Goal: Task Accomplishment & Management: Use online tool/utility

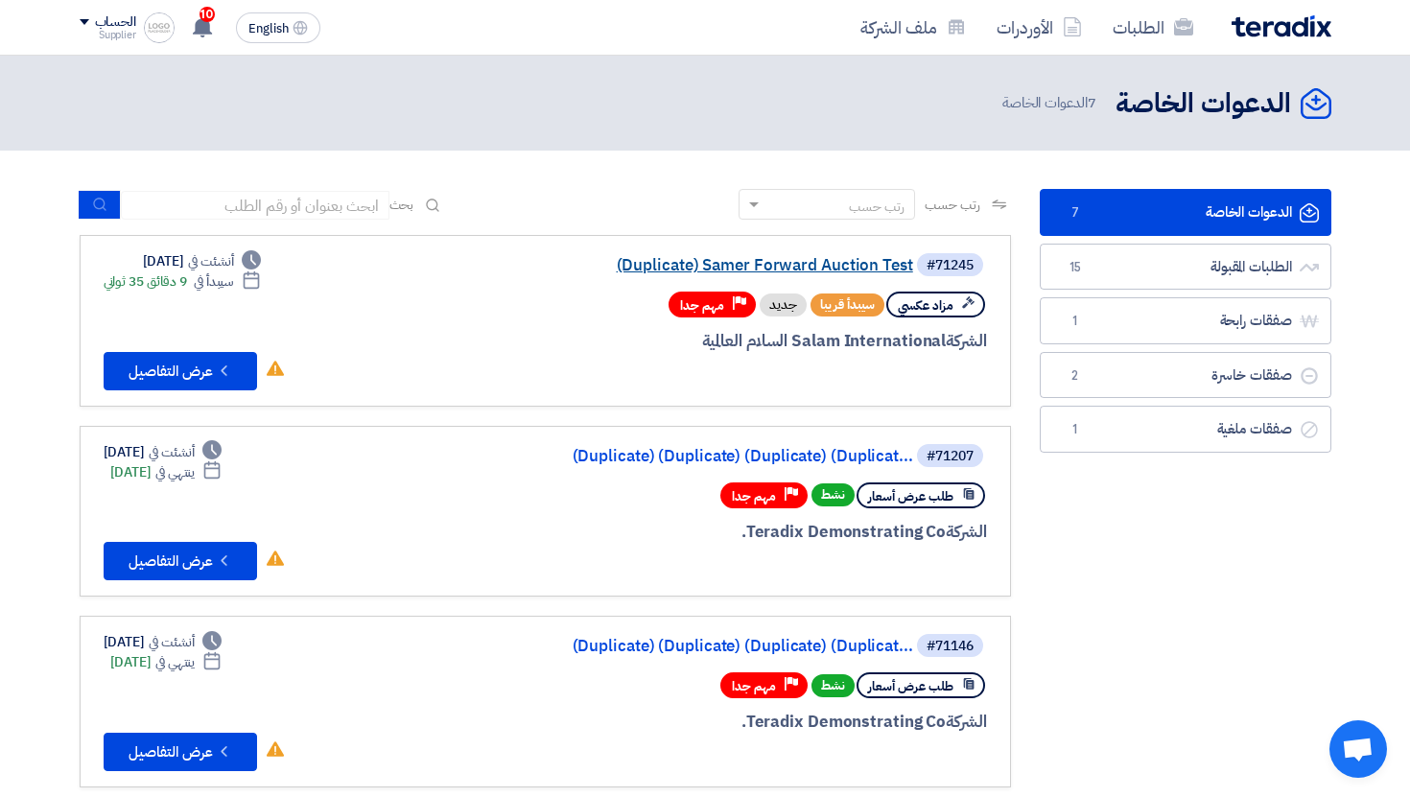
click at [768, 268] on link "(Duplicate) Samer Forward Auction Test" at bounding box center [721, 265] width 384 height 17
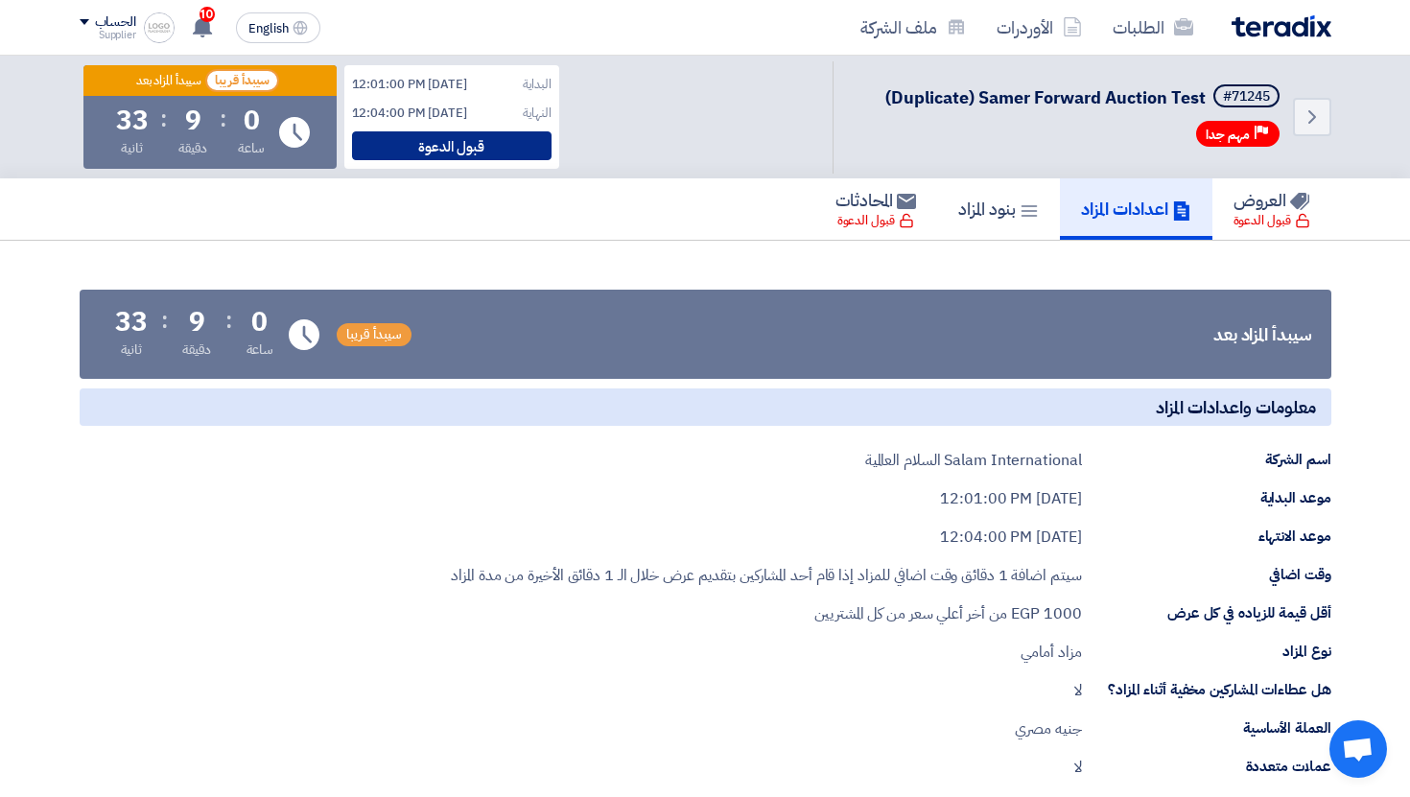
click at [479, 159] on div "قبول الدعوة" at bounding box center [451, 145] width 199 height 29
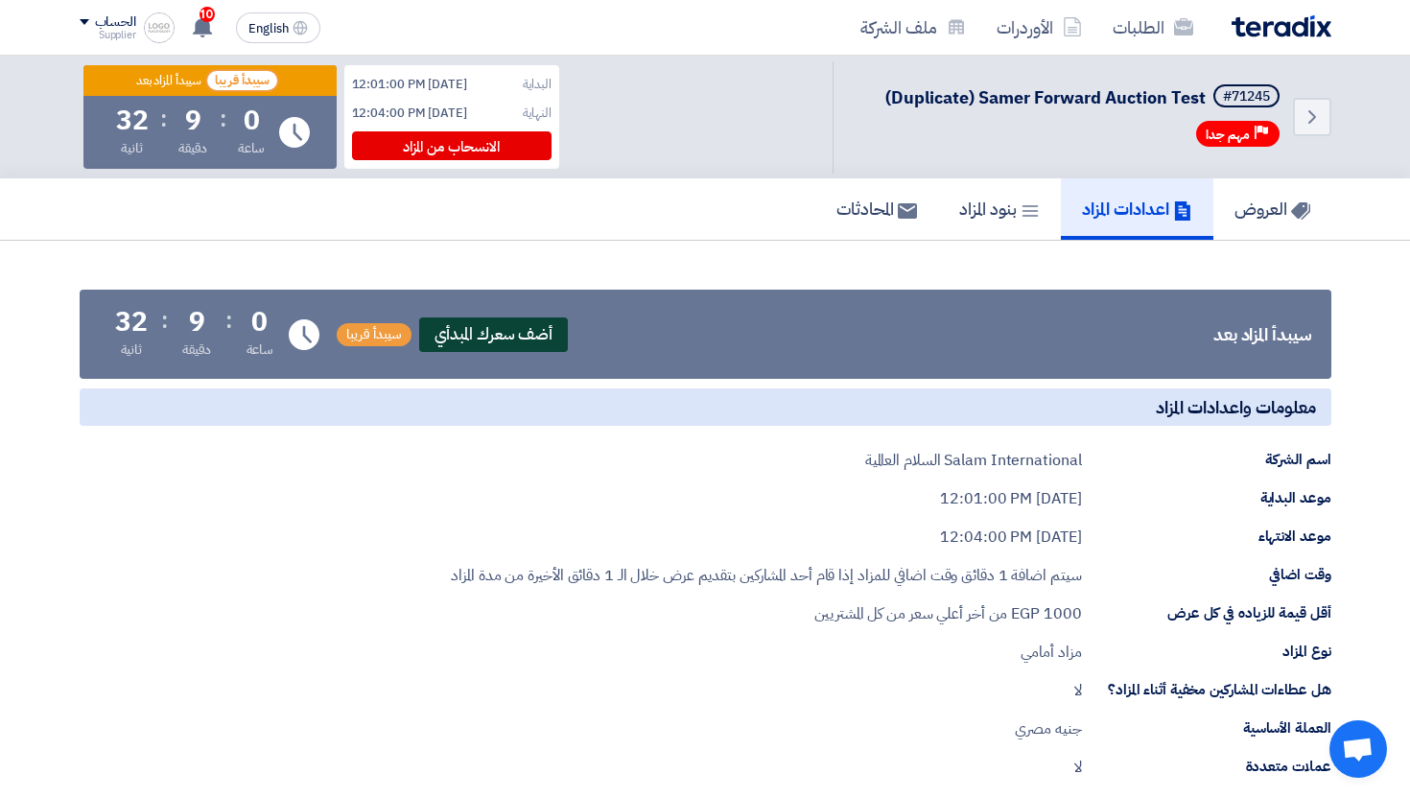
click at [552, 319] on span "أضف سعرك المبدأي" at bounding box center [494, 334] width 150 height 35
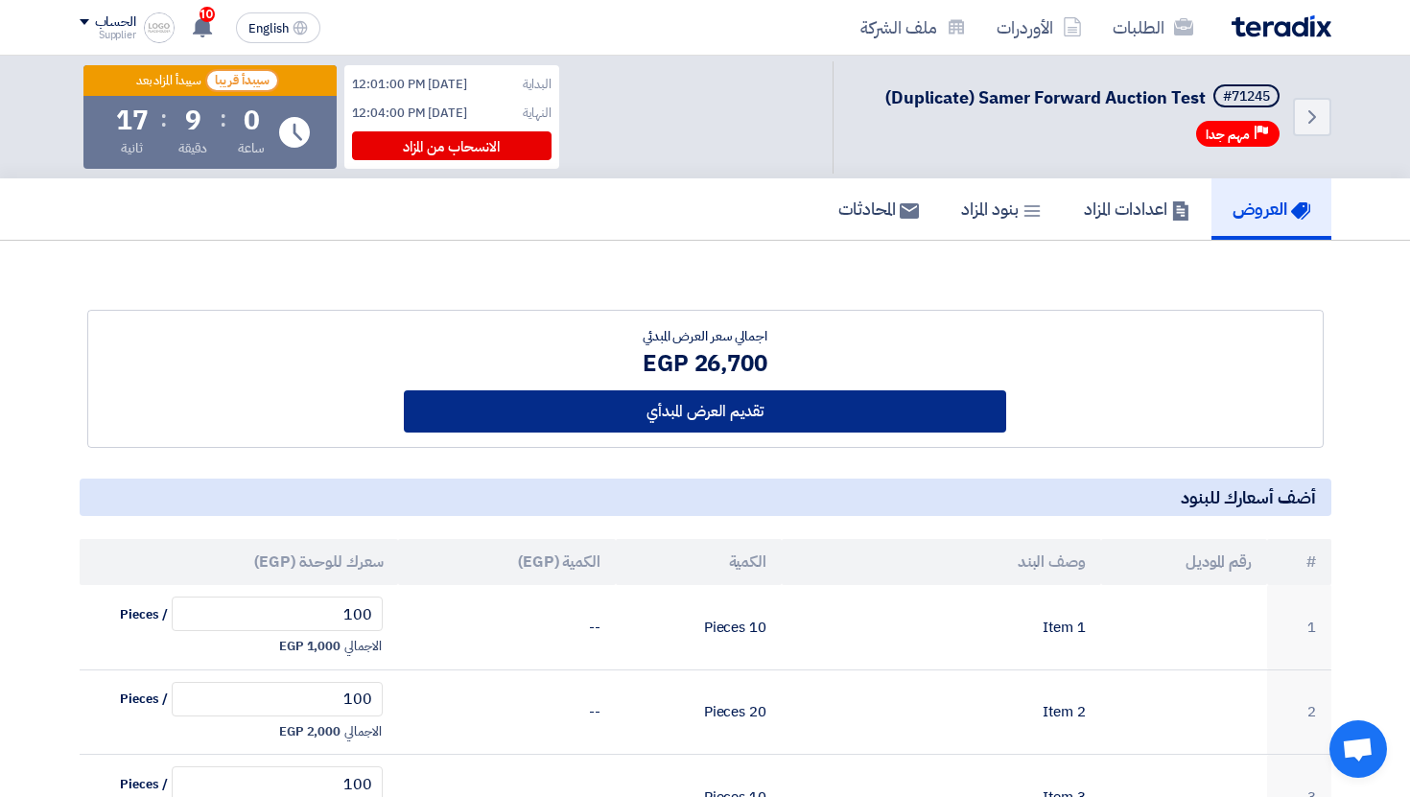
click at [780, 418] on button "تقديم العرض المبدأي" at bounding box center [705, 411] width 602 height 42
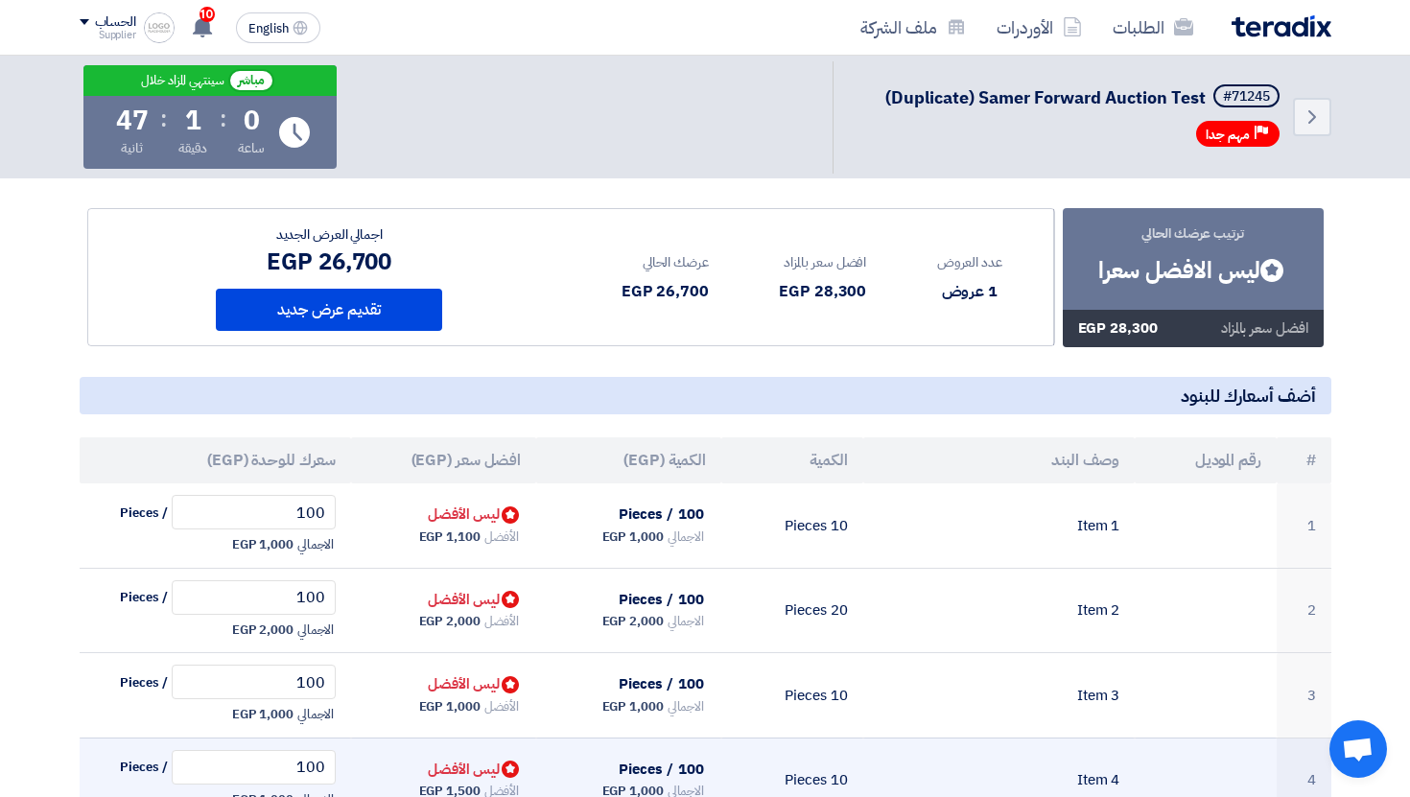
scroll to position [51, 0]
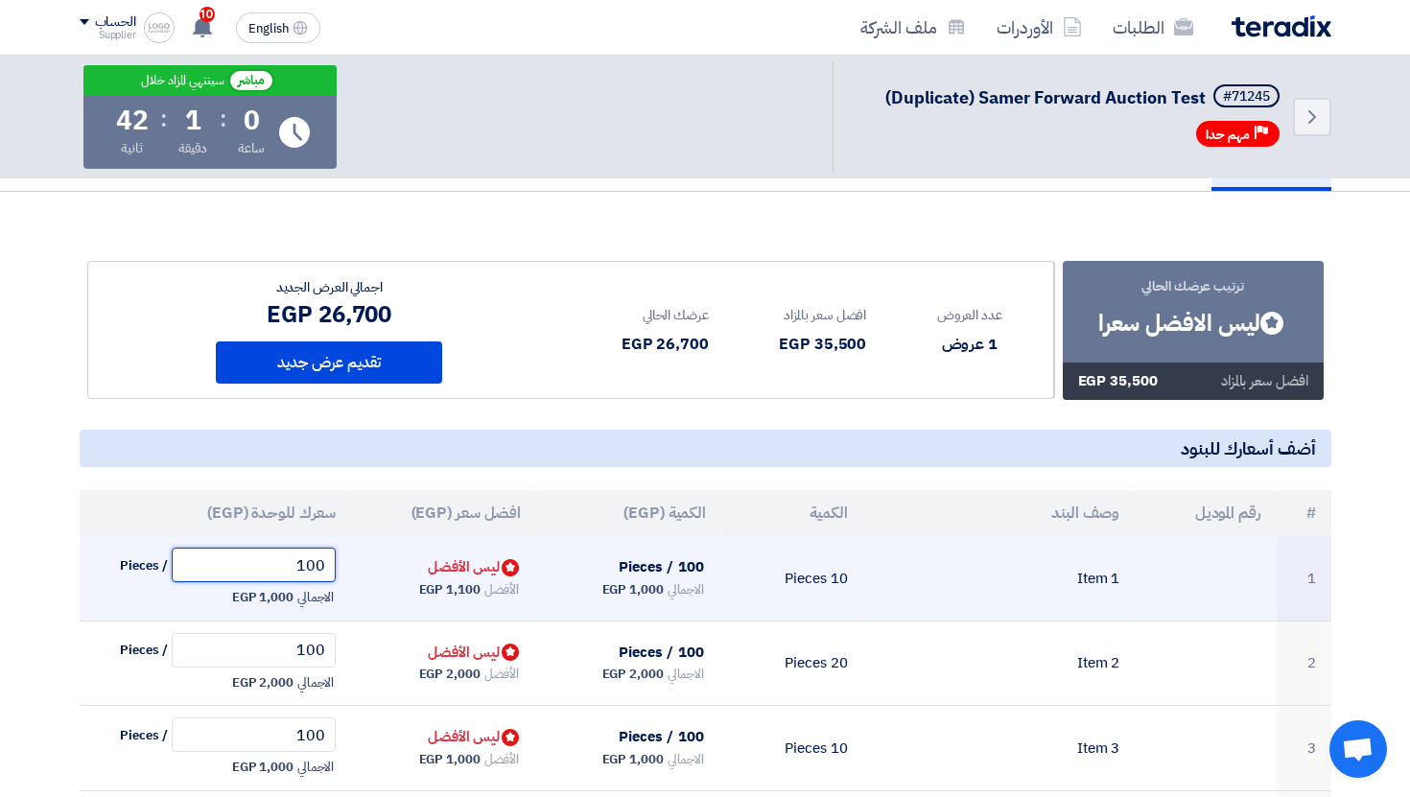
drag, startPoint x: 288, startPoint y: 557, endPoint x: 370, endPoint y: 557, distance: 82.5
click at [370, 557] on tr "1 Item 1 10 Pieces 100 / Pieces الاجمالي 1,000 EGP Bids submitted ليس الأفضل 10…" at bounding box center [705, 578] width 1251 height 84
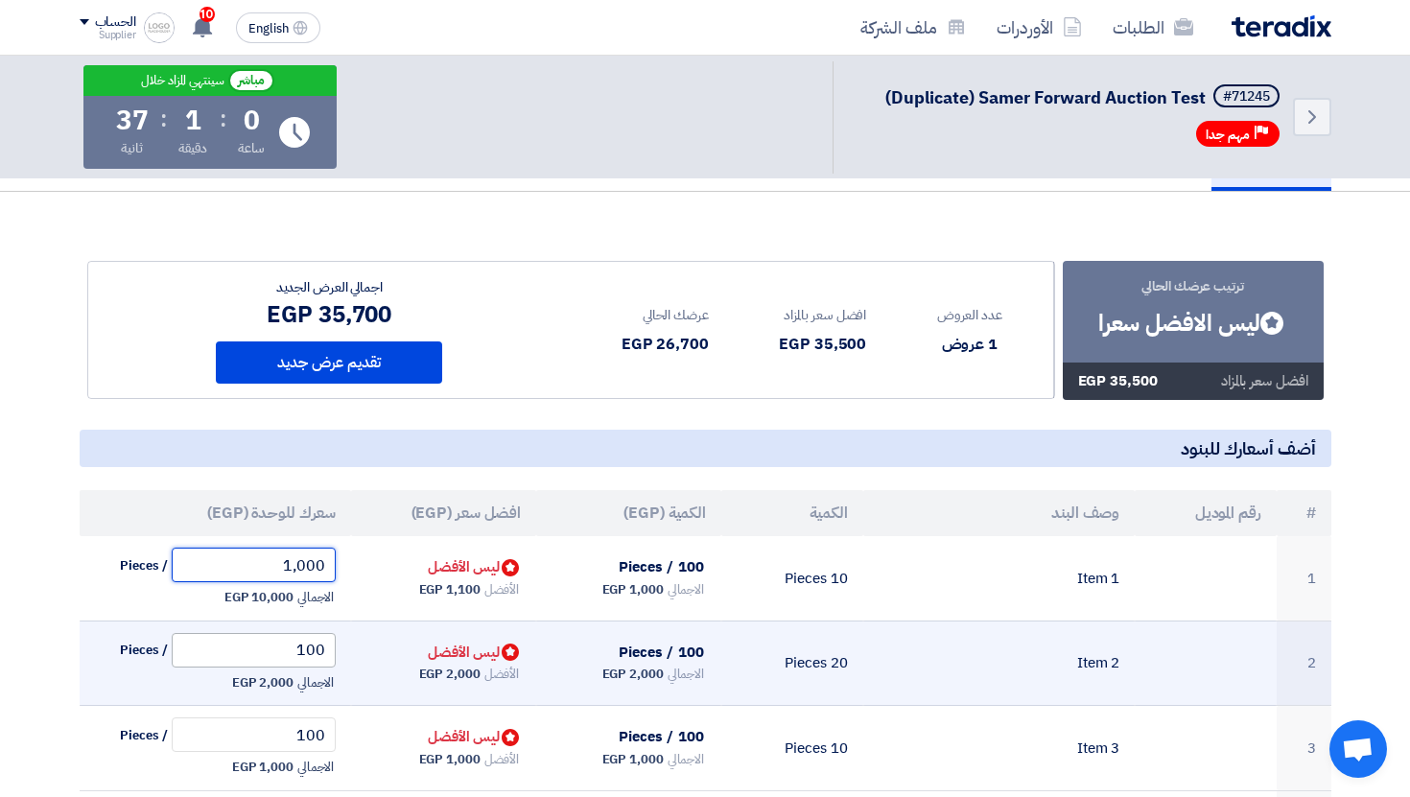
type input "1,000"
drag, startPoint x: 282, startPoint y: 647, endPoint x: 353, endPoint y: 647, distance: 71.0
click at [353, 647] on tr "2 Item 2 20 Pieces 100 / Pieces الاجمالي 2,000 EGP Bids submitted ليس الأفضل 10…" at bounding box center [705, 662] width 1251 height 85
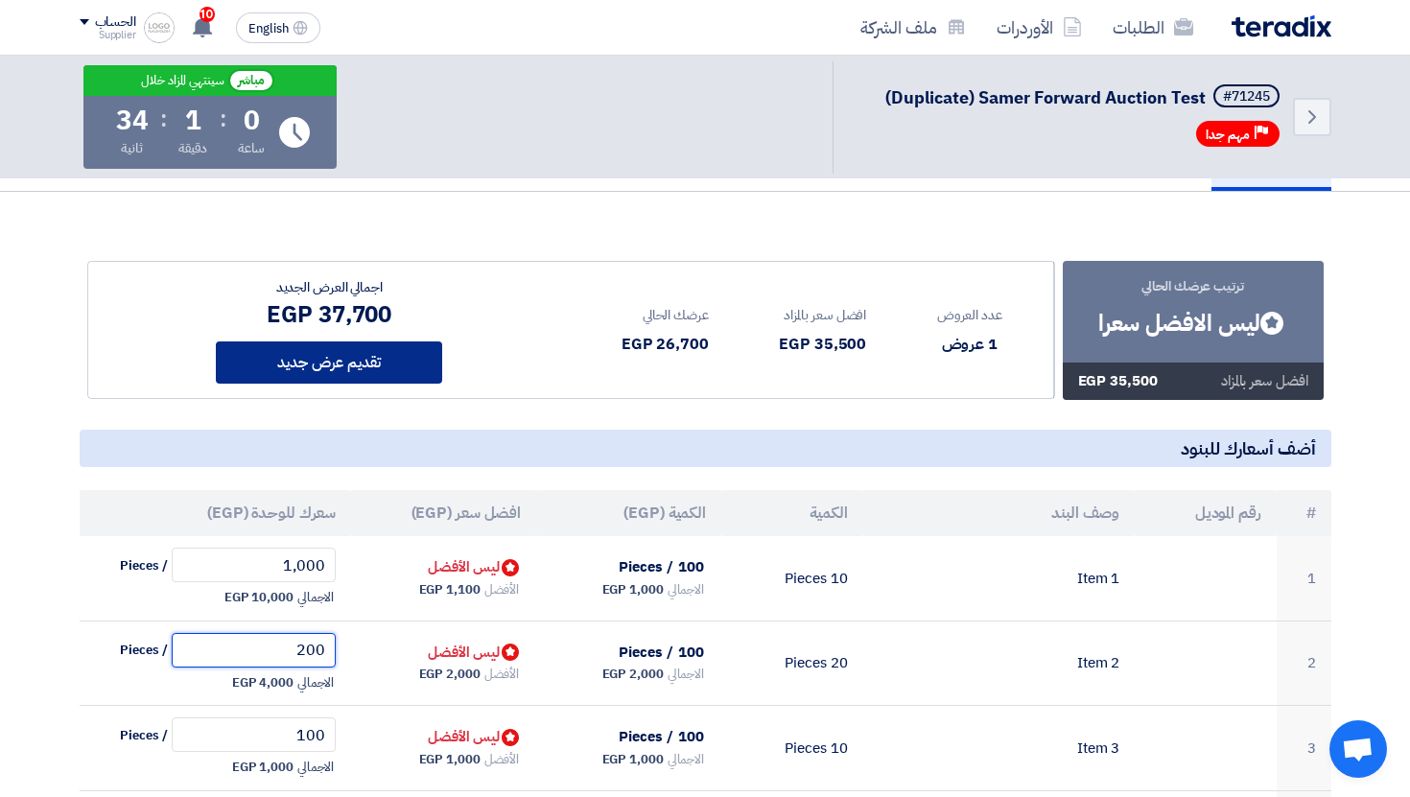
type input "200"
click at [350, 372] on button "تقديم عرض جديد" at bounding box center [329, 362] width 226 height 42
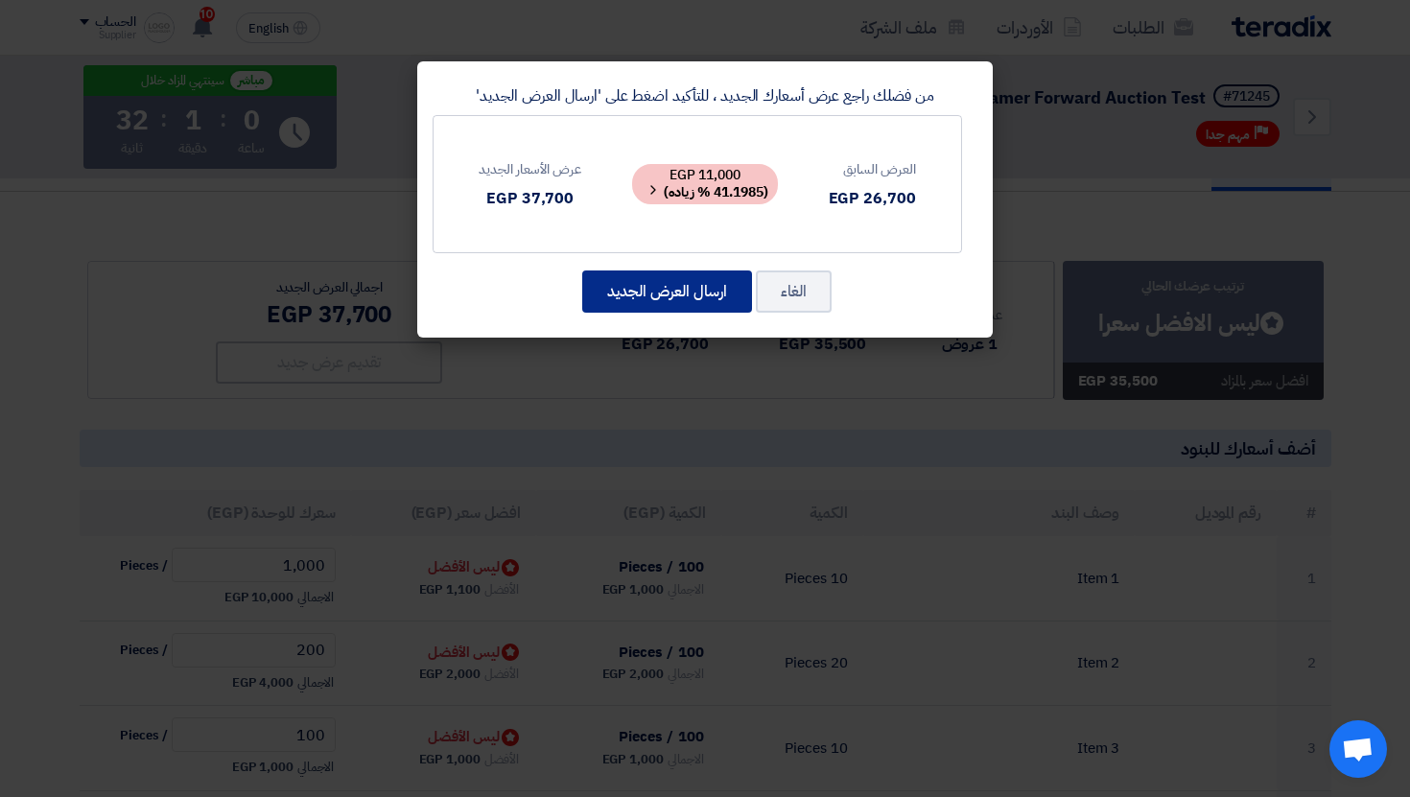
click at [707, 292] on button "ارسال العرض الجديد" at bounding box center [667, 291] width 170 height 42
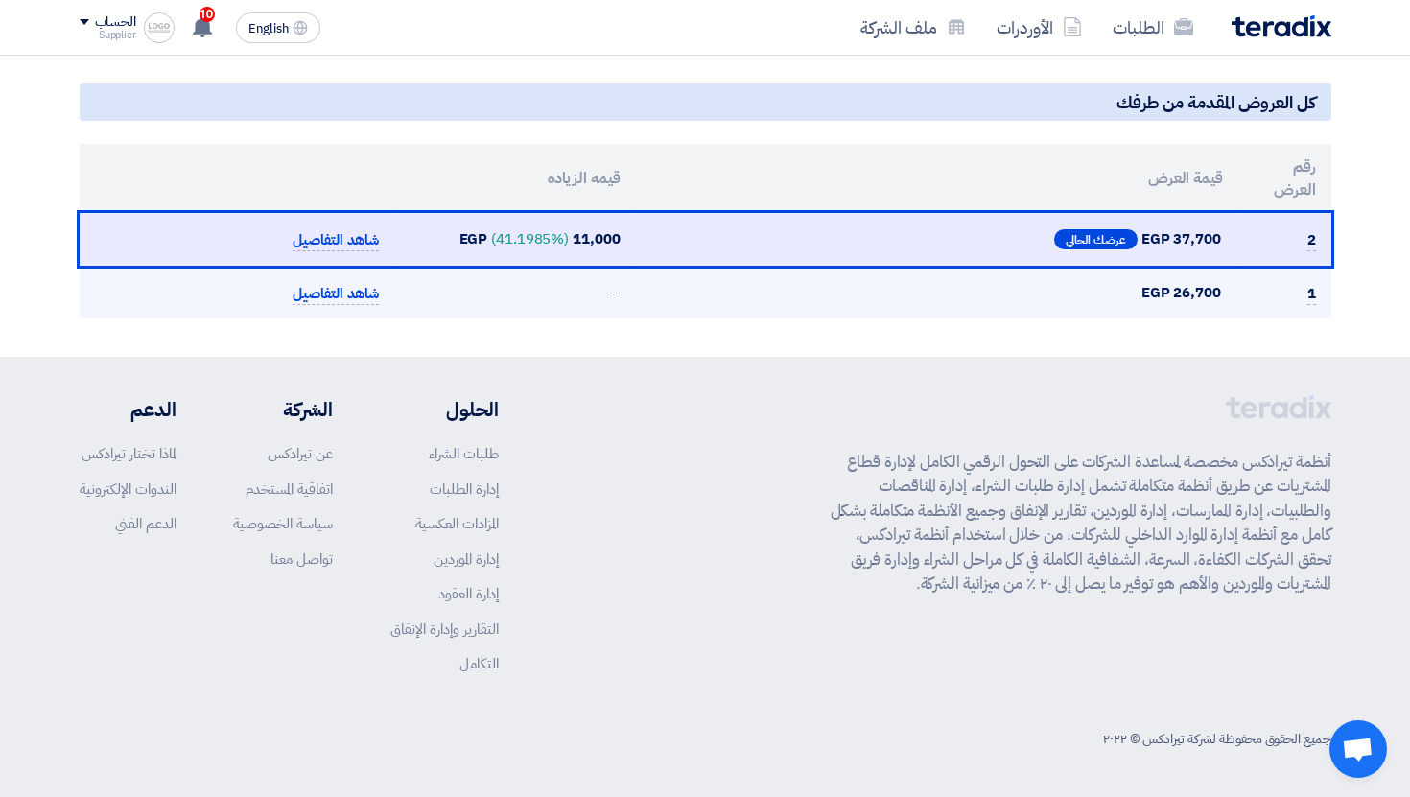
scroll to position [0, 0]
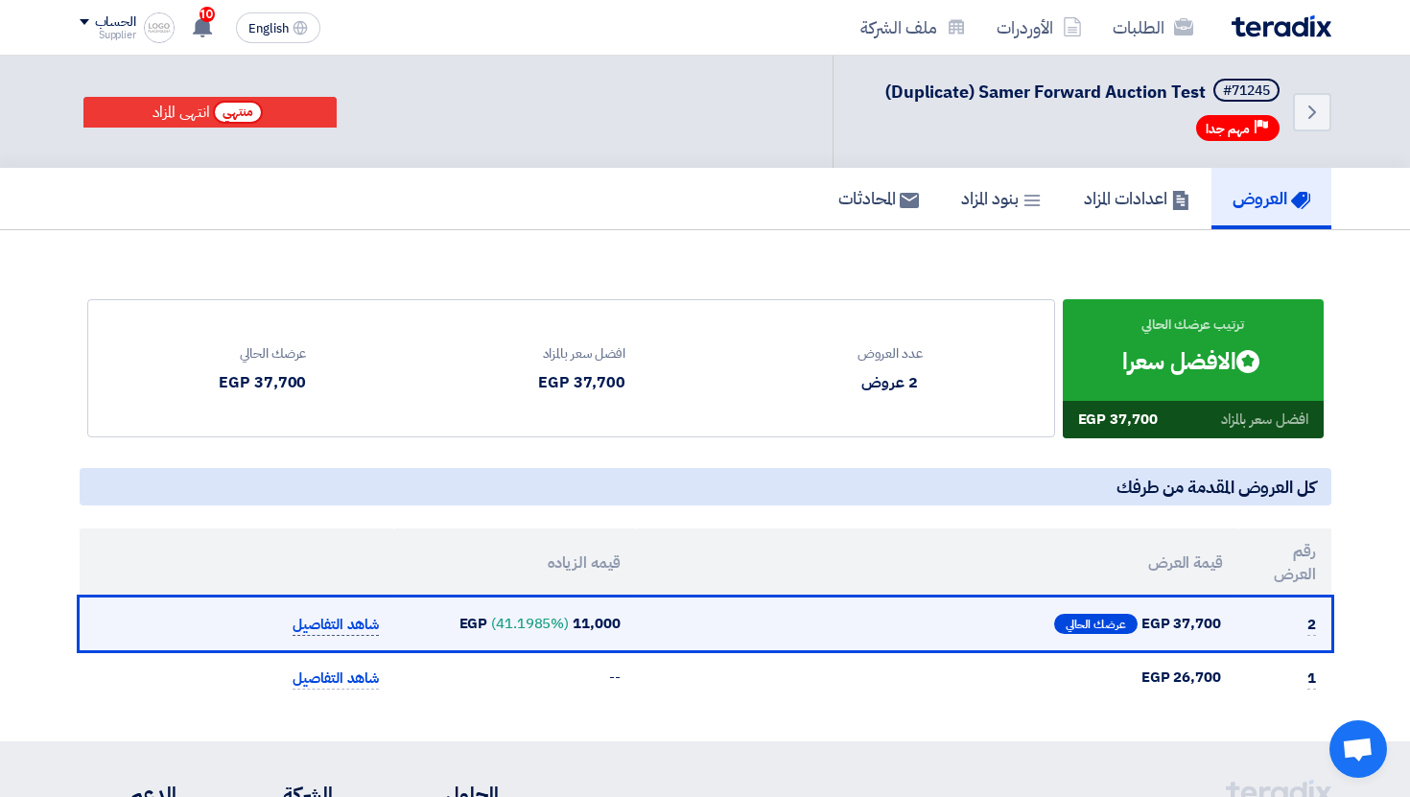
click at [340, 633] on span "شاهد التفاصيل" at bounding box center [335, 625] width 86 height 22
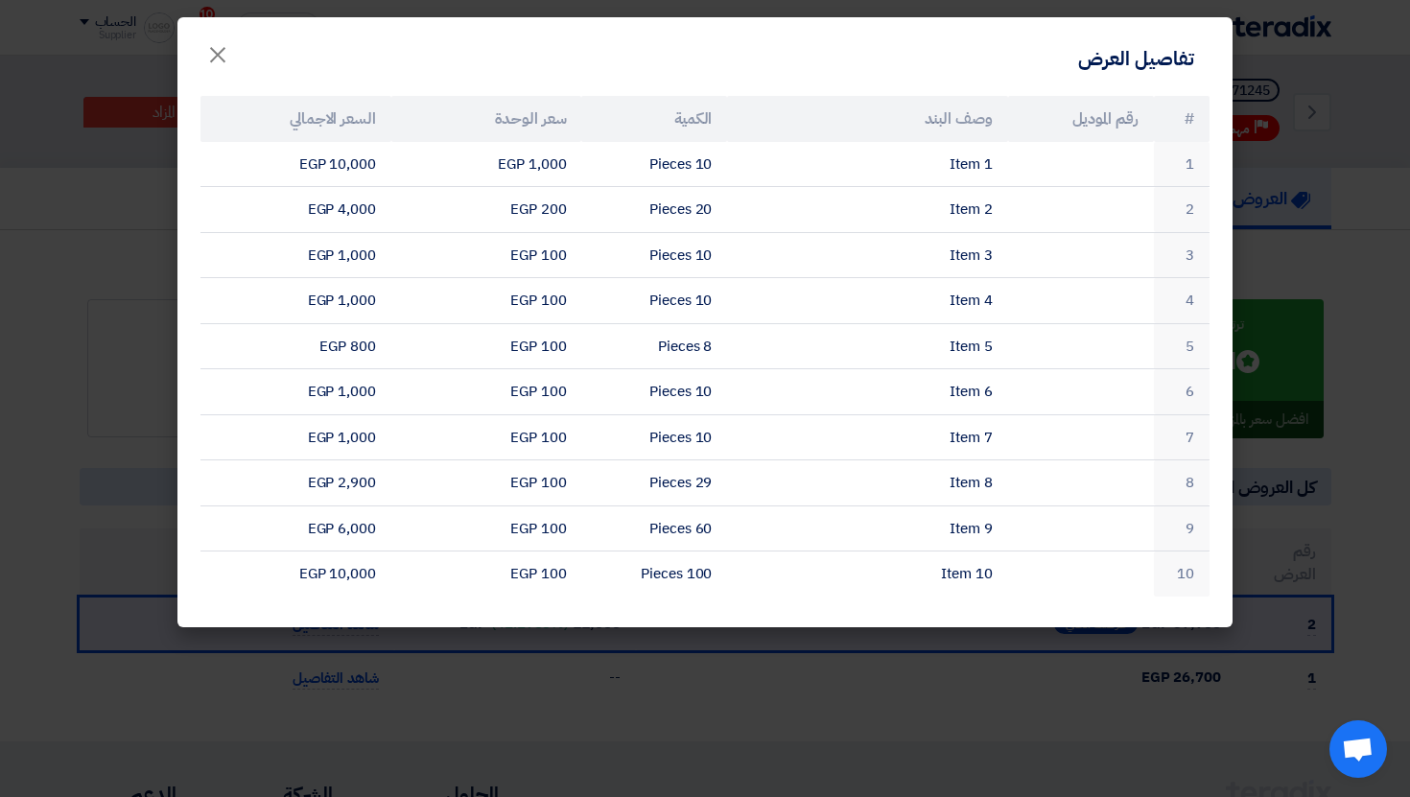
click at [607, 665] on modal-container "تفاصيل العرض × # رقم الموديل وصف البند الكمية سعر الوحدة السعر الاجمالي 1 Item …" at bounding box center [705, 398] width 1410 height 797
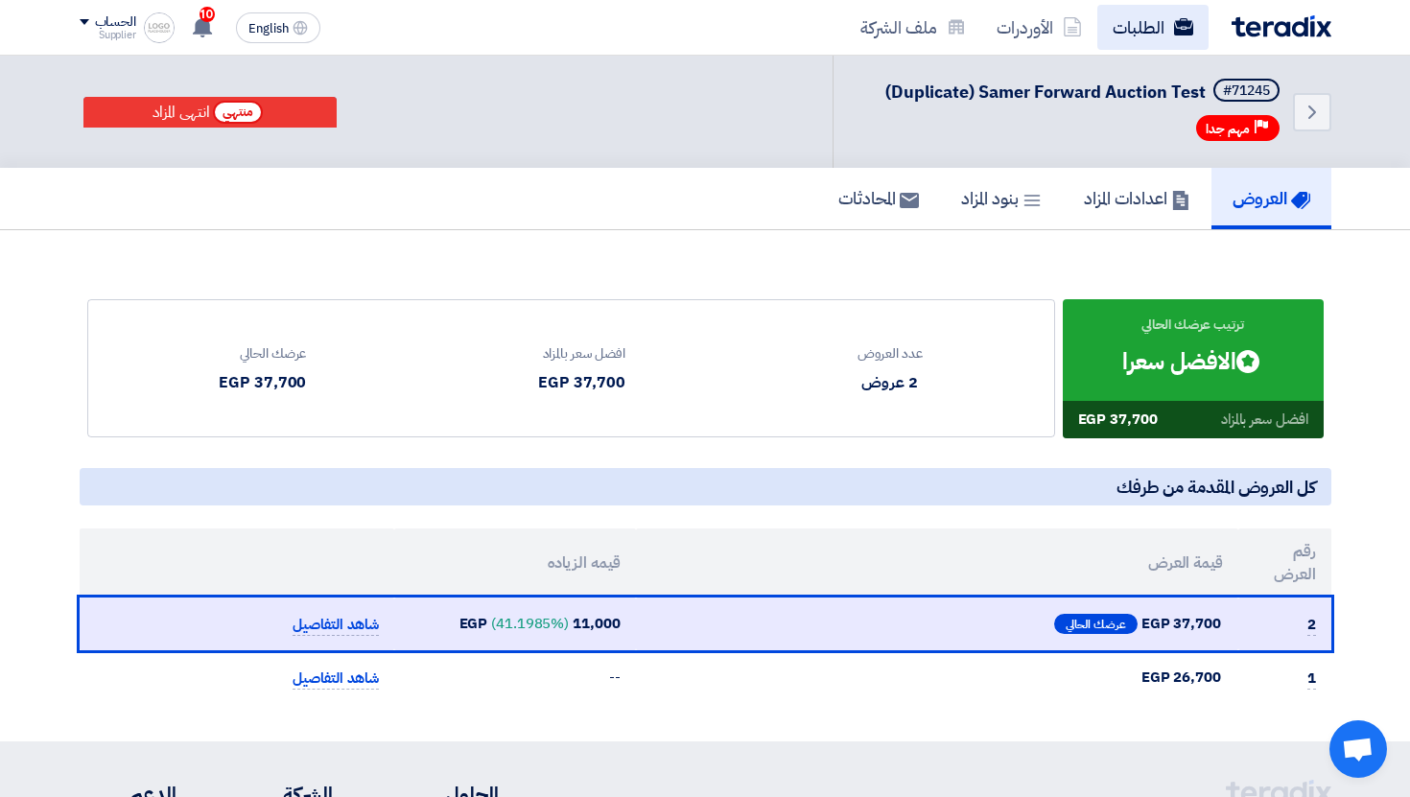
click at [1152, 30] on link "الطلبات" at bounding box center [1152, 27] width 111 height 45
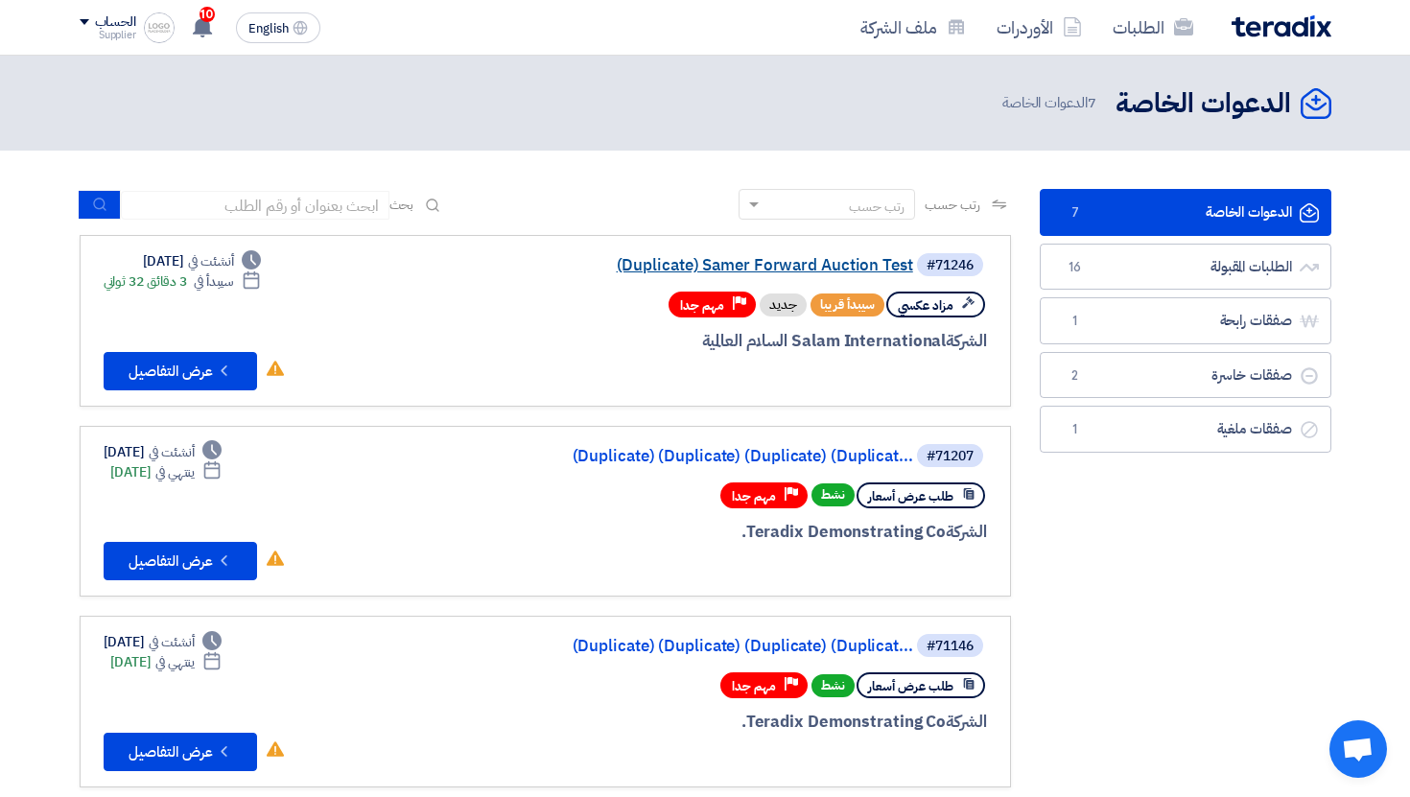
click at [786, 271] on link "(Duplicate) Samer Forward Auction Test" at bounding box center [721, 265] width 384 height 17
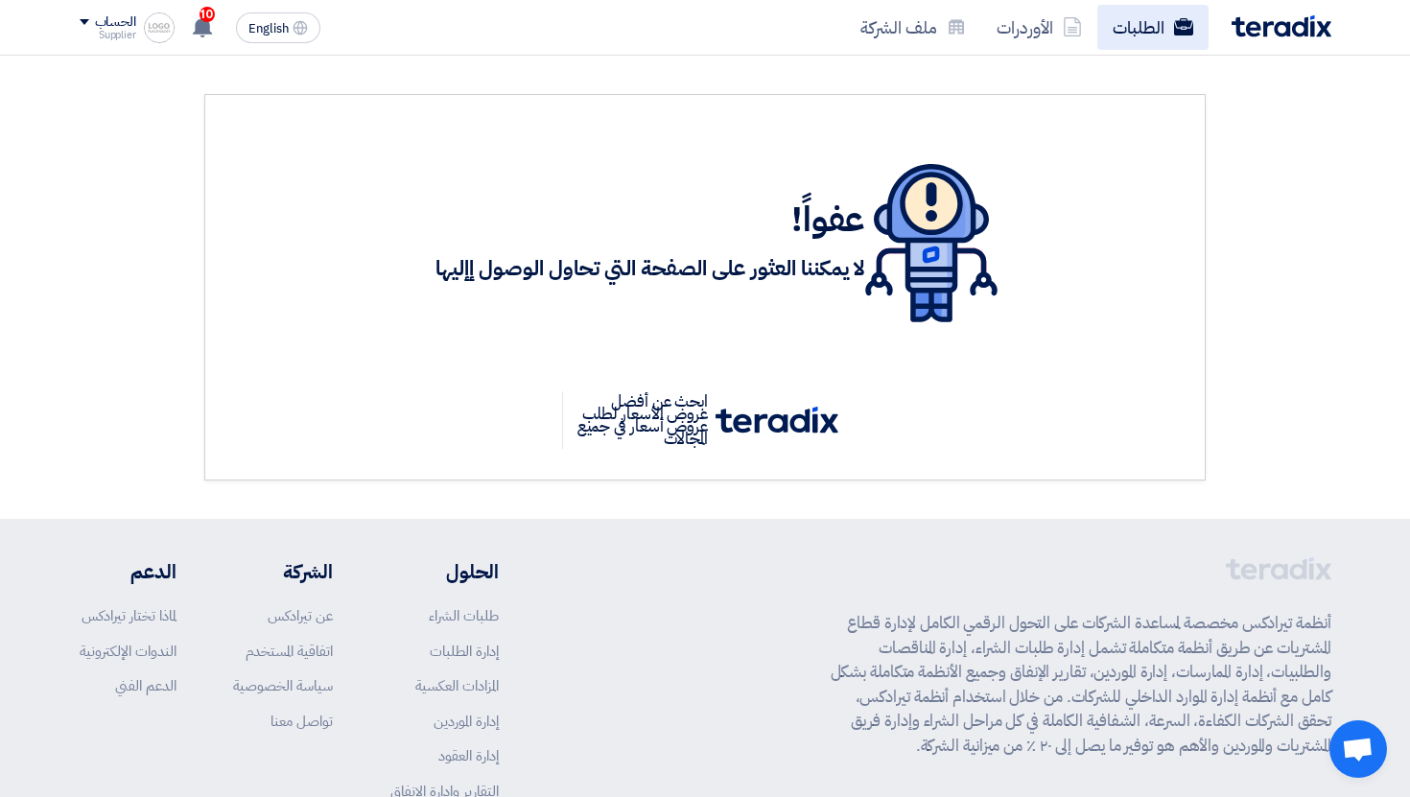
click at [1135, 34] on link "الطلبات" at bounding box center [1152, 27] width 111 height 45
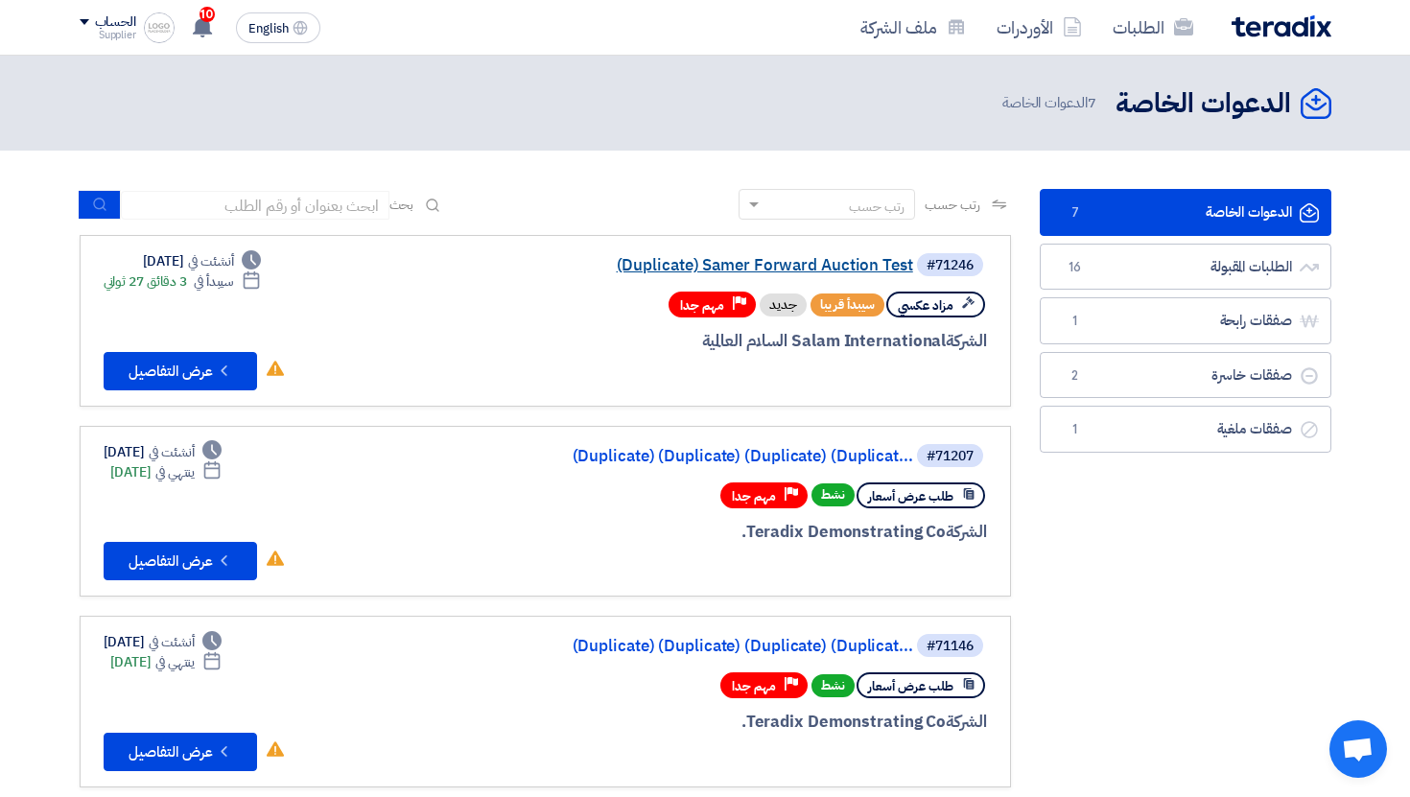
click at [735, 261] on link "(Duplicate) Samer Forward Auction Test" at bounding box center [721, 265] width 384 height 17
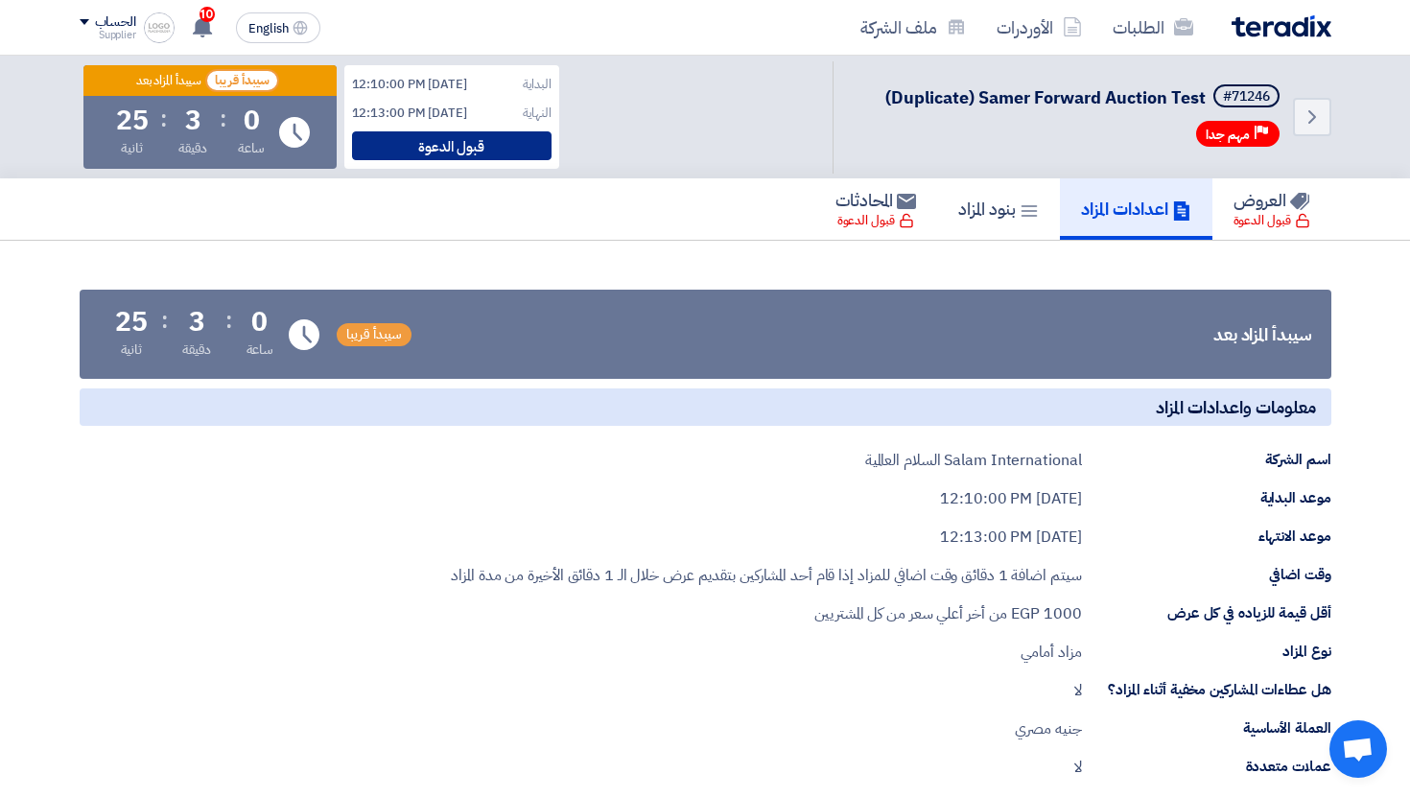
click at [408, 138] on div "قبول الدعوة" at bounding box center [451, 145] width 199 height 29
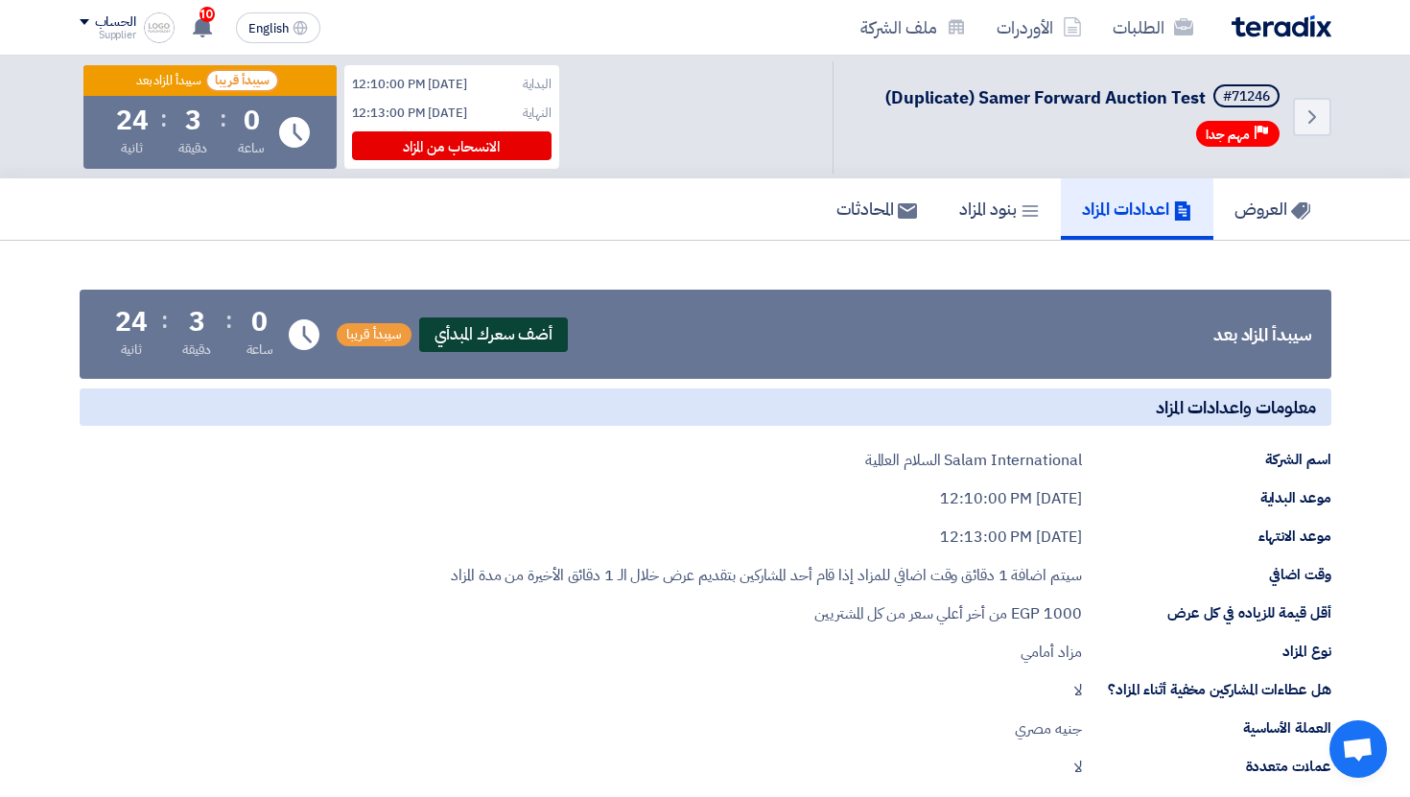
click at [517, 338] on span "أضف سعرك المبدأي" at bounding box center [494, 334] width 150 height 35
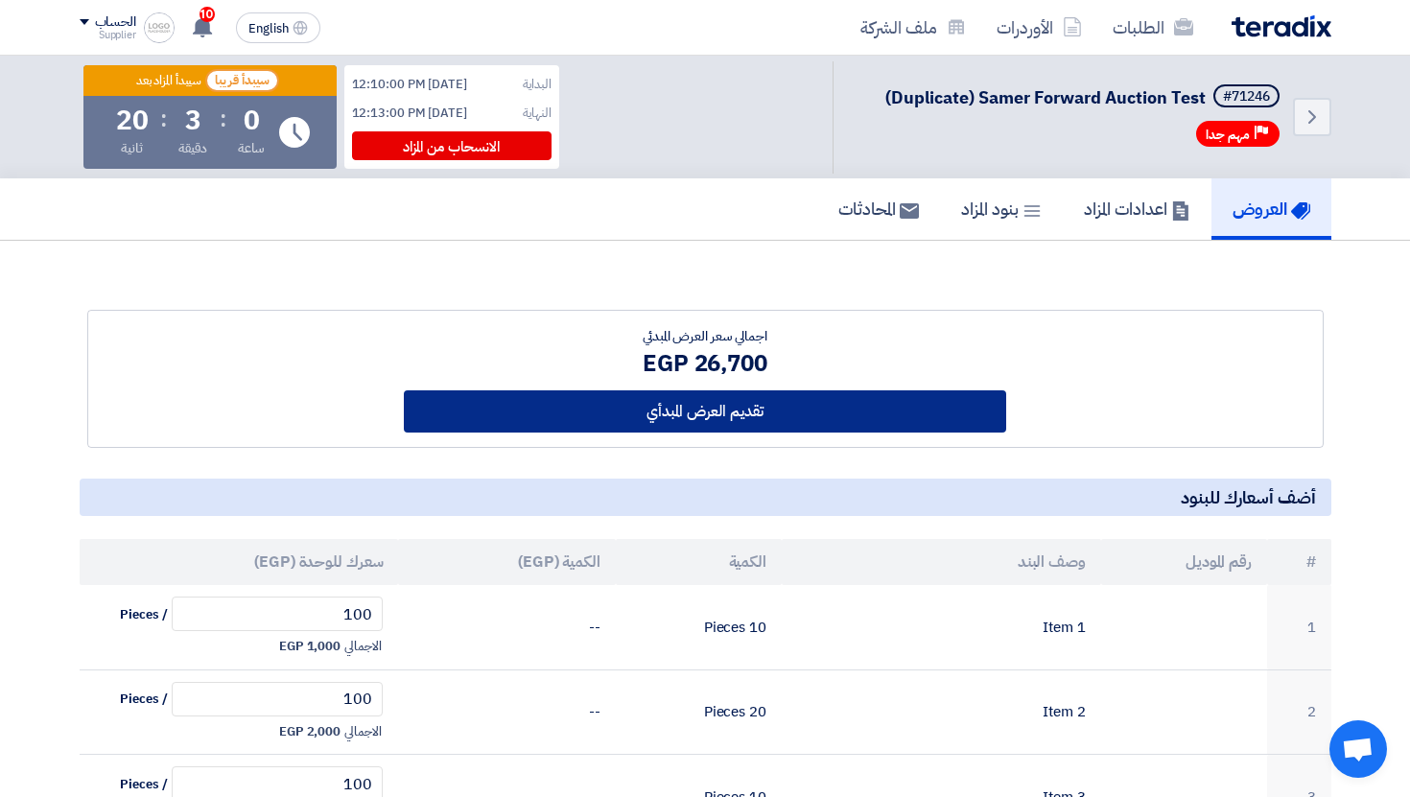
click at [721, 414] on button "تقديم العرض المبدأي" at bounding box center [705, 411] width 602 height 42
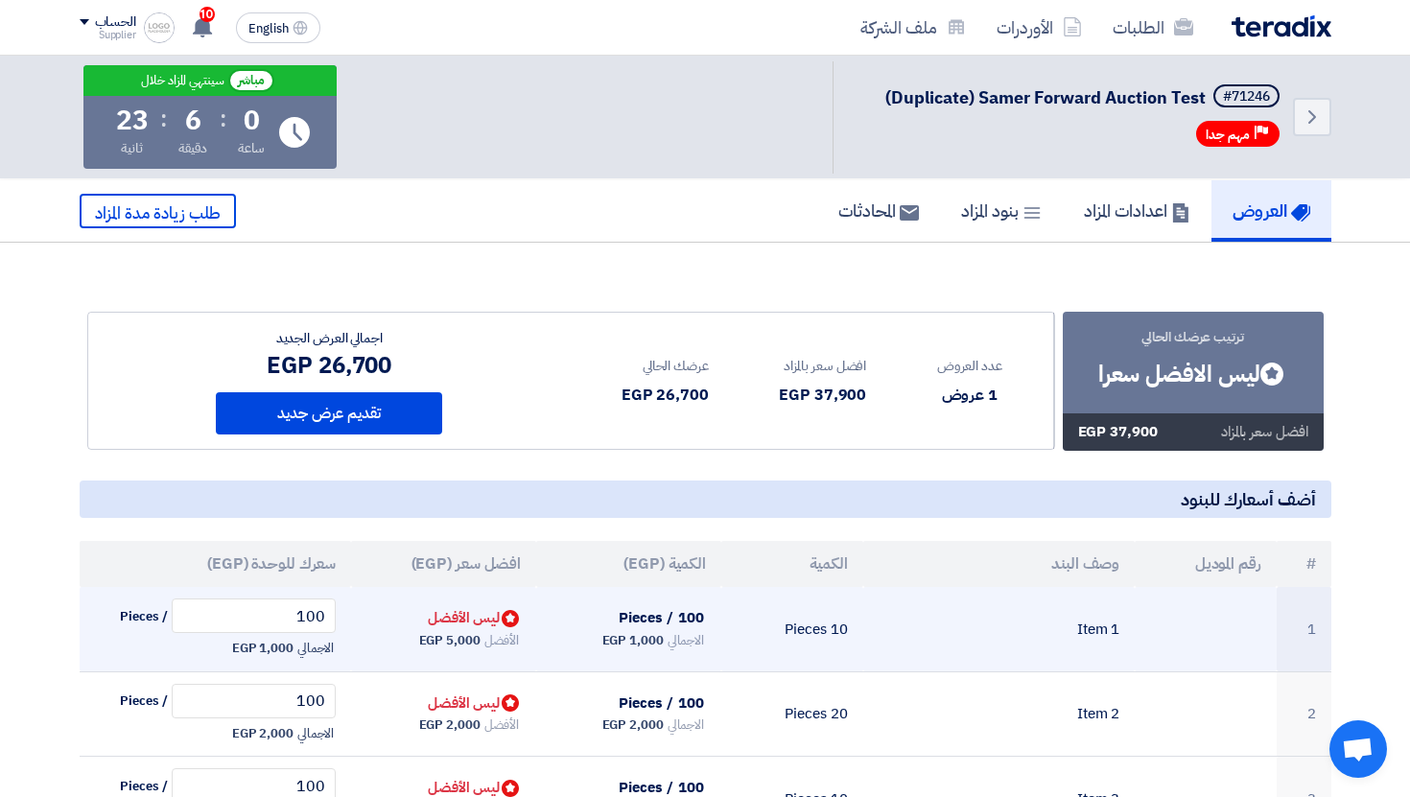
scroll to position [85, 0]
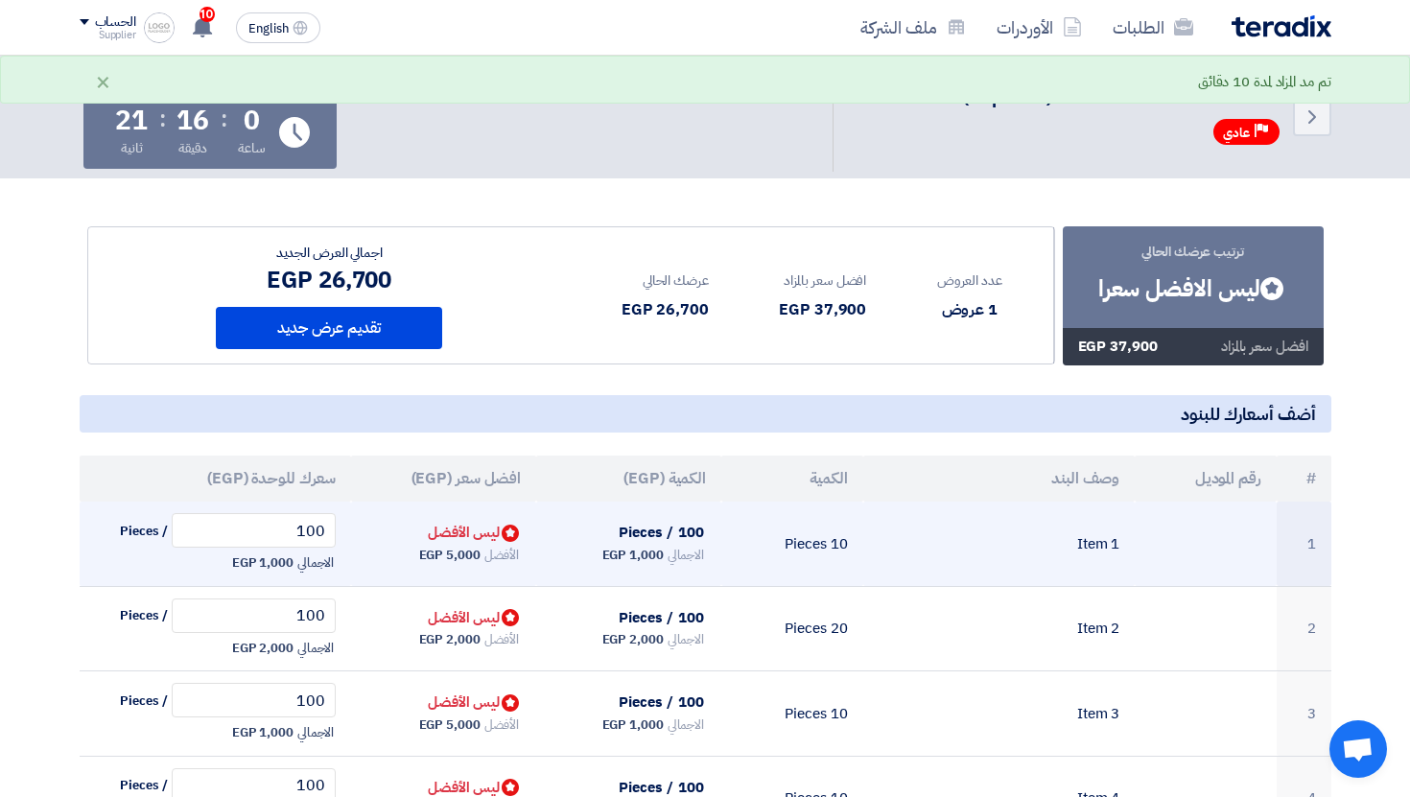
click at [370, 528] on td "Bids submitted ليس الأفضل الأفضل 5,000 EGP" at bounding box center [443, 544] width 185 height 84
drag, startPoint x: 297, startPoint y: 523, endPoint x: 343, endPoint y: 523, distance: 46.0
click at [343, 523] on td "100 / Pieces الاجمالي 1,000 EGP" at bounding box center [216, 544] width 272 height 84
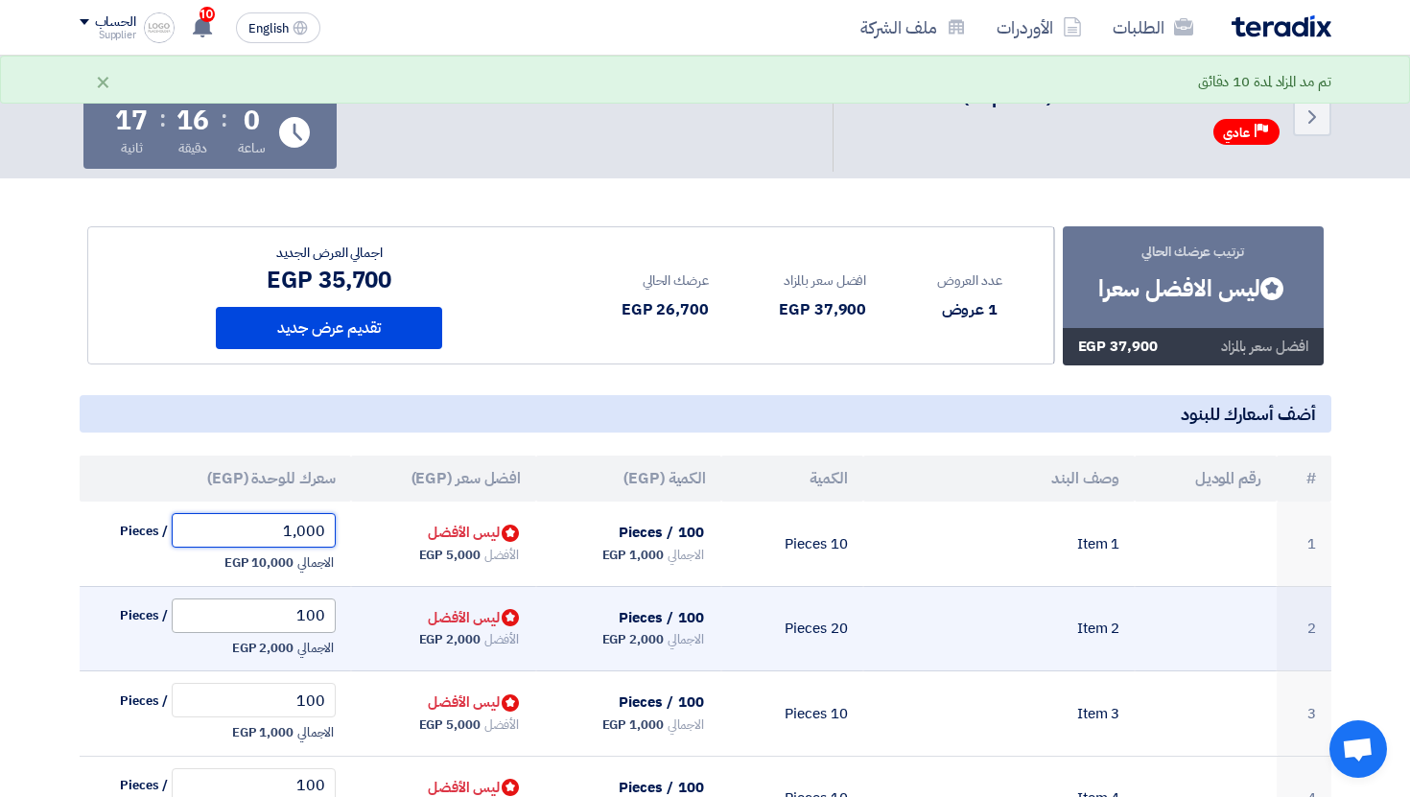
type input "1,000"
click at [253, 606] on input "100" at bounding box center [254, 615] width 165 height 35
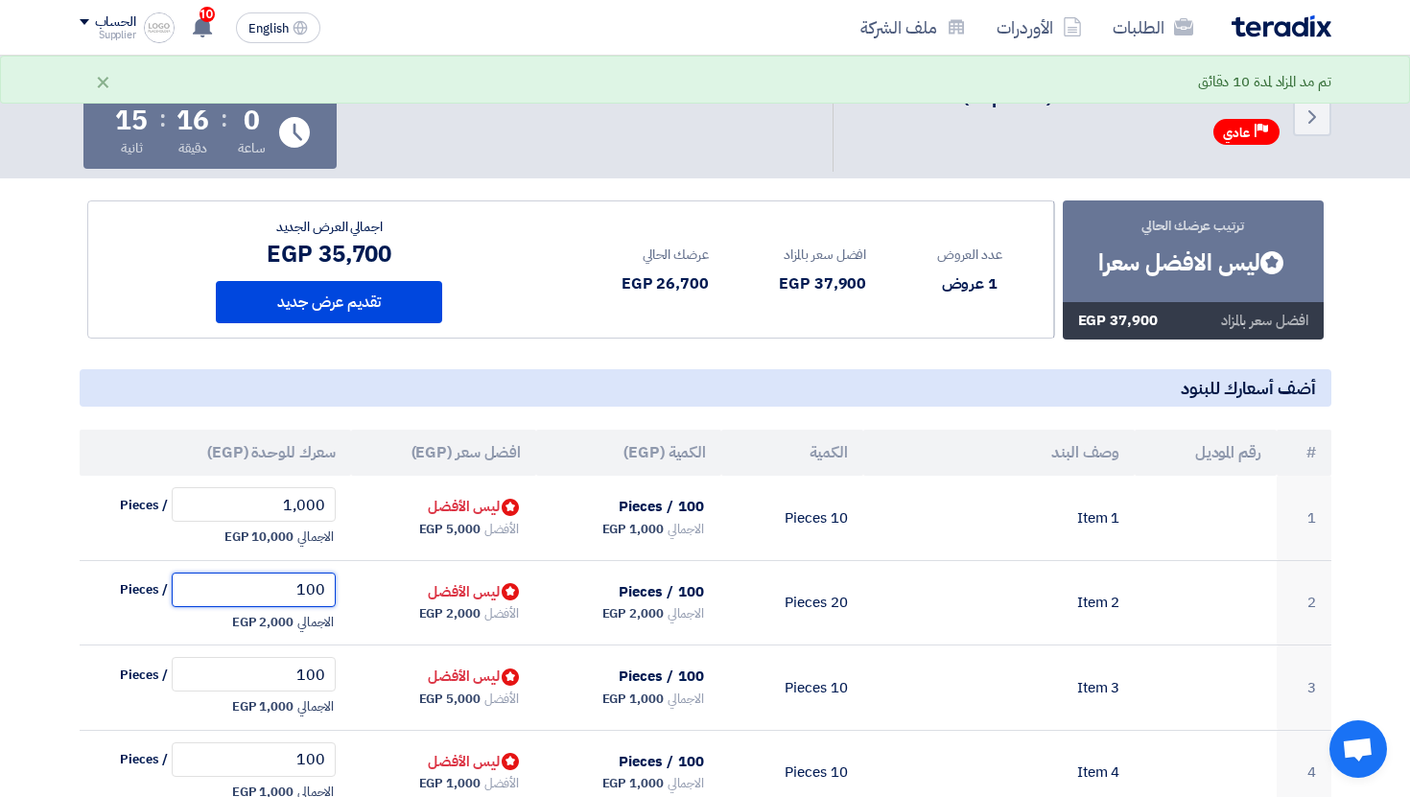
scroll to position [106, 0]
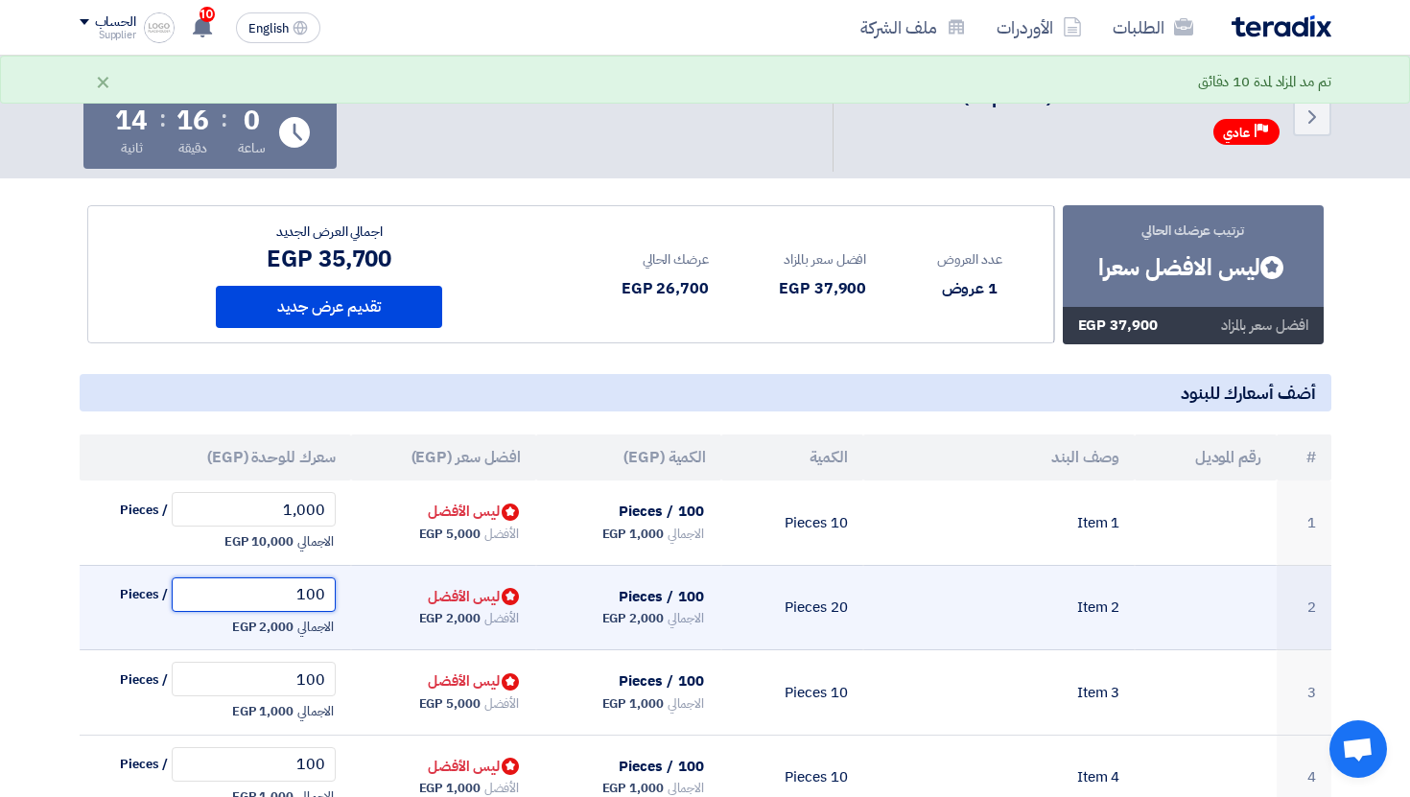
drag, startPoint x: 283, startPoint y: 601, endPoint x: 440, endPoint y: 601, distance: 157.3
click at [438, 601] on tr "2 Item 2 20 Pieces 100 / Pieces الاجمالي 2,000 EGP Bids submitted ليس الأفضل 10…" at bounding box center [705, 607] width 1251 height 85
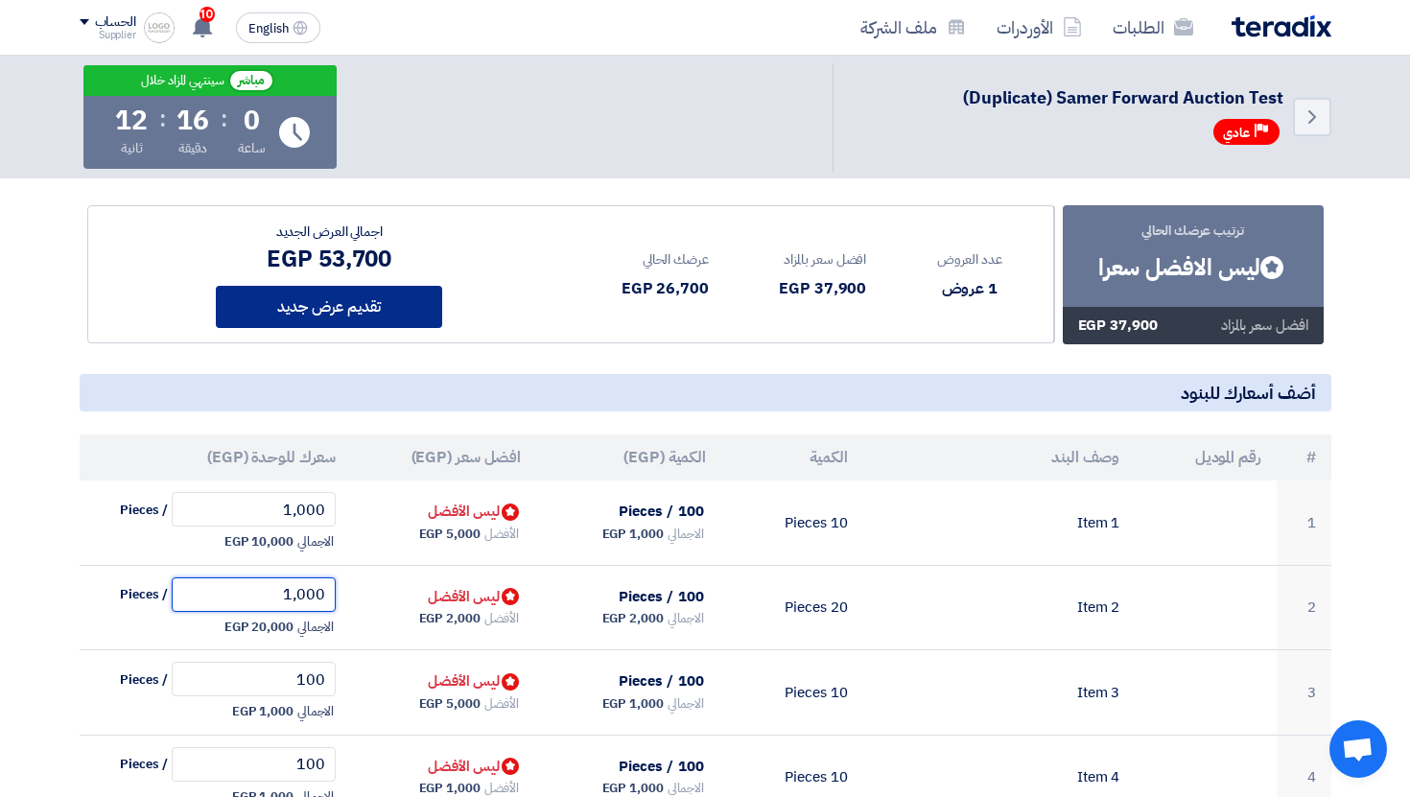
type input "1,000"
click at [382, 312] on button "تقديم عرض جديد" at bounding box center [329, 307] width 226 height 42
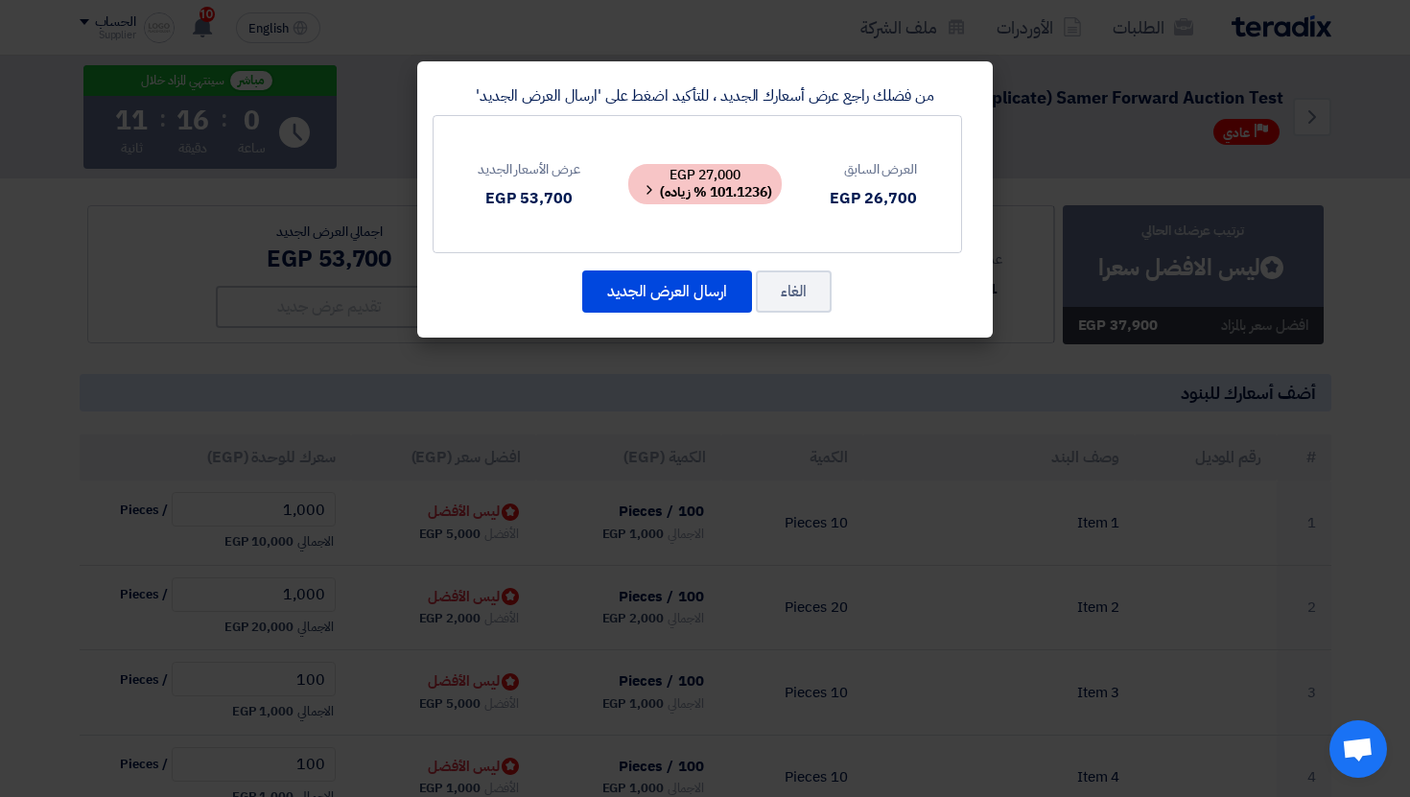
click at [803, 315] on div "من فضلك راجع عرض أسعارك الجديد ، للتأكيد اضغط على 'ارسال العرض الجديد' العرض ال…" at bounding box center [704, 199] width 575 height 276
click at [801, 298] on button "الغاء" at bounding box center [794, 291] width 76 height 42
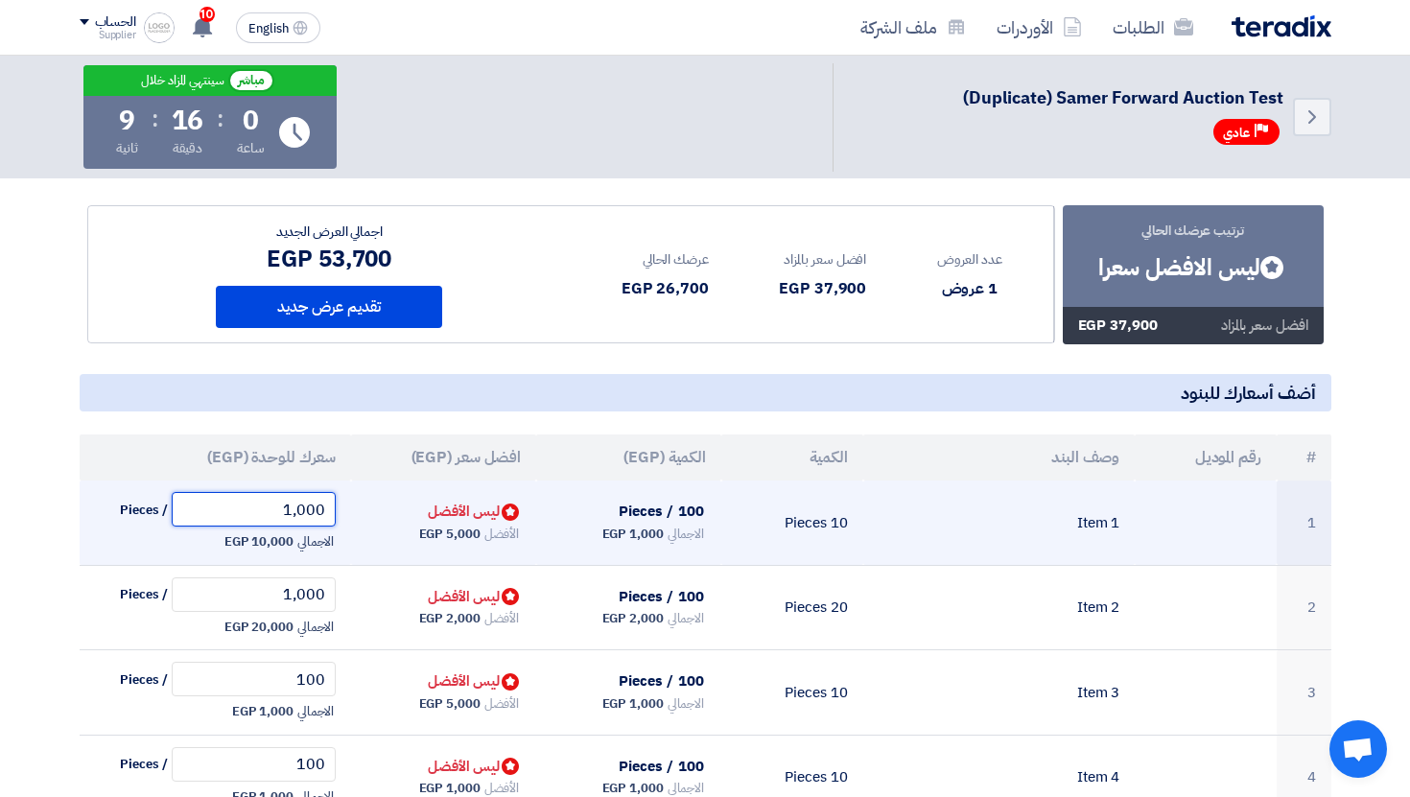
click at [303, 510] on input "1,000" at bounding box center [254, 509] width 165 height 35
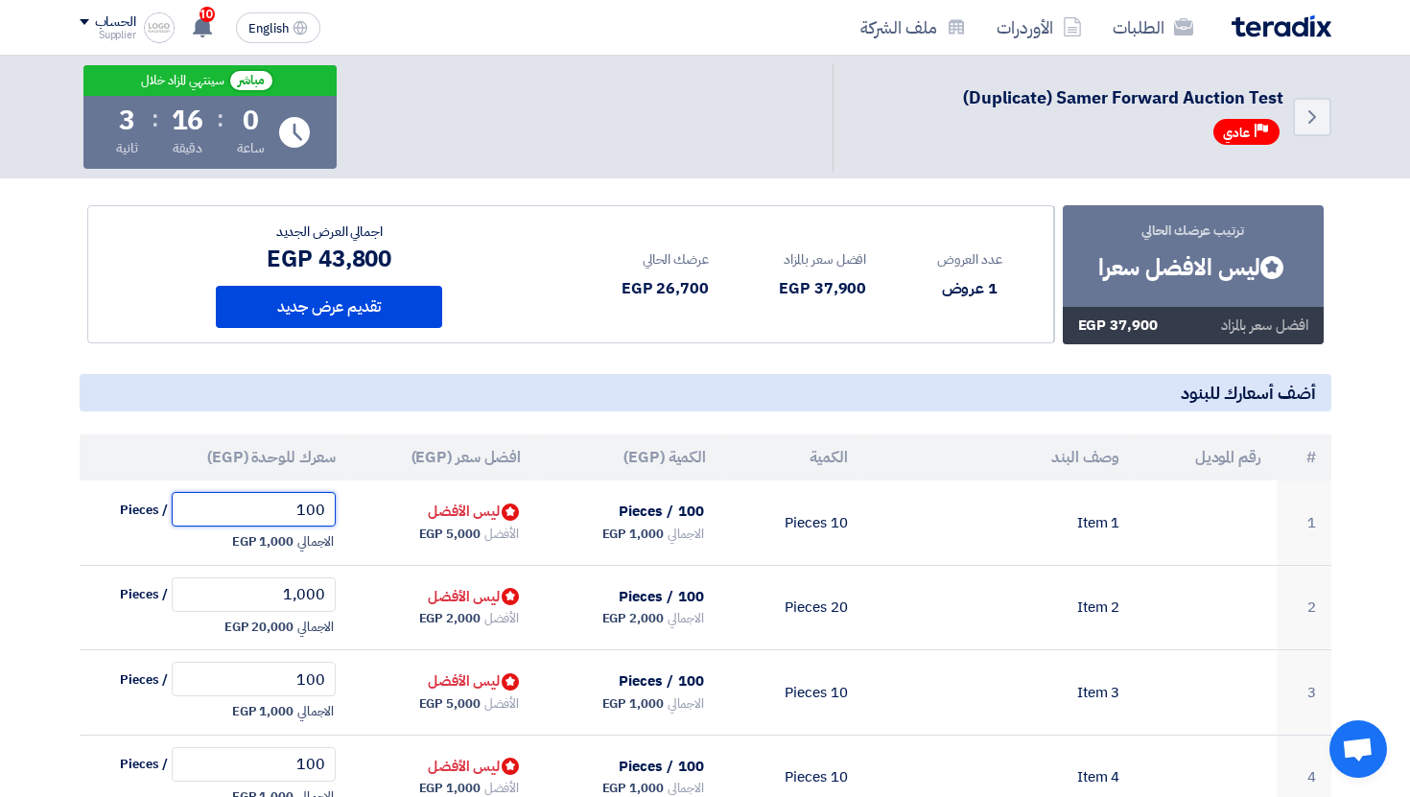
type input "1,000"
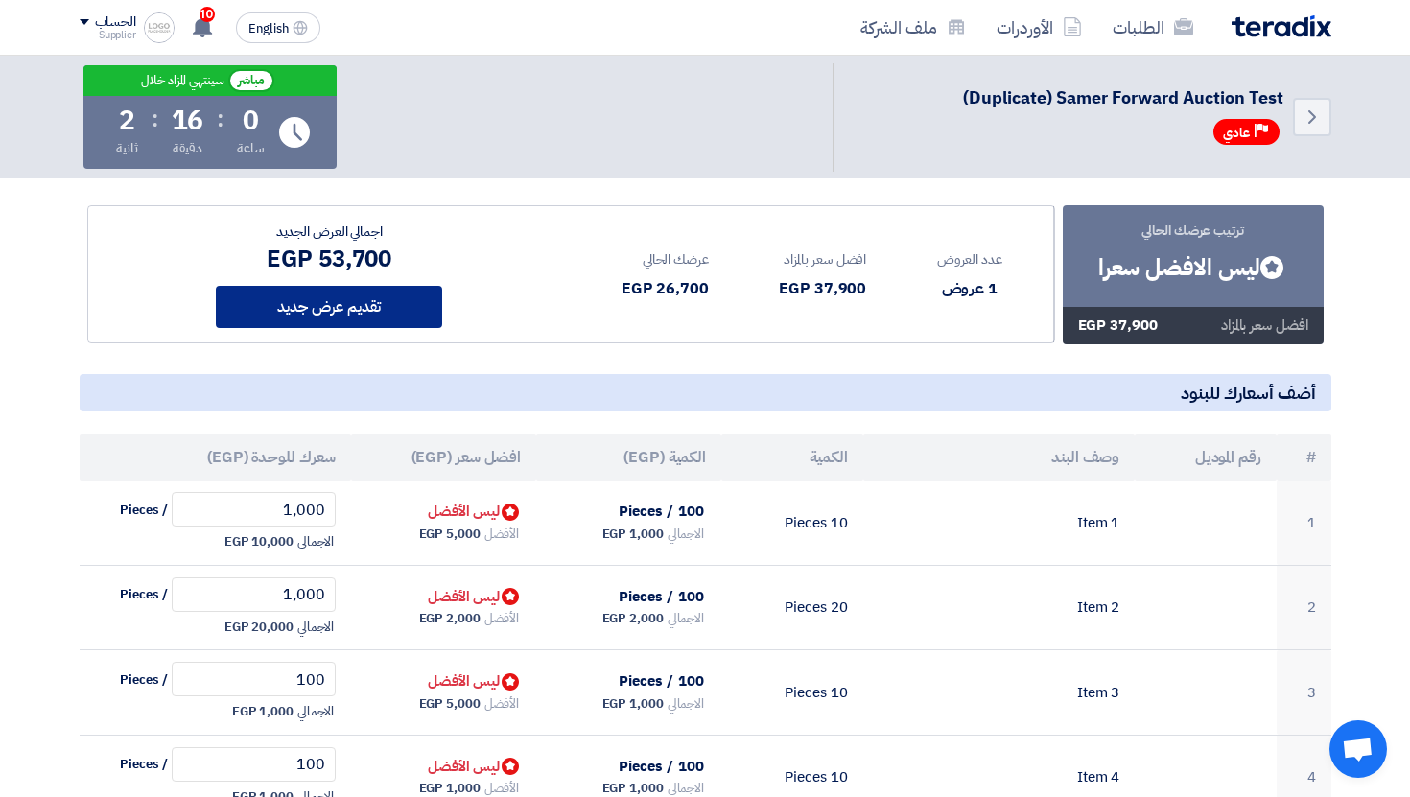
click at [372, 289] on button "تقديم عرض جديد" at bounding box center [329, 307] width 226 height 42
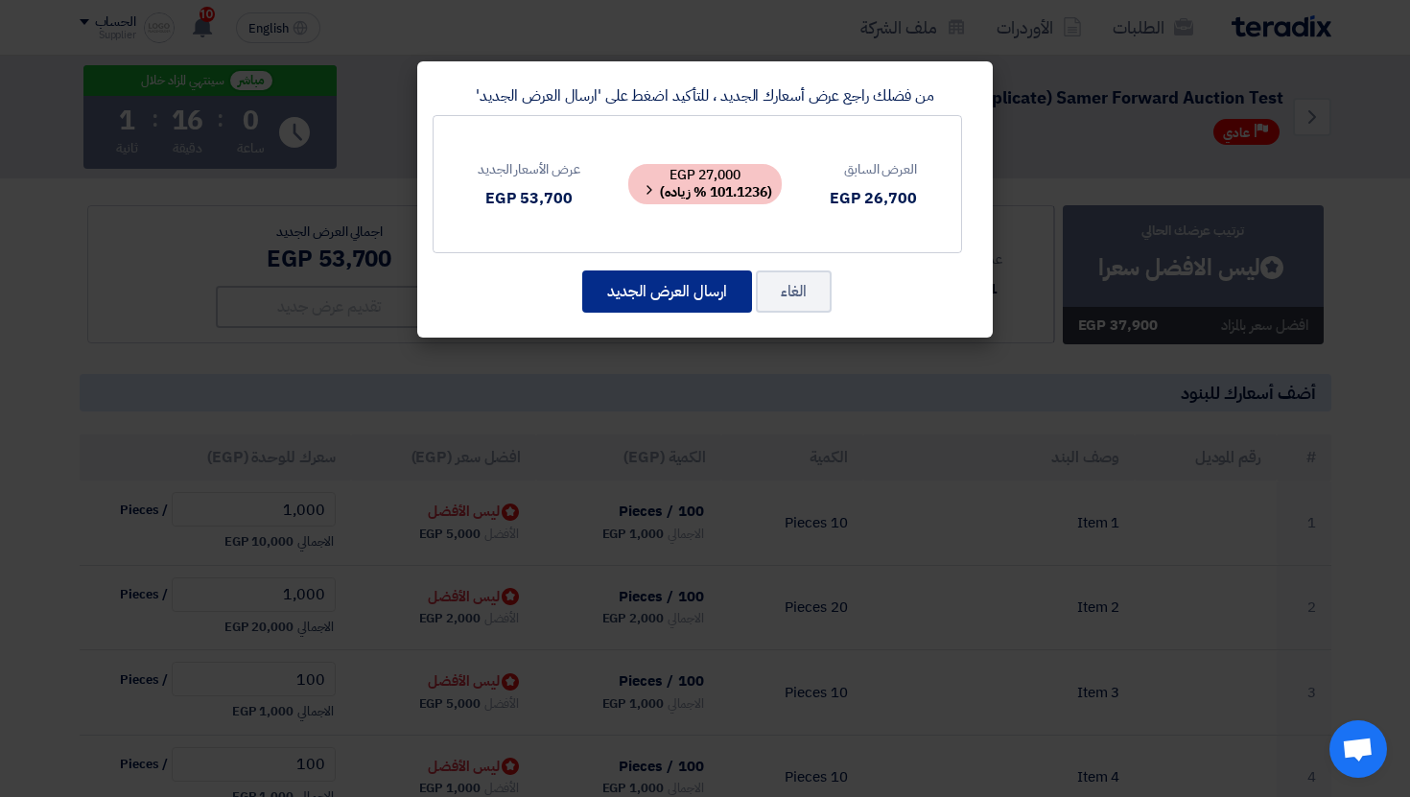
click at [676, 291] on button "ارسال العرض الجديد" at bounding box center [667, 291] width 170 height 42
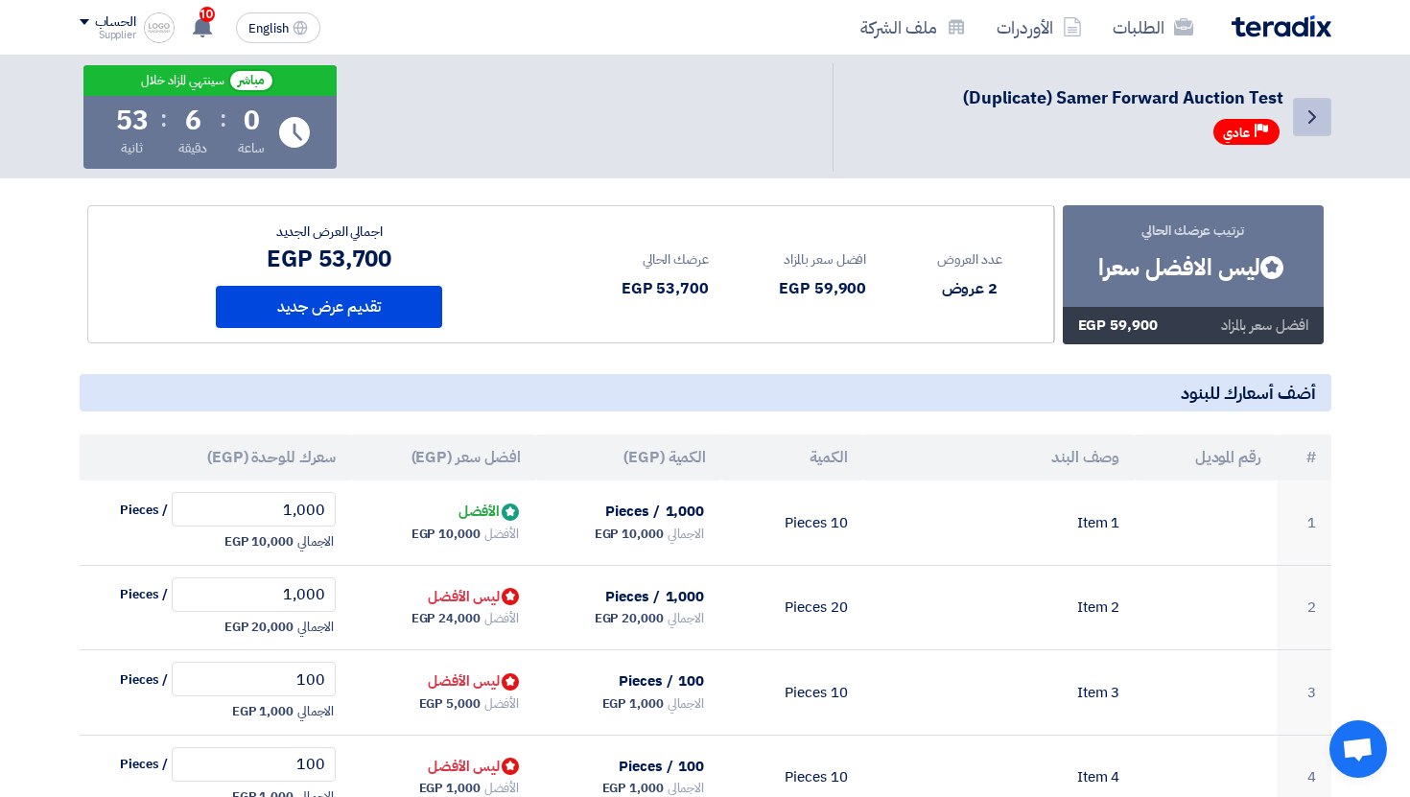
click at [1316, 106] on icon "Back" at bounding box center [1311, 116] width 23 height 23
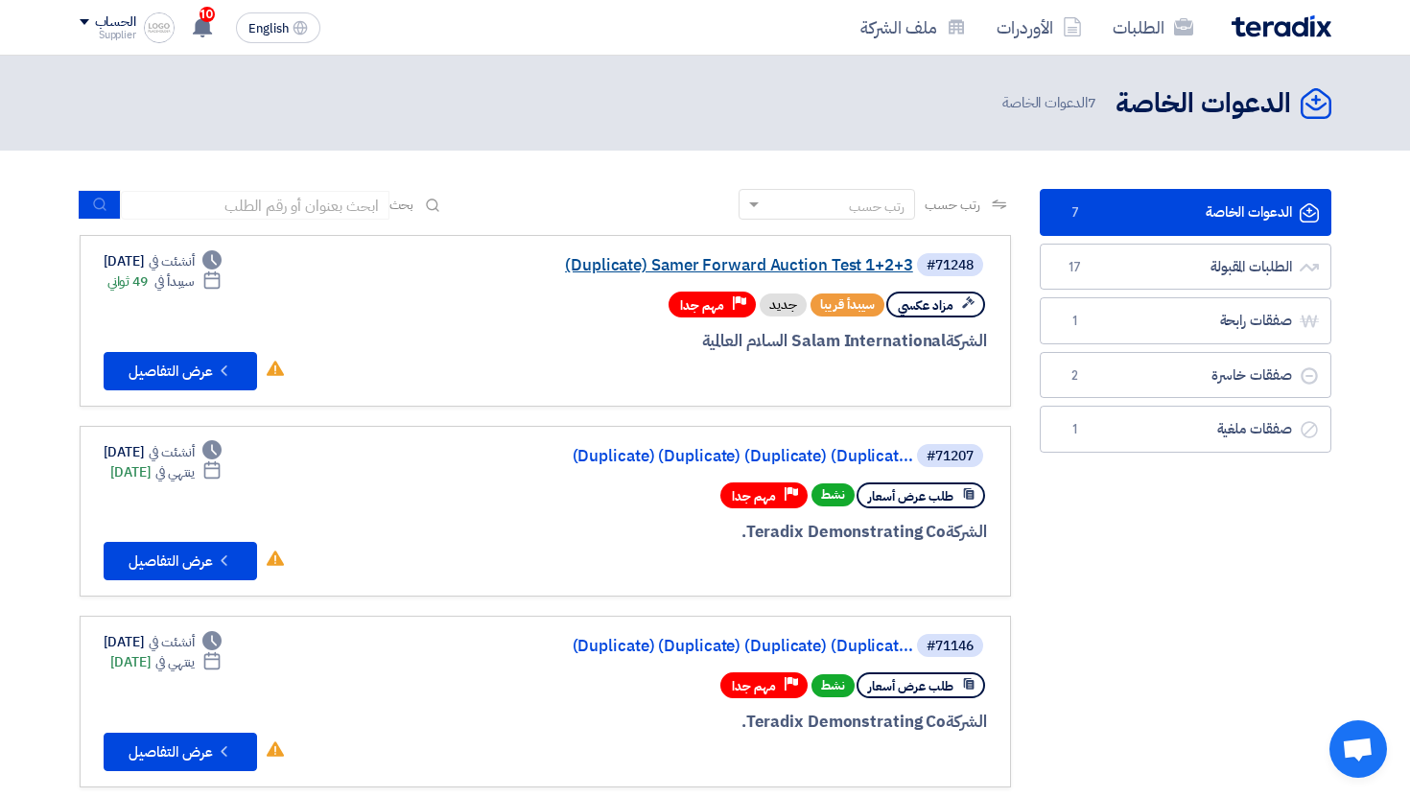
click at [828, 268] on link "(Duplicate) Samer Forward Auction Test 1+2+3" at bounding box center [721, 265] width 384 height 17
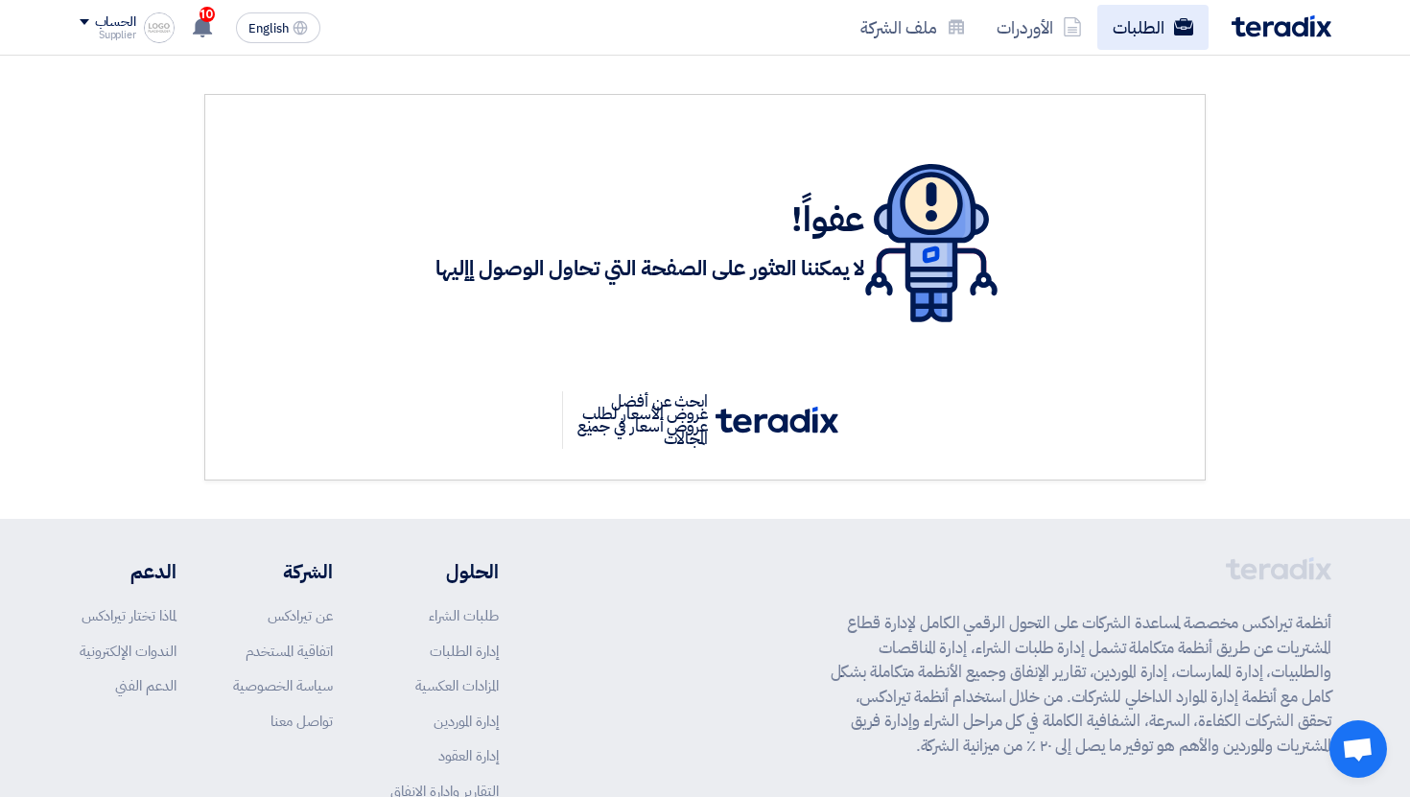
click at [1149, 31] on link "الطلبات" at bounding box center [1152, 27] width 111 height 45
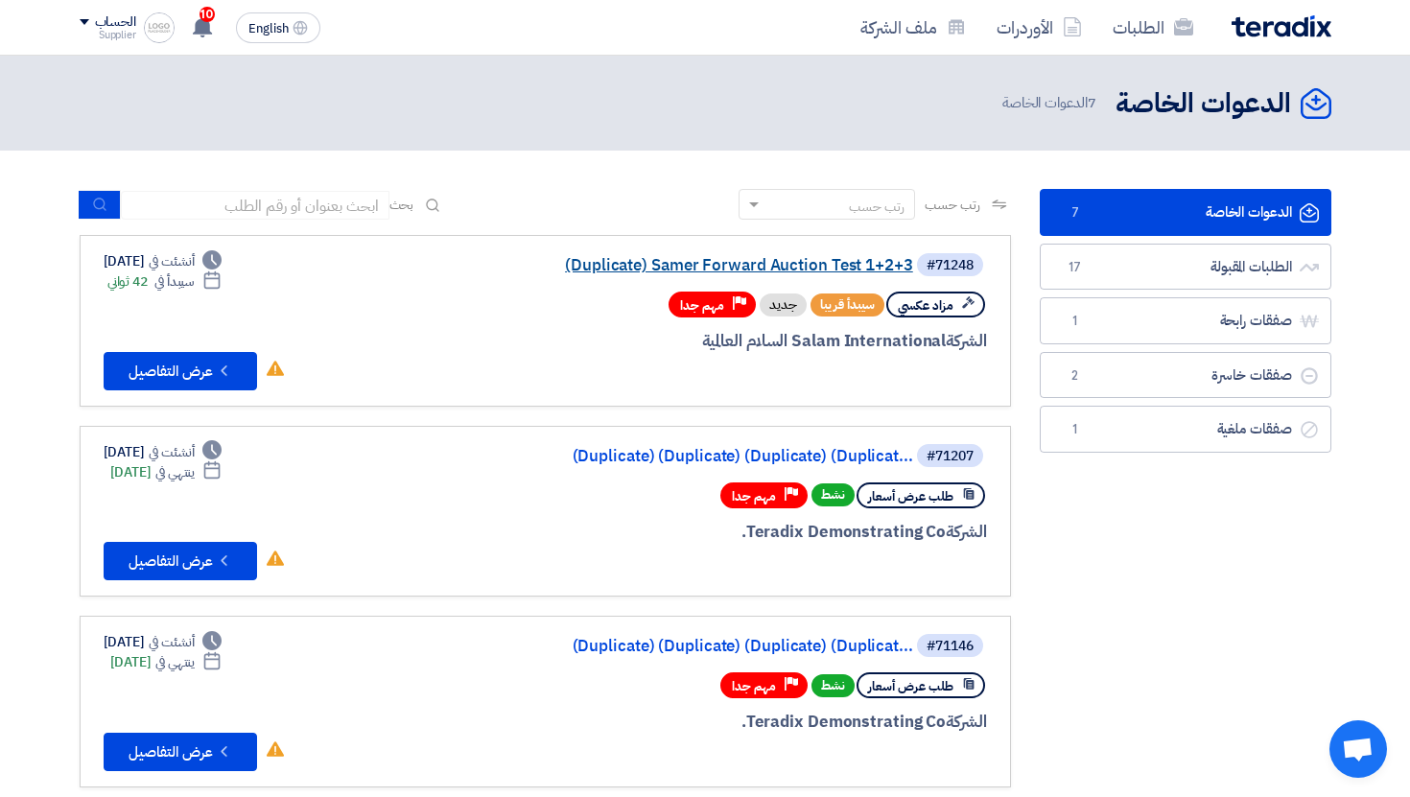
click at [771, 265] on link "(Duplicate) Samer Forward Auction Test 1+2+3" at bounding box center [721, 265] width 384 height 17
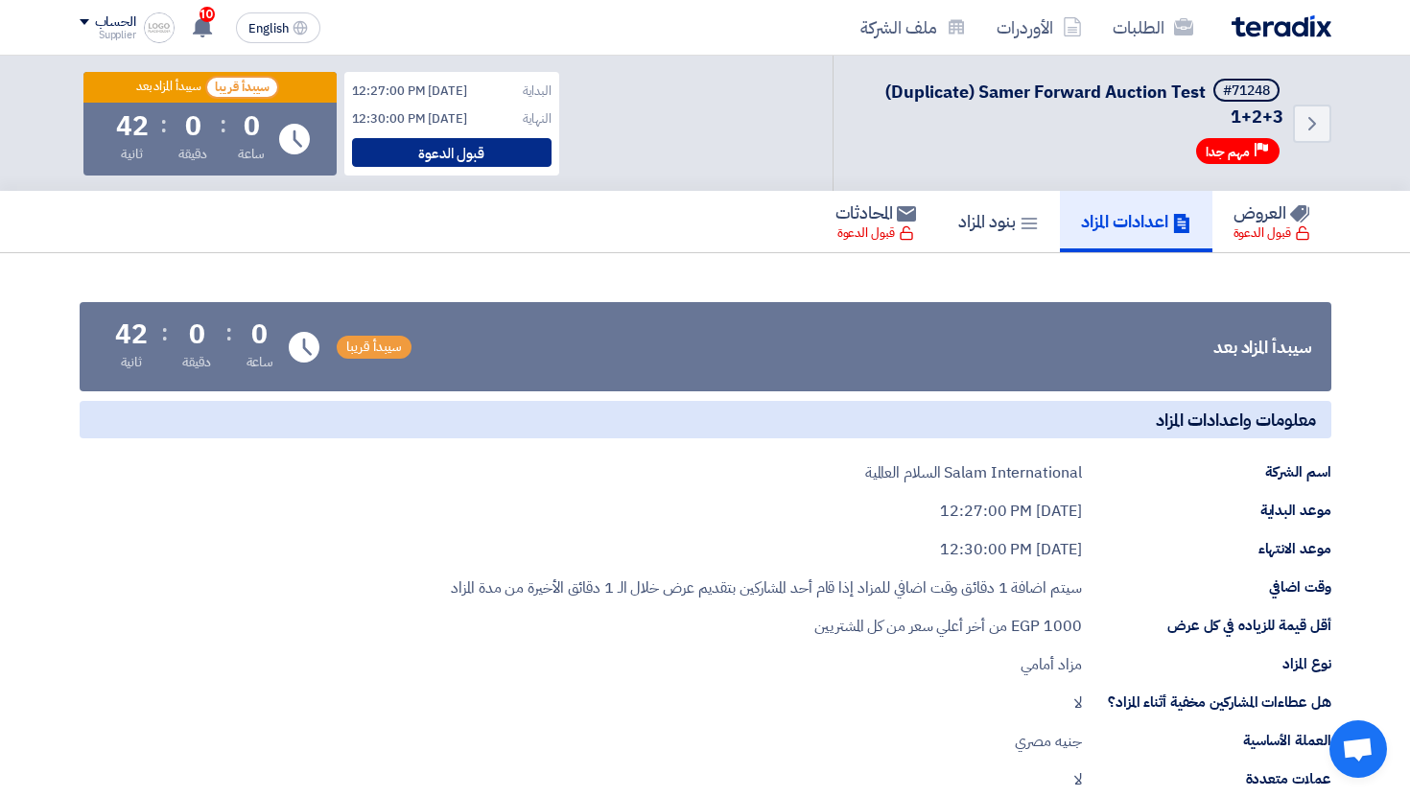
click at [483, 148] on div "قبول الدعوة" at bounding box center [451, 152] width 199 height 29
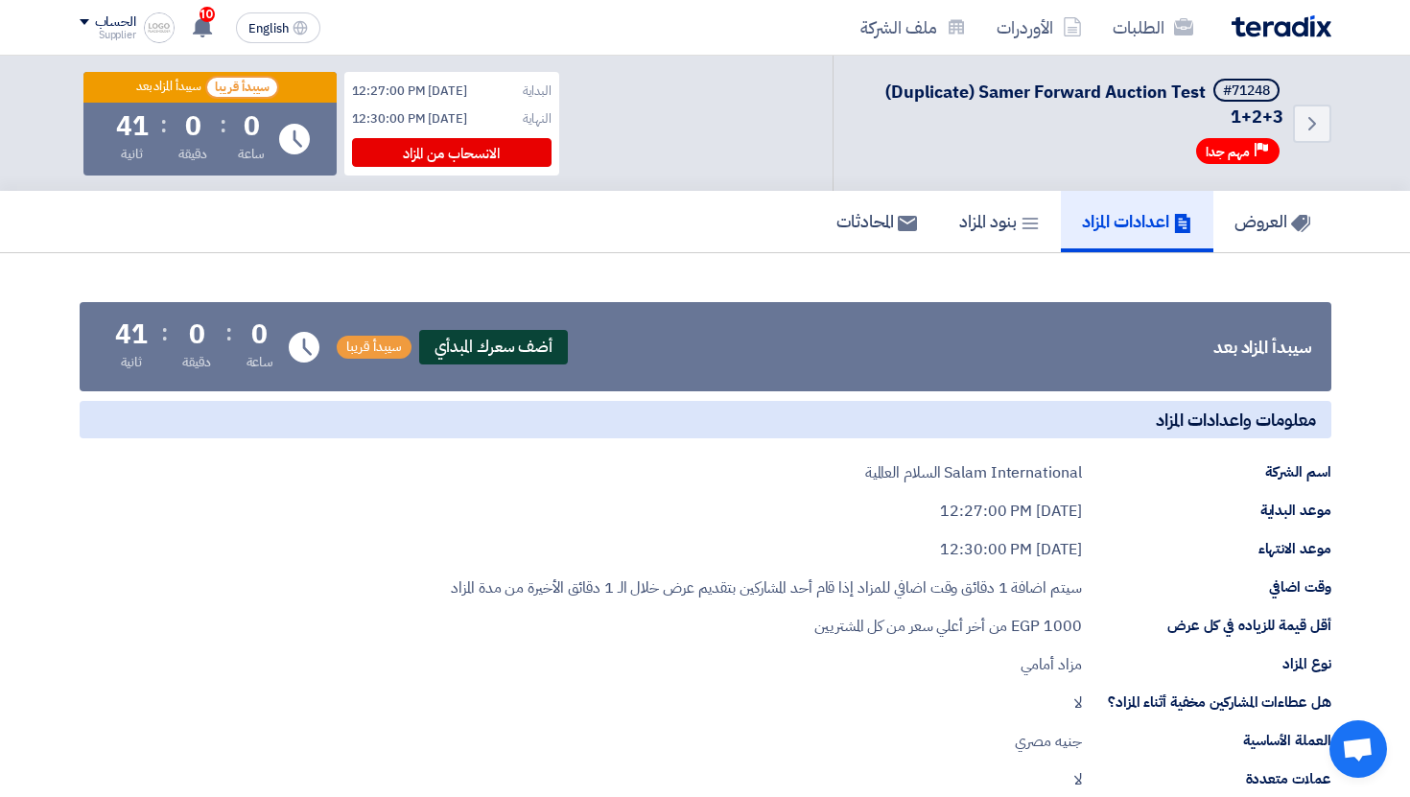
click at [532, 346] on span "أضف سعرك المبدأي" at bounding box center [494, 347] width 150 height 35
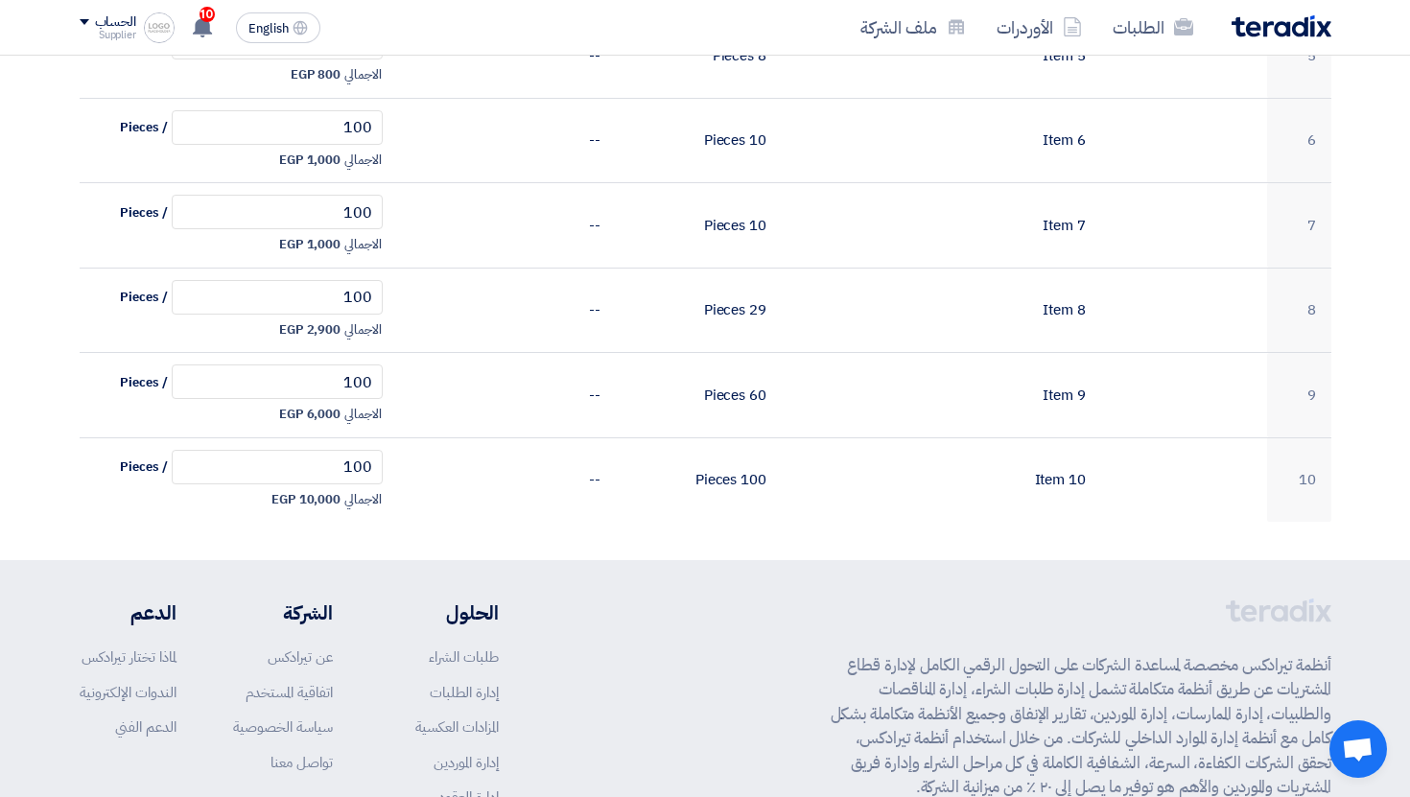
scroll to position [26, 0]
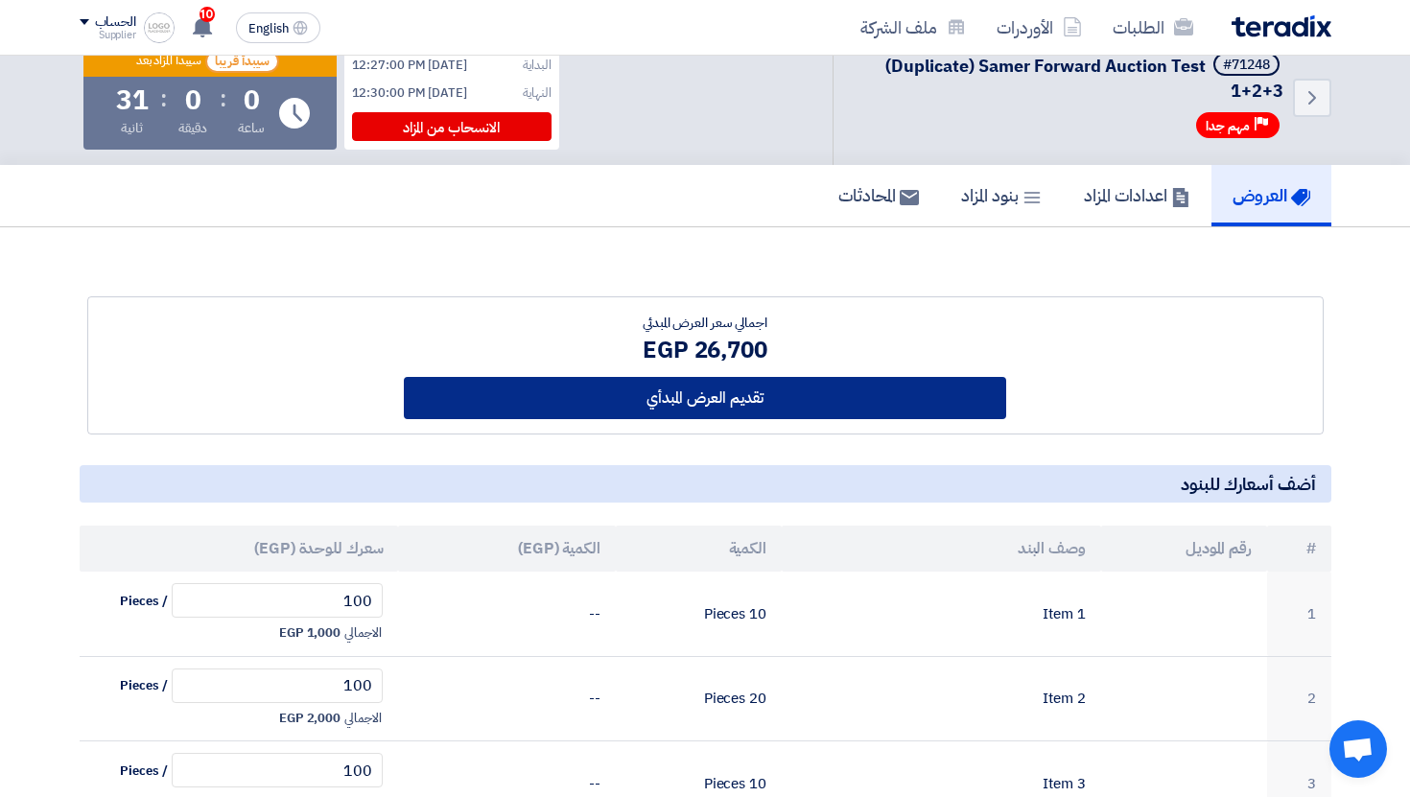
click at [778, 398] on button "تقديم العرض المبدأي" at bounding box center [705, 398] width 602 height 42
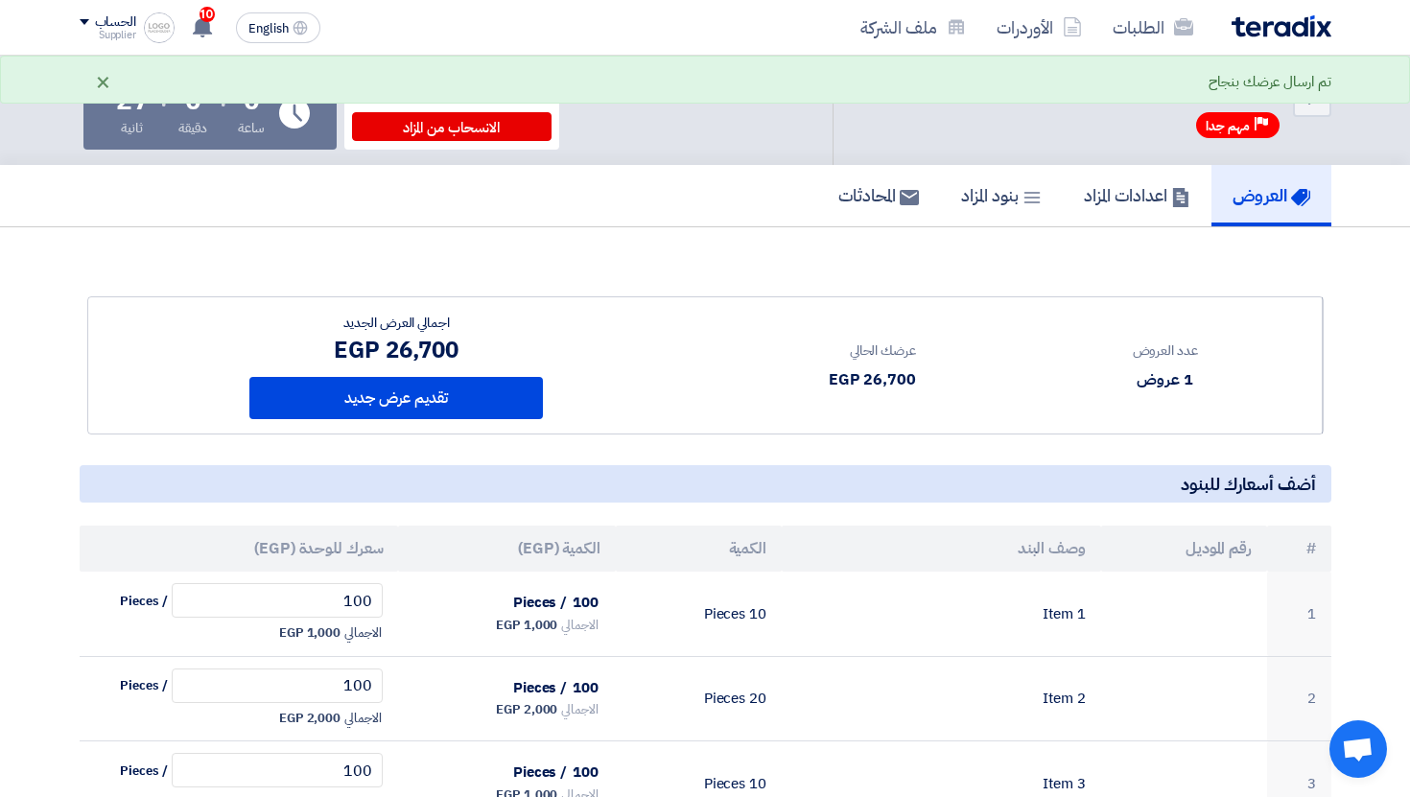
click at [95, 82] on div "×" at bounding box center [103, 81] width 16 height 23
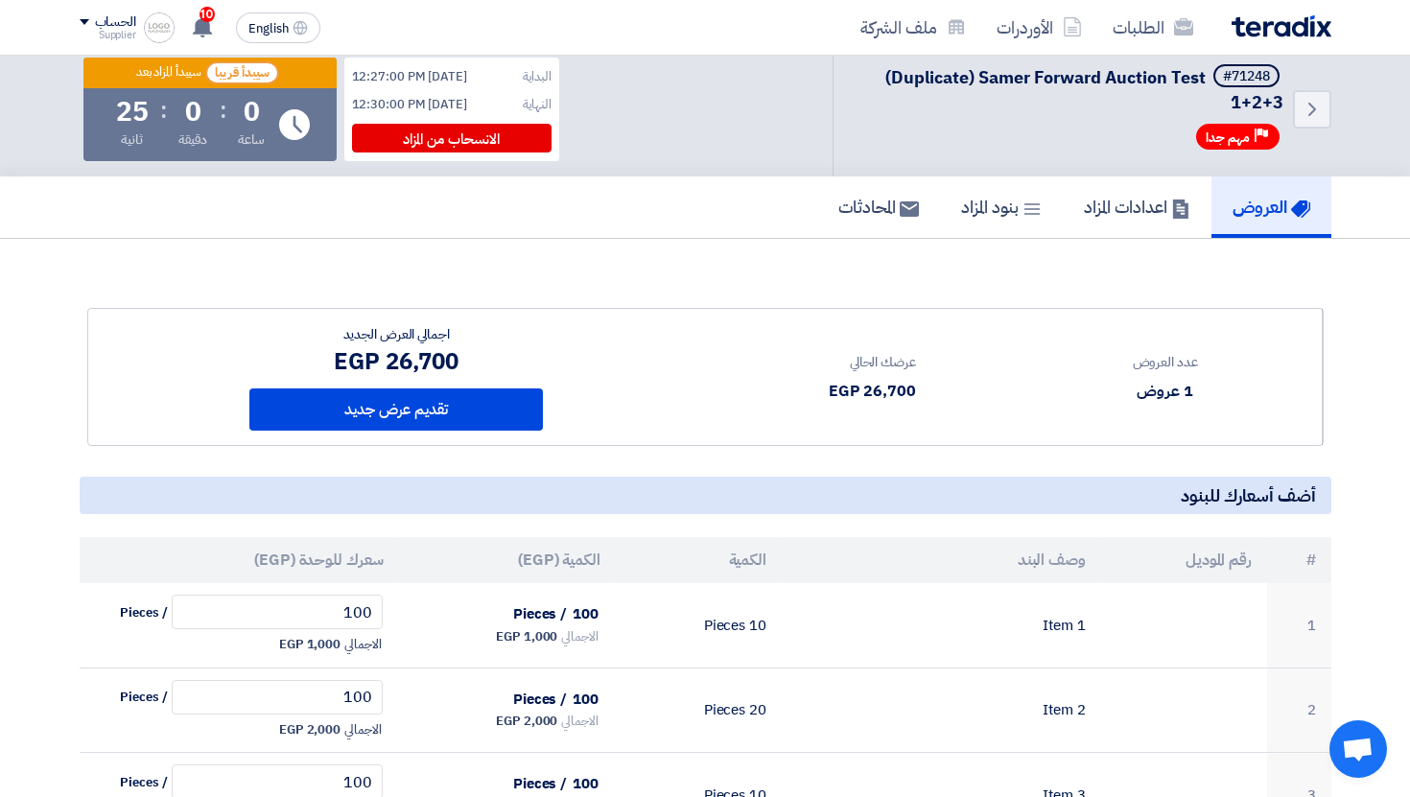
scroll to position [0, 0]
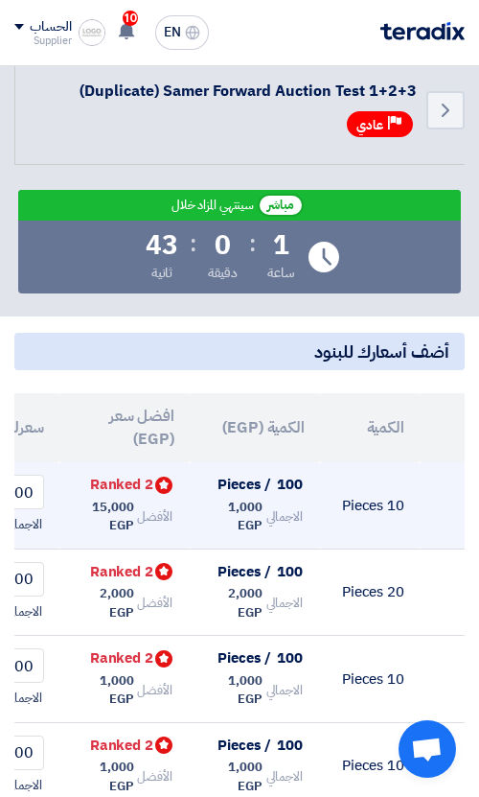
scroll to position [0, -432]
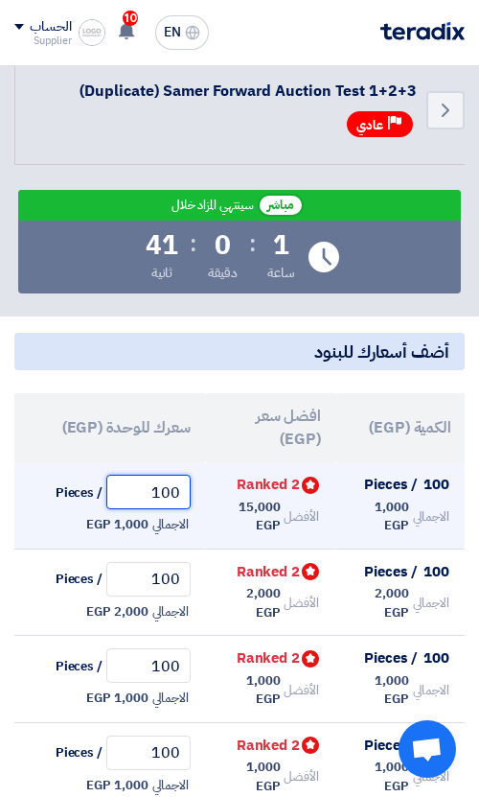
click at [168, 493] on input "100" at bounding box center [148, 492] width 84 height 35
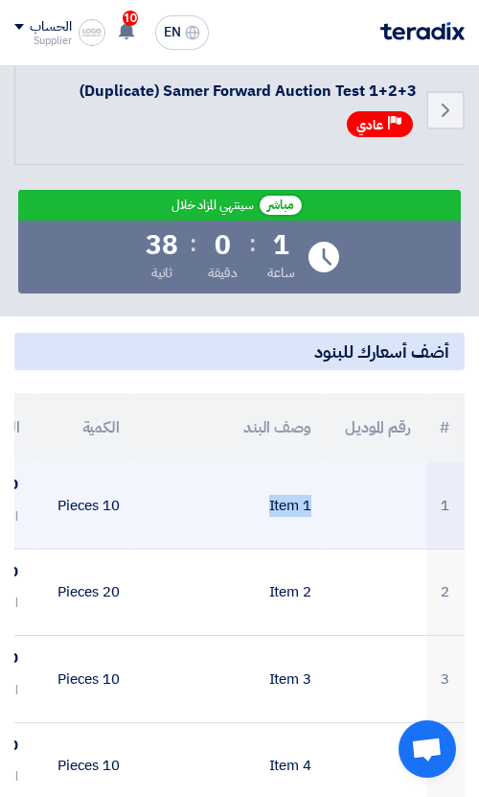
drag, startPoint x: 342, startPoint y: 502, endPoint x: 252, endPoint y: 502, distance: 90.1
click at [252, 502] on tr "1 Item 1 10 Pieces 100 / Pieces الاجمالي 1,000 EGP Bids submitted 2 Ranked الأف…" at bounding box center [24, 505] width 882 height 86
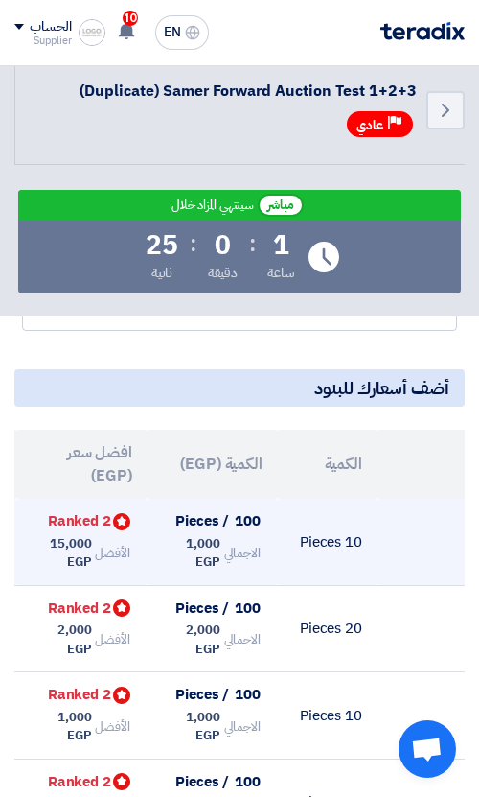
scroll to position [0, -321]
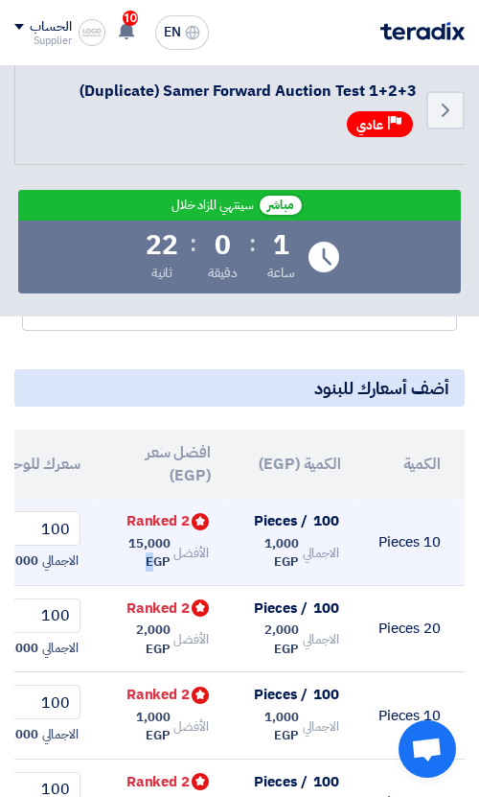
drag, startPoint x: 129, startPoint y: 542, endPoint x: 169, endPoint y: 570, distance: 48.2
click at [169, 570] on span "15,000 EGP" at bounding box center [141, 552] width 57 height 37
click at [149, 537] on span "15,000 EGP" at bounding box center [141, 552] width 57 height 37
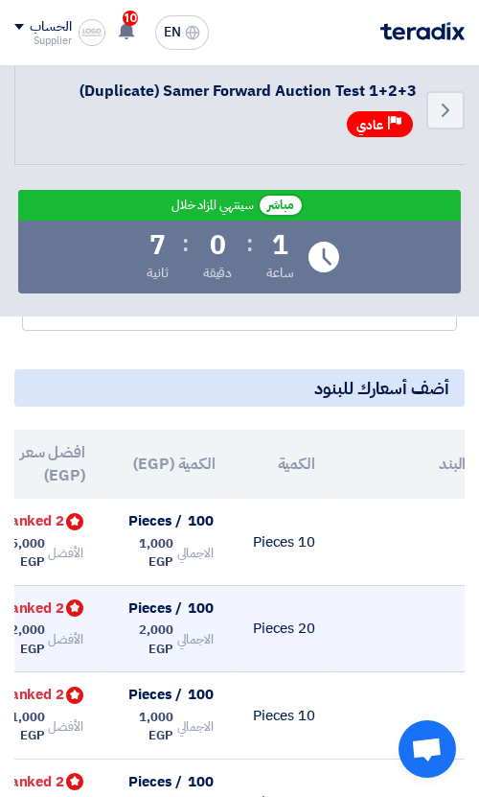
scroll to position [0, -432]
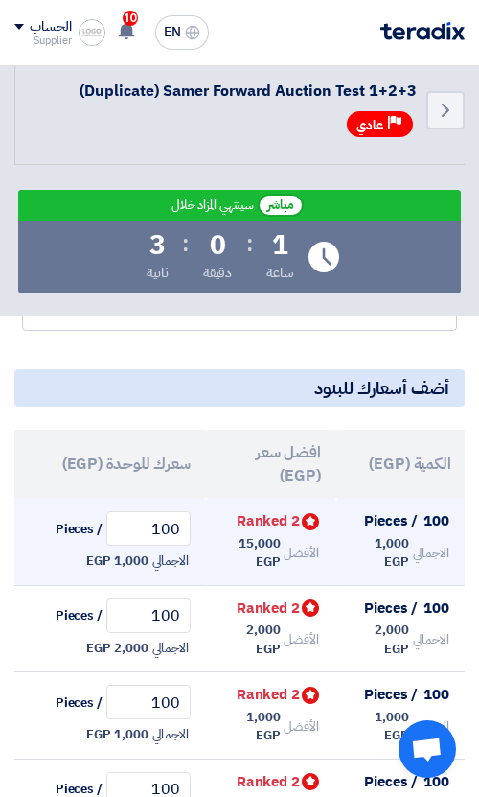
drag, startPoint x: 145, startPoint y: 565, endPoint x: 98, endPoint y: 565, distance: 47.0
click at [98, 565] on span "1,000 EGP" at bounding box center [116, 560] width 61 height 19
click at [187, 549] on div "الاجمالي 1,000 EGP" at bounding box center [110, 560] width 161 height 23
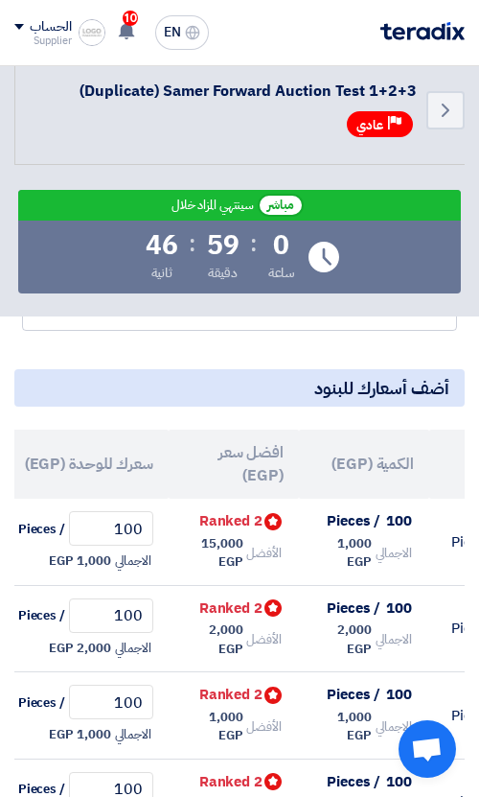
drag, startPoint x: 132, startPoint y: 472, endPoint x: 103, endPoint y: 471, distance: 29.7
click at [105, 471] on th "سعرك للوحدة (EGP)" at bounding box center [73, 464] width 192 height 69
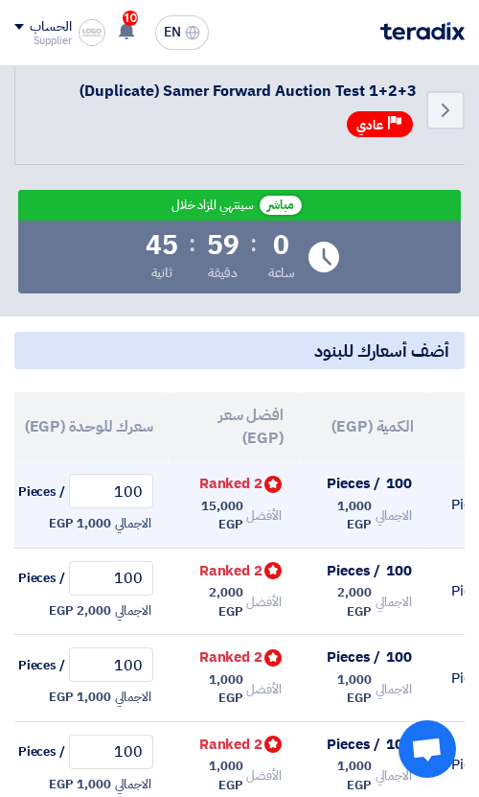
scroll to position [558, 0]
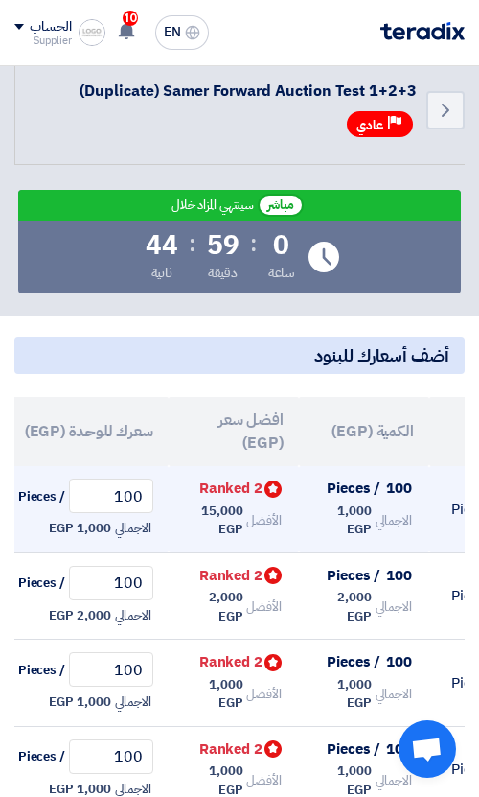
click at [121, 526] on span "الاجمالي" at bounding box center [133, 528] width 36 height 19
drag, startPoint x: 117, startPoint y: 495, endPoint x: 136, endPoint y: 494, distance: 19.2
click at [136, 494] on input "100" at bounding box center [111, 495] width 84 height 35
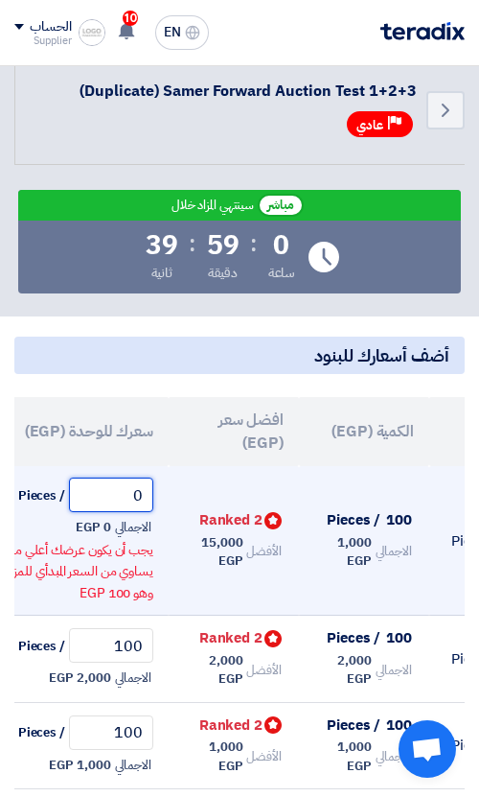
type input "0"
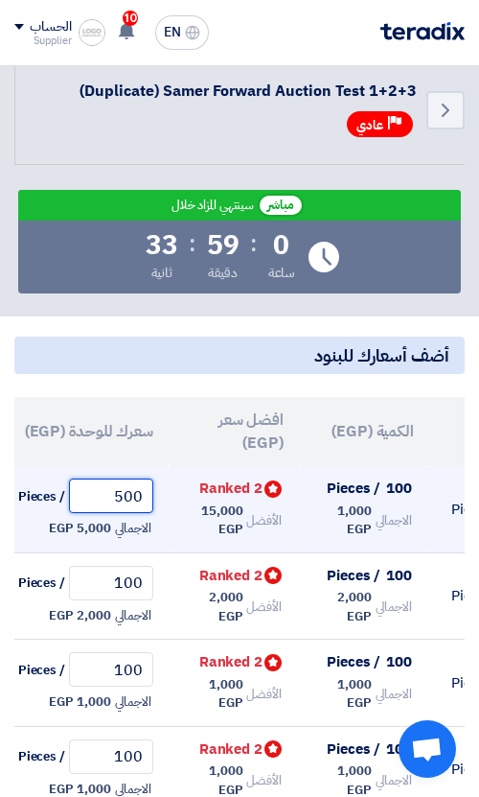
type input "500"
click at [181, 500] on td "Bids submitted 2 Ranked الأفضل 15,000 EGP" at bounding box center [234, 509] width 130 height 86
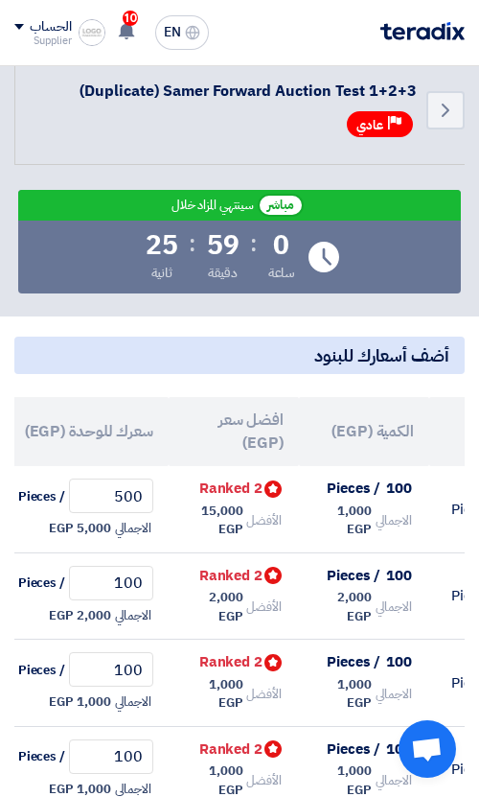
click at [265, 422] on th "افضل سعر (EGP)" at bounding box center [234, 431] width 130 height 69
click at [117, 440] on th "سعرك للوحدة (EGP)" at bounding box center [73, 431] width 192 height 69
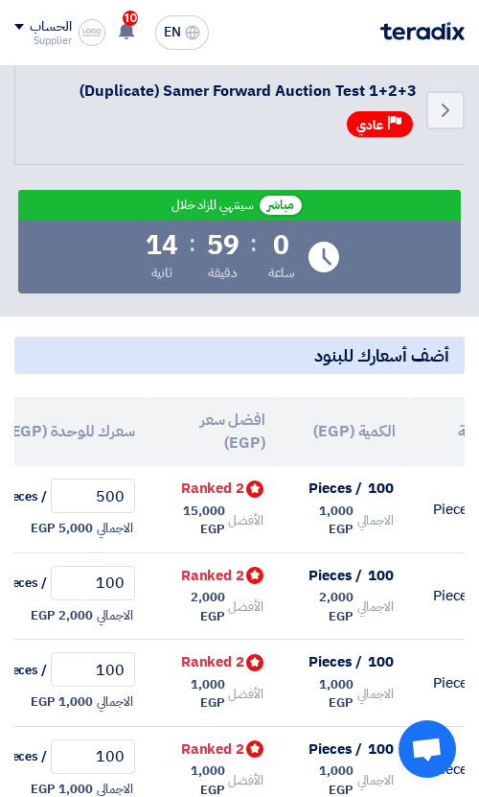
scroll to position [0, -339]
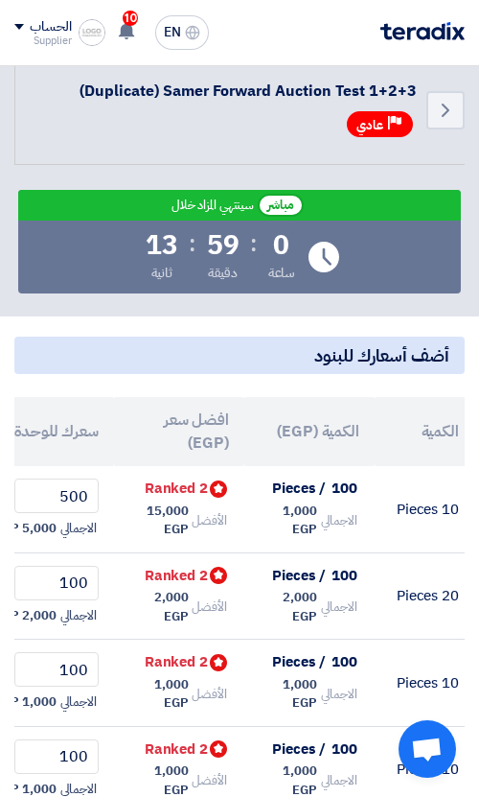
click at [335, 446] on th "الكمية (EGP)" at bounding box center [310, 431] width 130 height 69
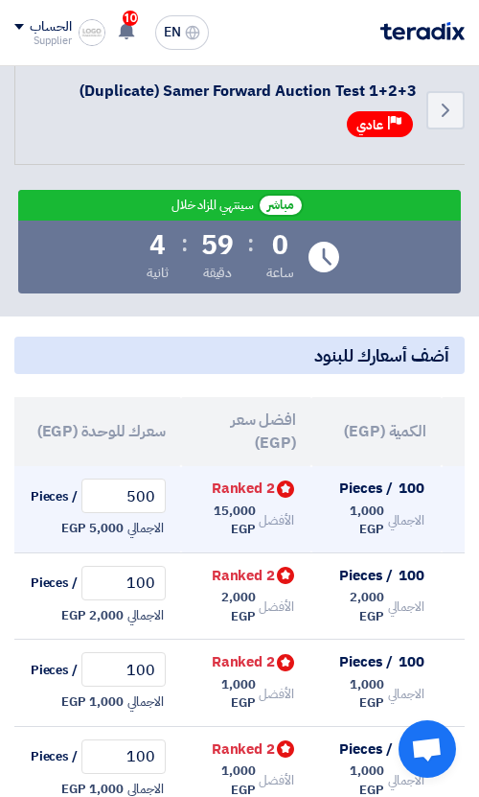
scroll to position [0, -408]
drag, startPoint x: 213, startPoint y: 493, endPoint x: 271, endPoint y: 495, distance: 58.5
click at [271, 495] on span "Bids submitted 2 Ranked" at bounding box center [255, 488] width 84 height 21
drag, startPoint x: 220, startPoint y: 506, endPoint x: 268, endPoint y: 517, distance: 50.0
click at [268, 517] on div "الأفضل 15,000 EGP" at bounding box center [248, 520] width 100 height 41
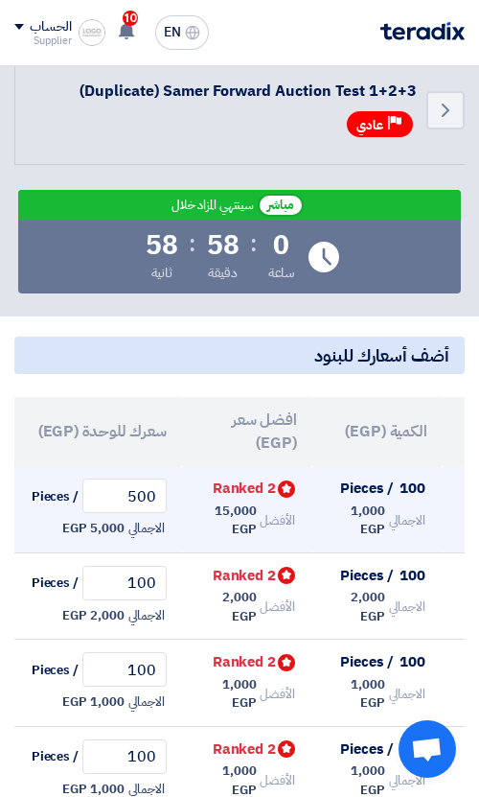
click at [195, 504] on td "Bids submitted 2 Ranked الأفضل 15,000 EGP" at bounding box center [247, 509] width 130 height 86
click at [159, 497] on input "500" at bounding box center [124, 495] width 84 height 35
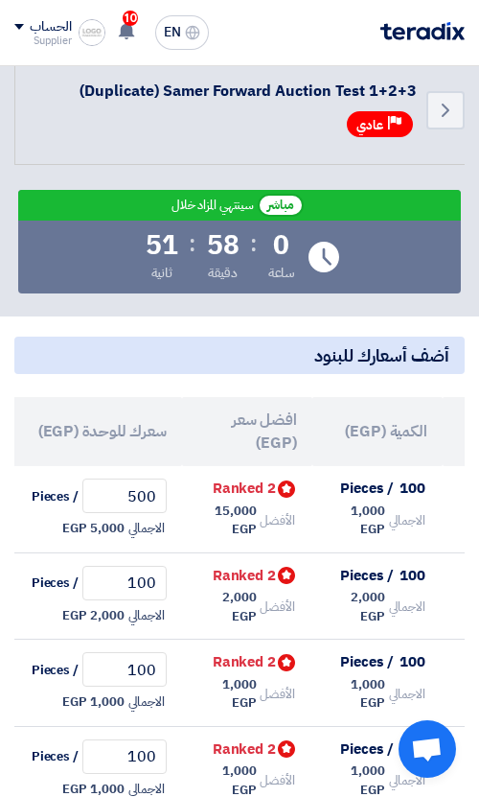
scroll to position [559, 0]
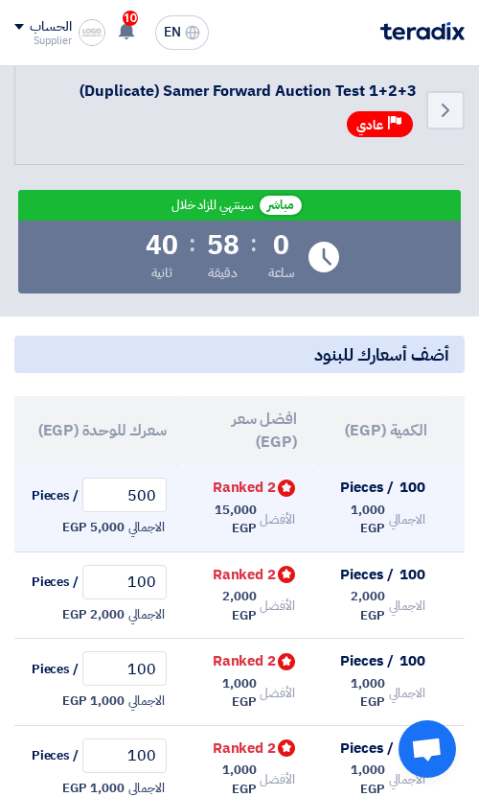
click at [242, 528] on span "15,000 EGP" at bounding box center [227, 519] width 57 height 37
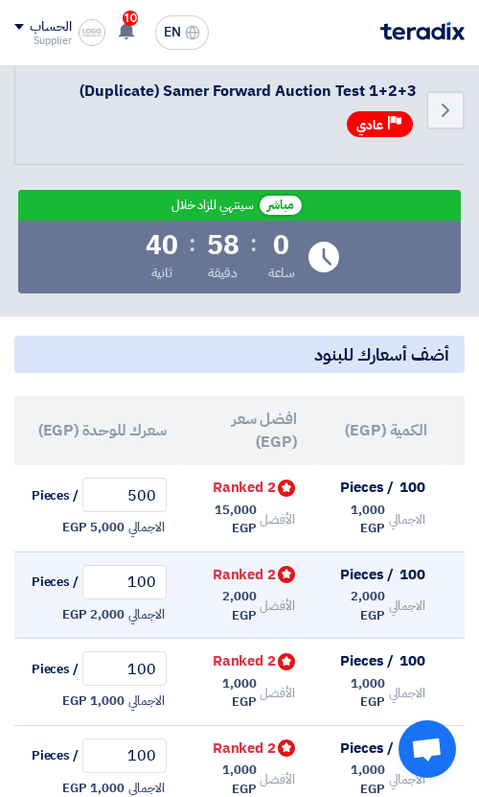
click at [245, 611] on span "2,000 EGP" at bounding box center [227, 605] width 57 height 37
click at [232, 607] on span "2,000 EGP" at bounding box center [227, 605] width 57 height 37
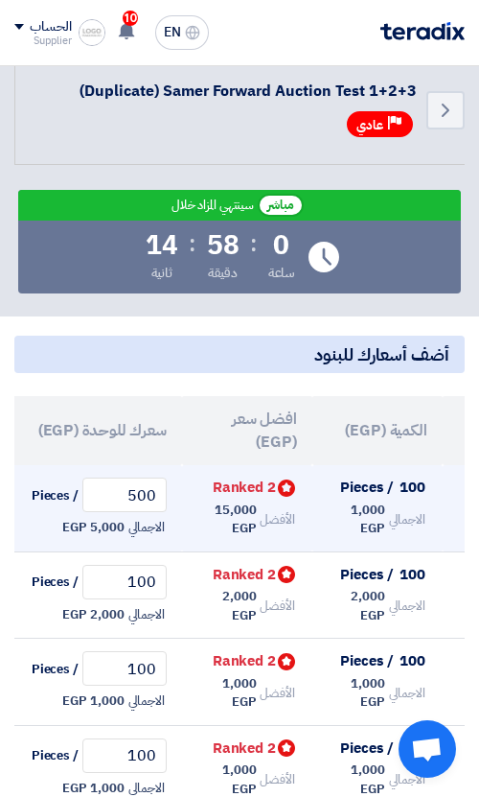
click at [243, 510] on span "15,000 EGP" at bounding box center [227, 519] width 57 height 37
click at [244, 488] on span "Bids submitted 2 Ranked" at bounding box center [255, 487] width 84 height 21
click at [257, 480] on span "Bids submitted 2 Ranked" at bounding box center [255, 487] width 84 height 21
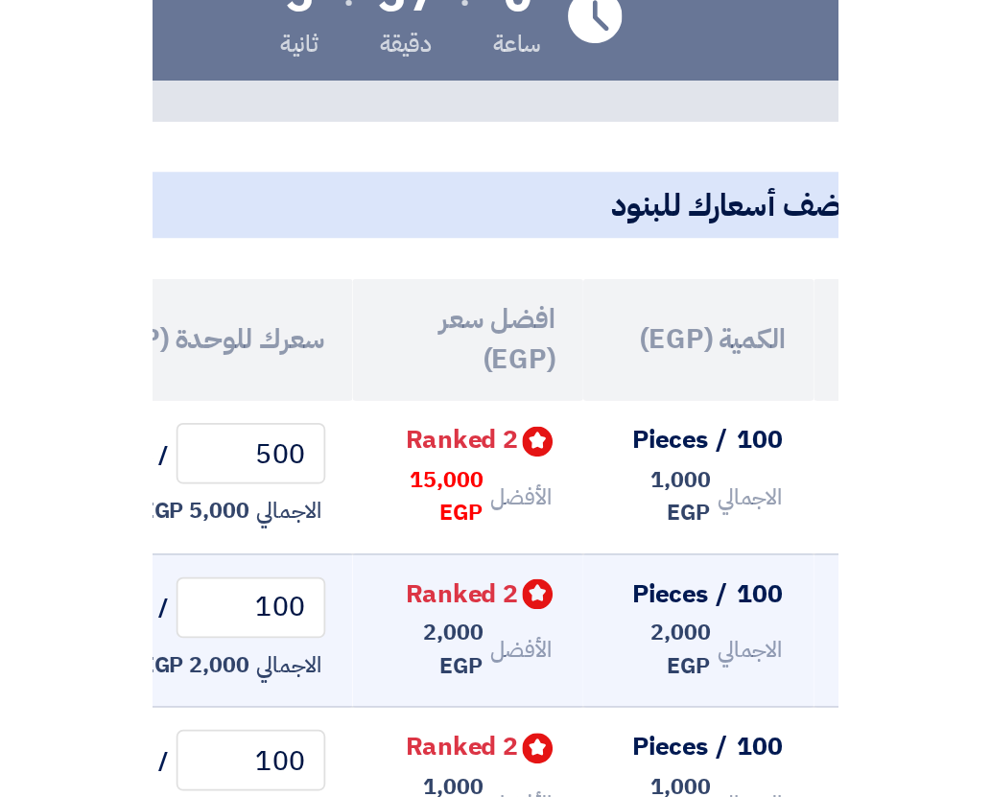
scroll to position [0, -393]
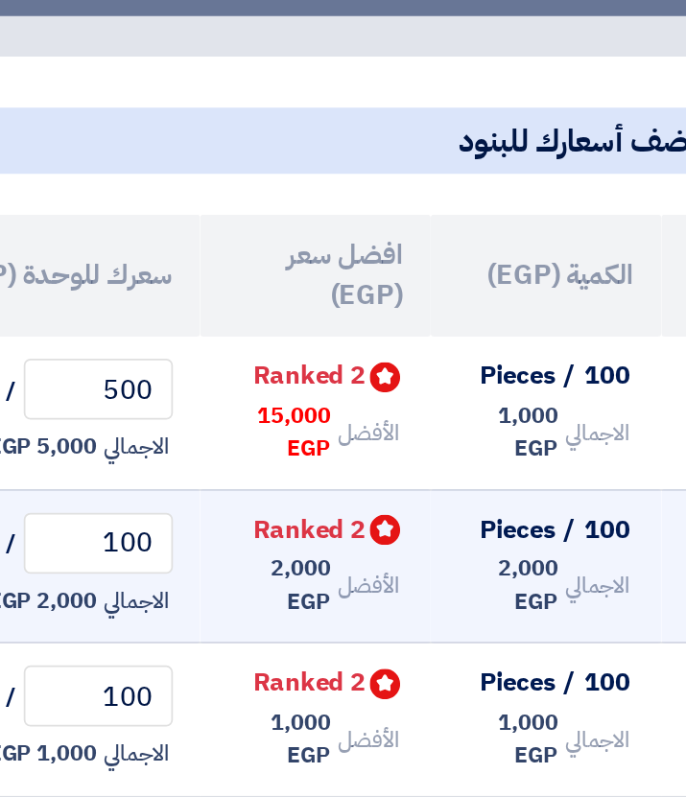
click at [358, 624] on span "2,000 EGP" at bounding box center [336, 614] width 57 height 37
click at [374, 581] on span "Bids submitted 2 Ranked" at bounding box center [362, 583] width 84 height 21
click at [394, 580] on icon "Bids submitted" at bounding box center [394, 583] width 17 height 17
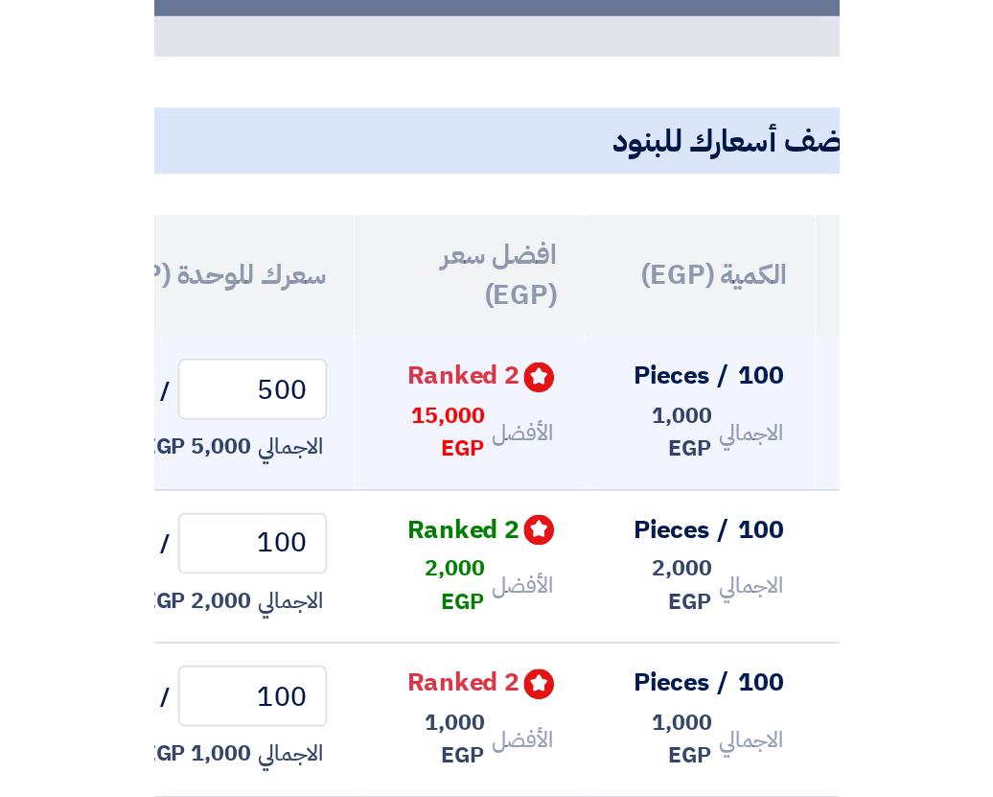
scroll to position [0, 0]
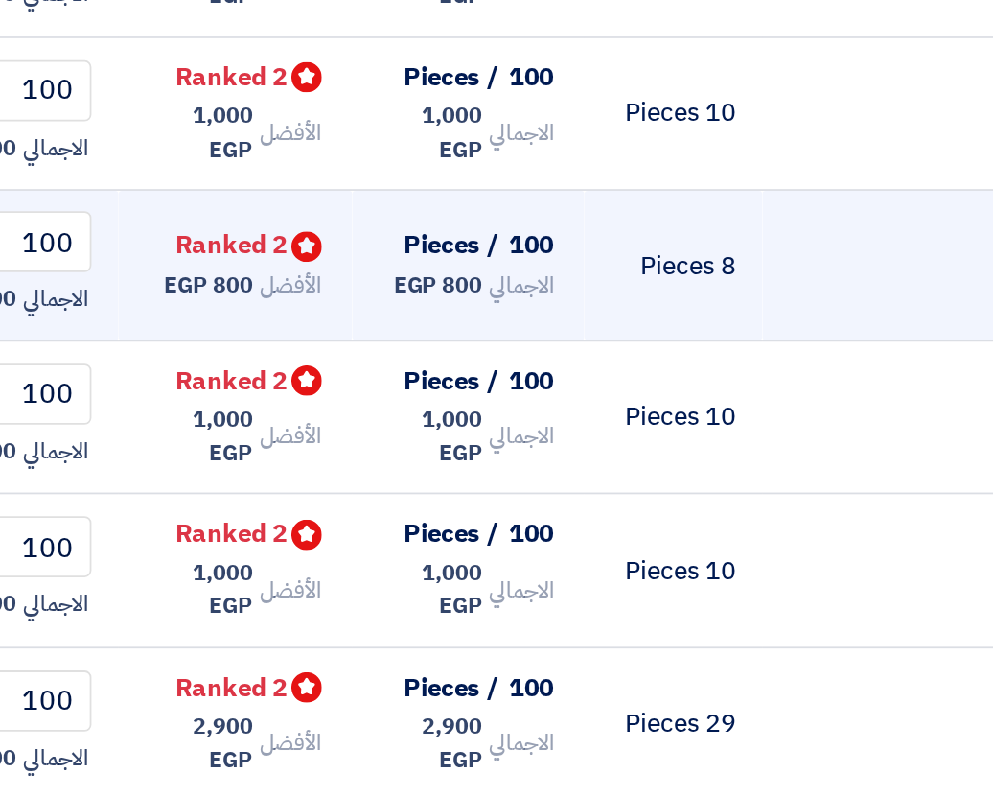
drag, startPoint x: 738, startPoint y: 395, endPoint x: 656, endPoint y: 395, distance: 82.5
click at [656, 395] on td "Item 5" at bounding box center [706, 434] width 194 height 85
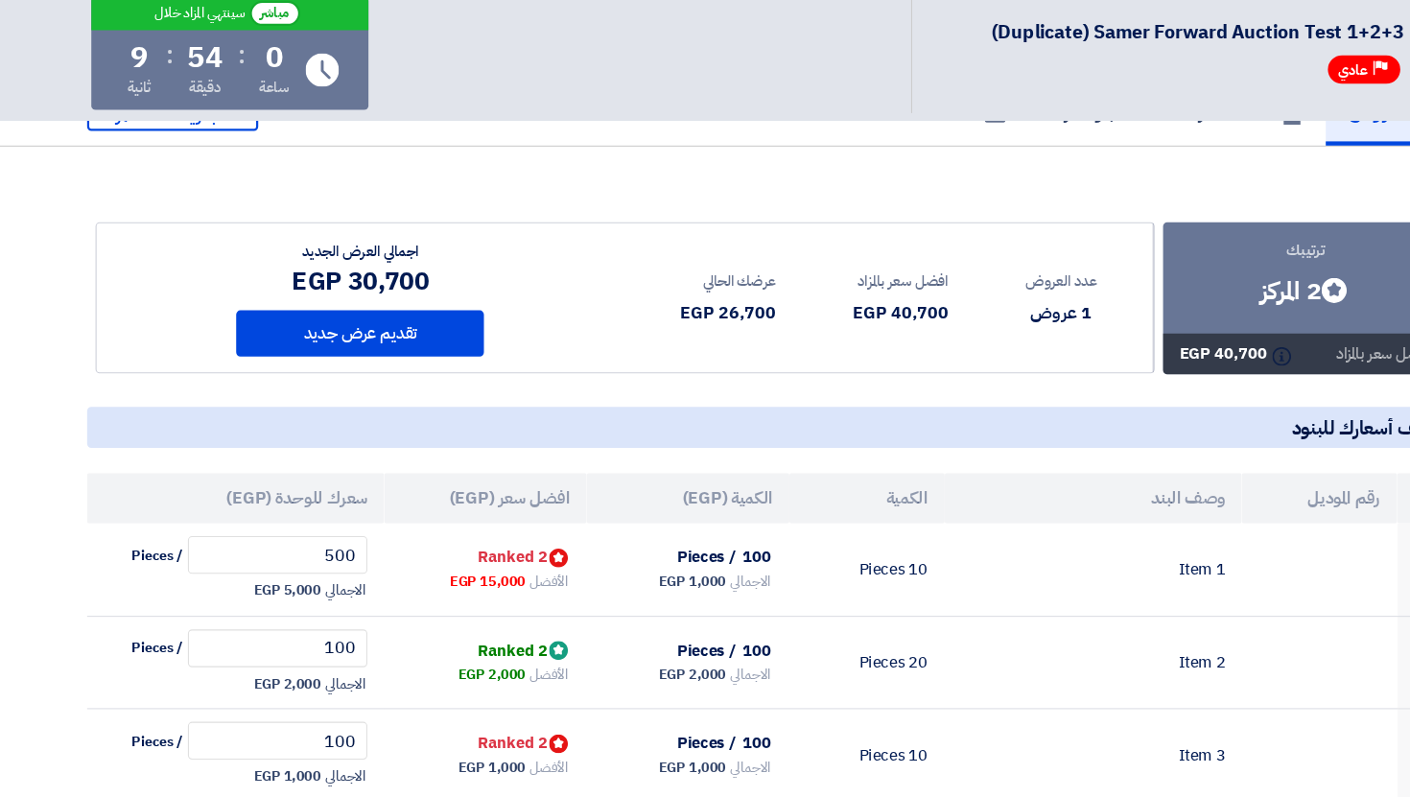
scroll to position [146, 0]
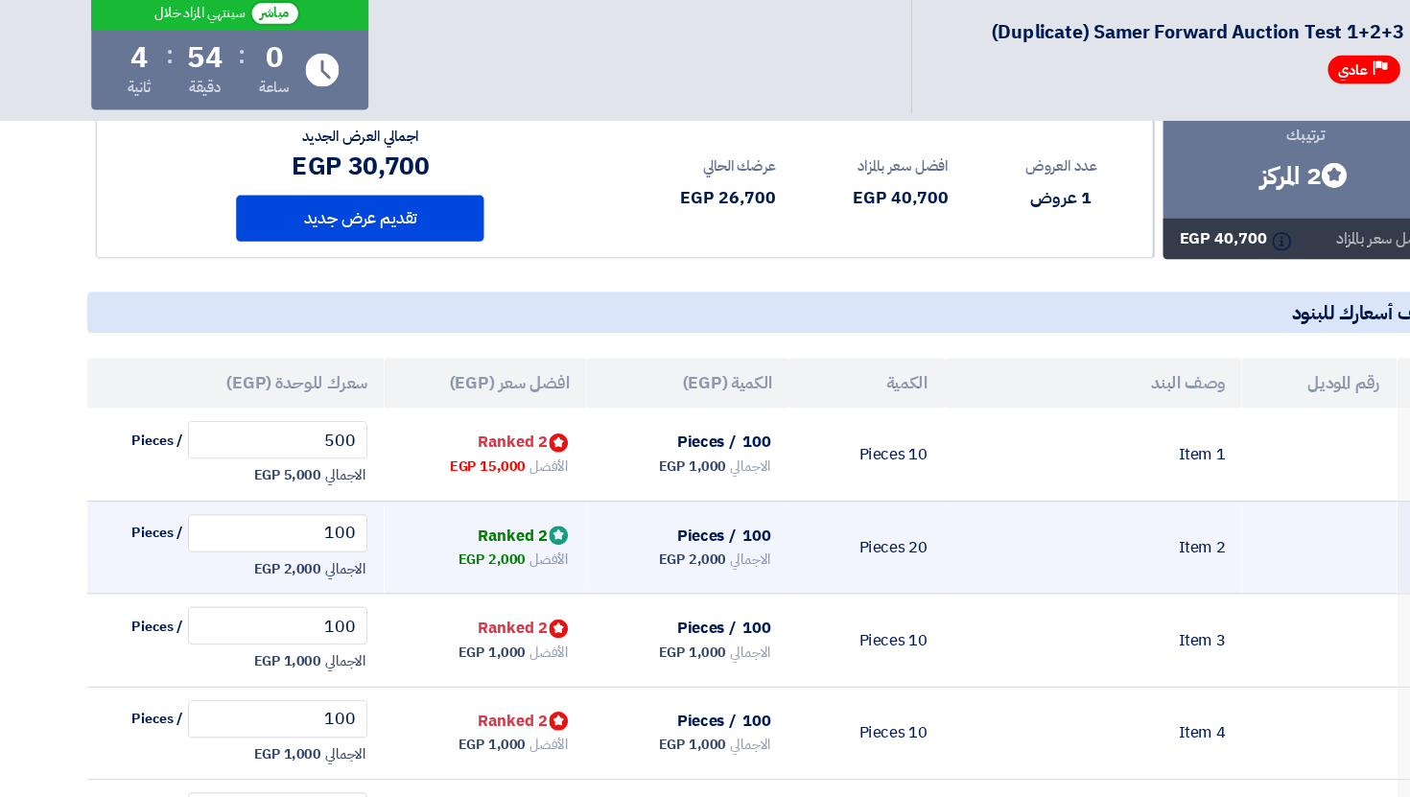
click at [785, 539] on td "20 Pieces" at bounding box center [792, 567] width 142 height 85
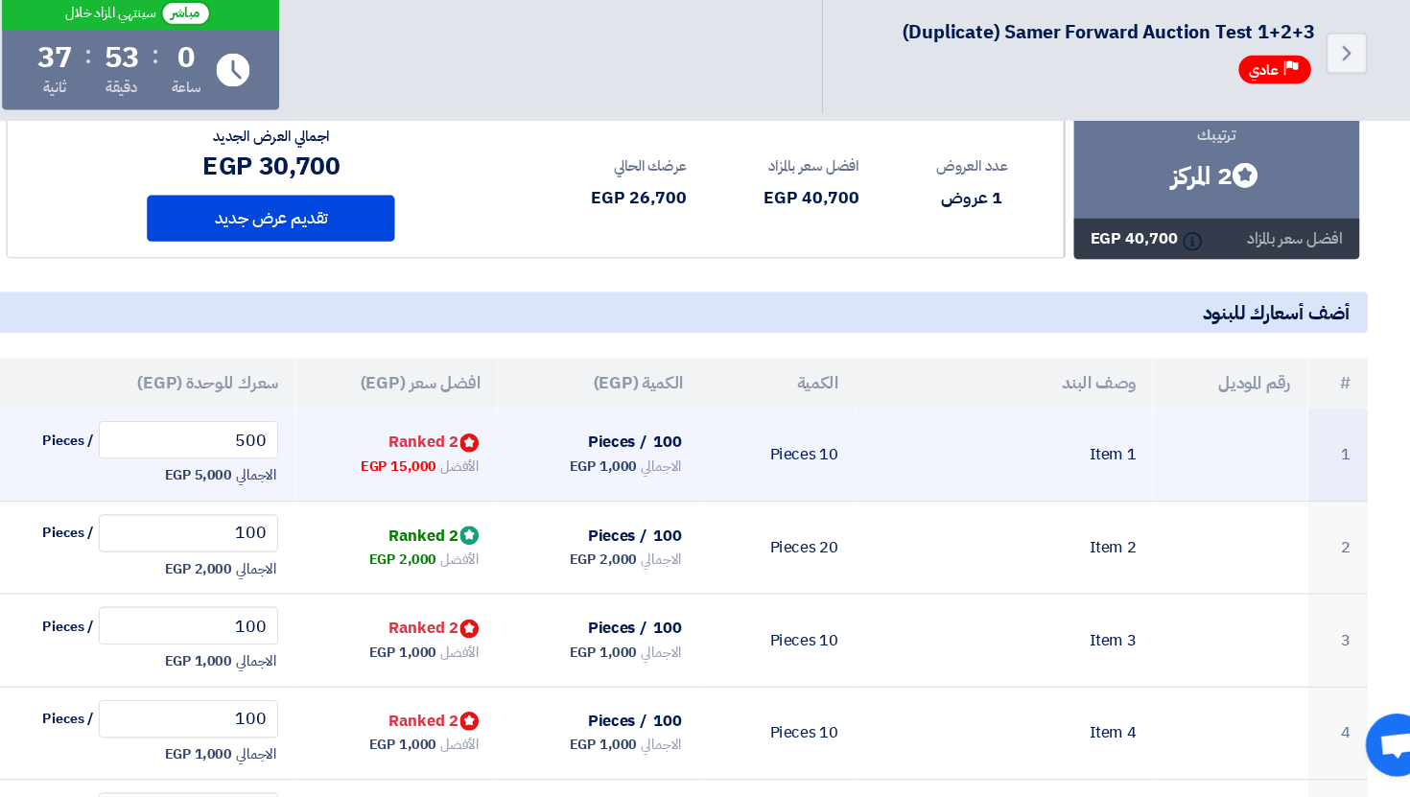
scroll to position [147, 0]
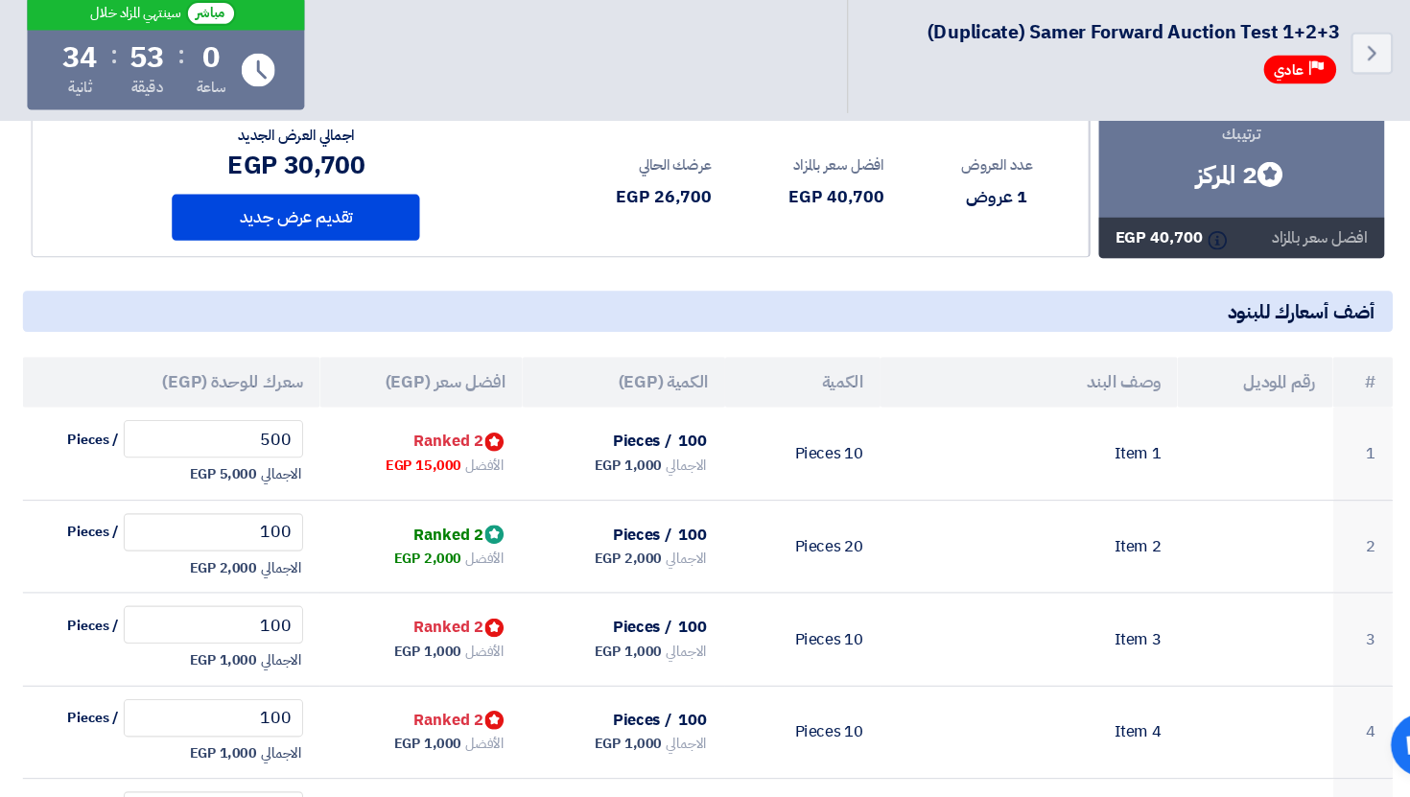
click at [497, 407] on th "افضل سعر (EGP)" at bounding box center [443, 417] width 185 height 46
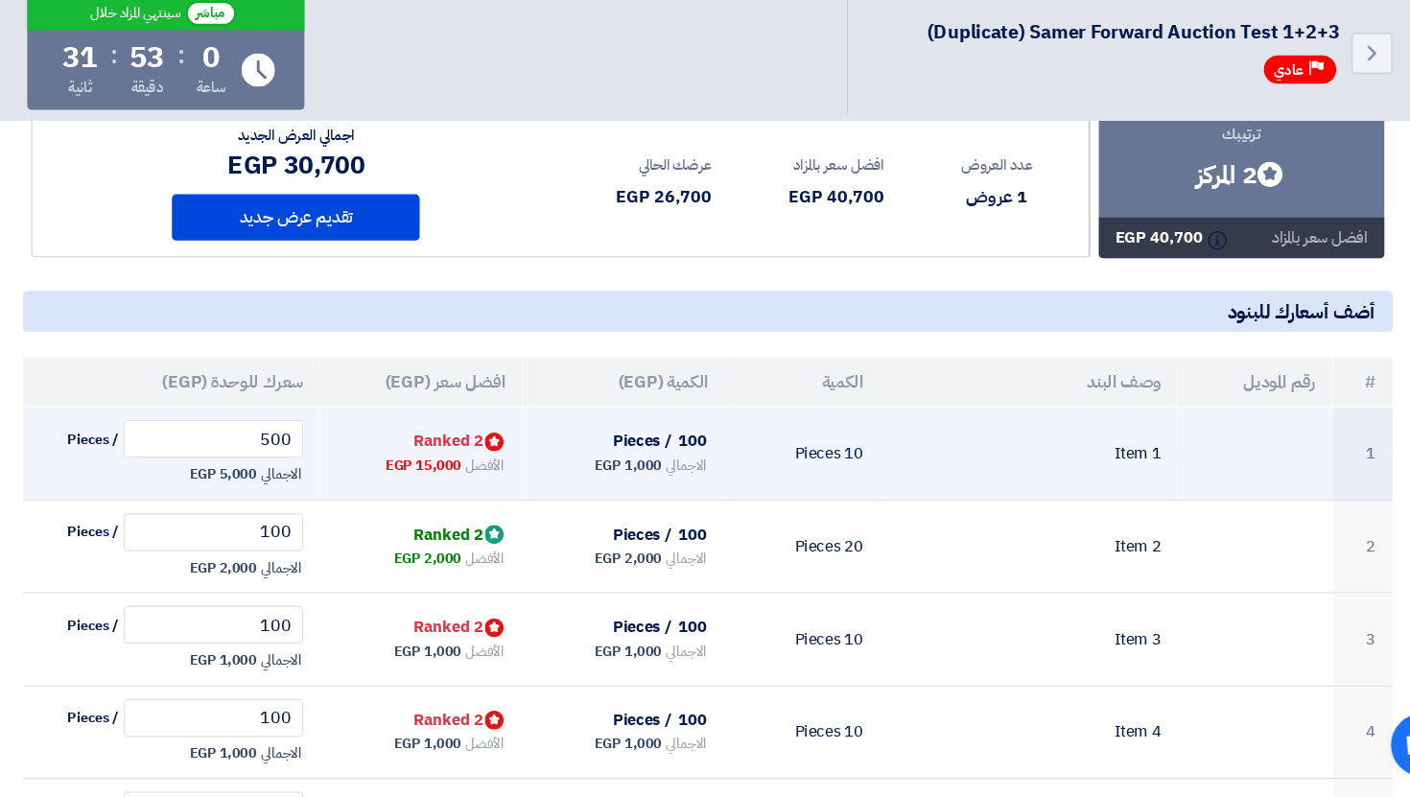
drag, startPoint x: 461, startPoint y: 470, endPoint x: 463, endPoint y: 484, distance: 14.5
click at [462, 482] on td "Bids submitted 2 Ranked الأفضل 15,000 EGP" at bounding box center [443, 482] width 185 height 84
click at [463, 484] on span "15,000 EGP" at bounding box center [445, 493] width 69 height 19
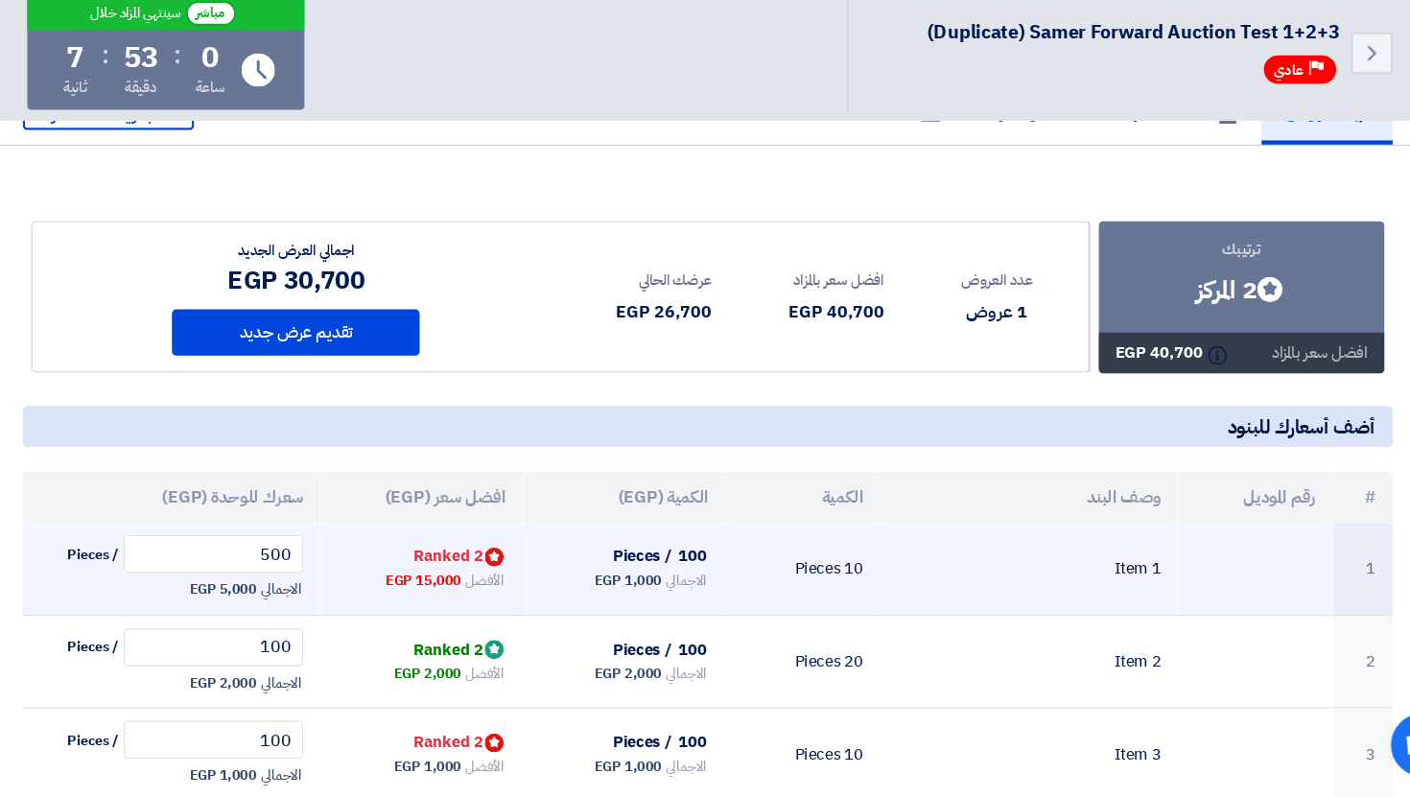
scroll to position [148, 0]
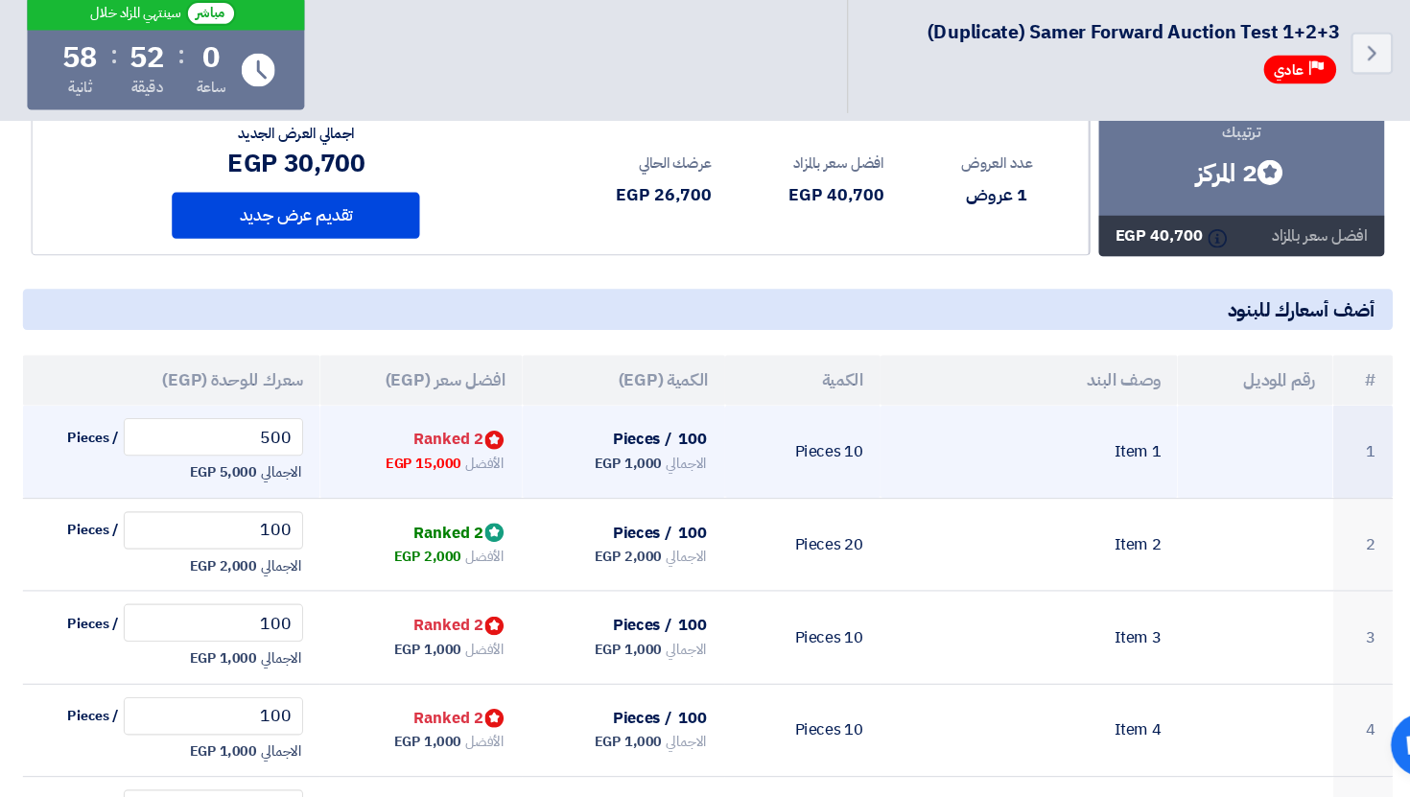
click at [134, 462] on span "/ Pieces" at bounding box center [143, 468] width 47 height 19
click at [117, 470] on span "500 / Pieces" at bounding box center [216, 468] width 242 height 35
click at [116, 470] on span "500 / Pieces" at bounding box center [216, 468] width 242 height 35
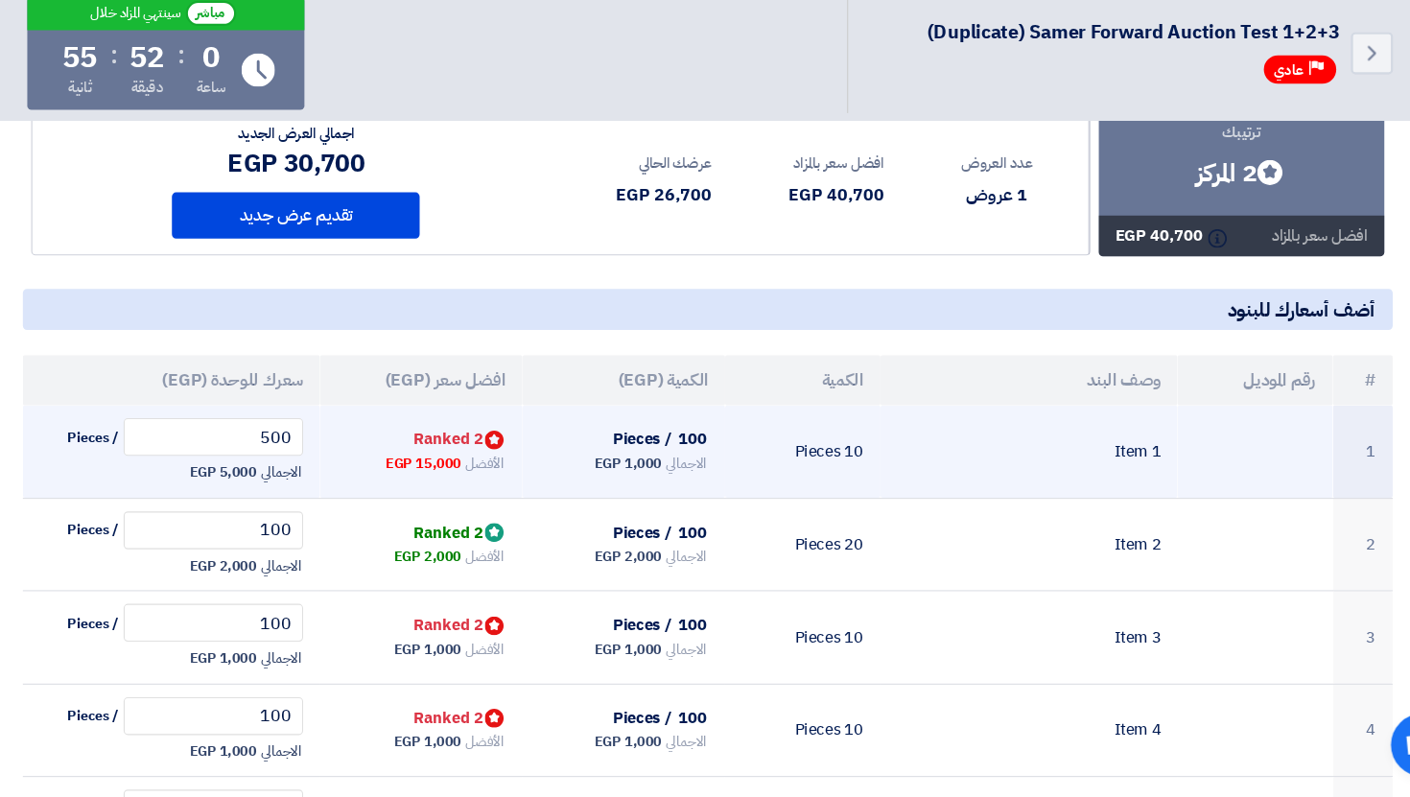
click at [116, 470] on span "500 / Pieces" at bounding box center [216, 468] width 242 height 35
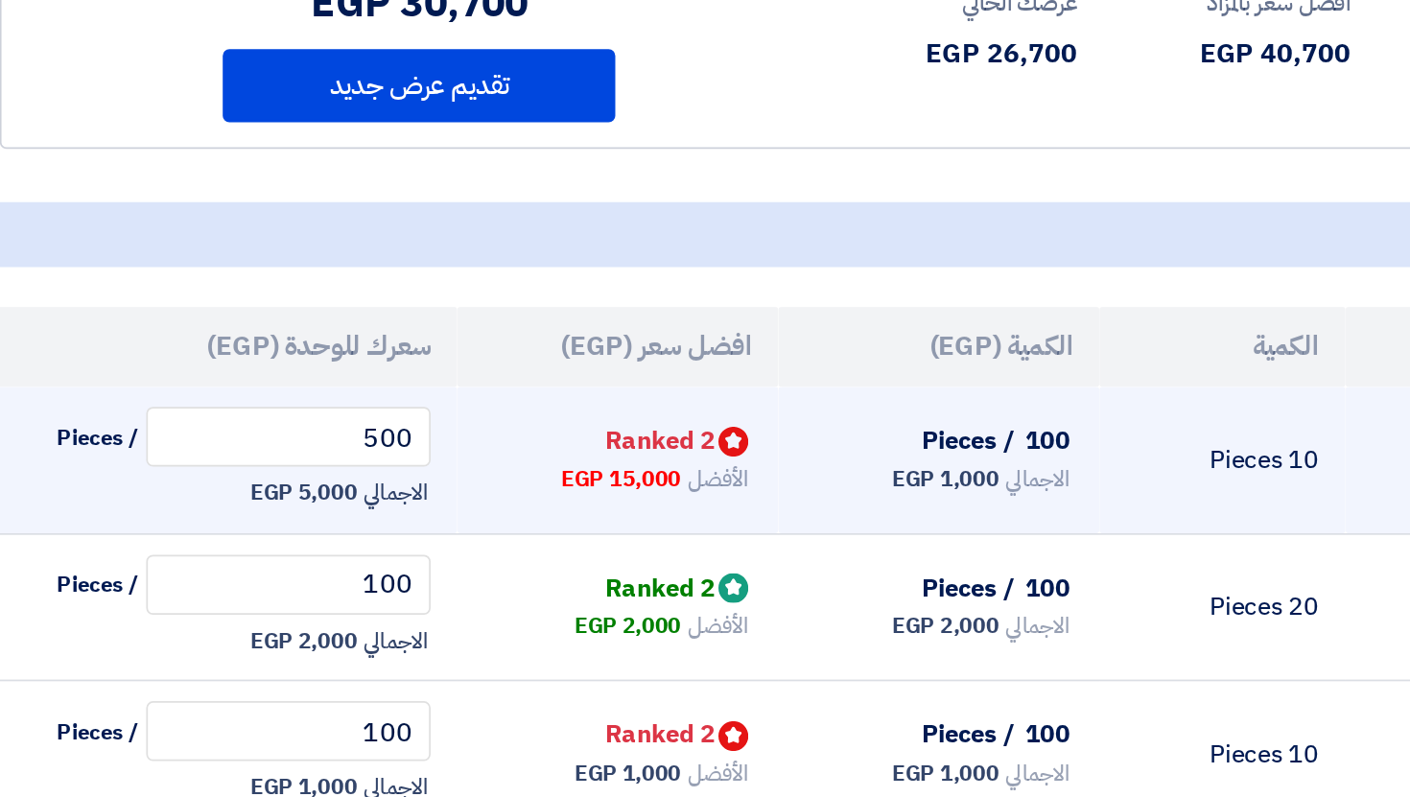
click at [124, 482] on span "500 / Pieces" at bounding box center [216, 469] width 242 height 35
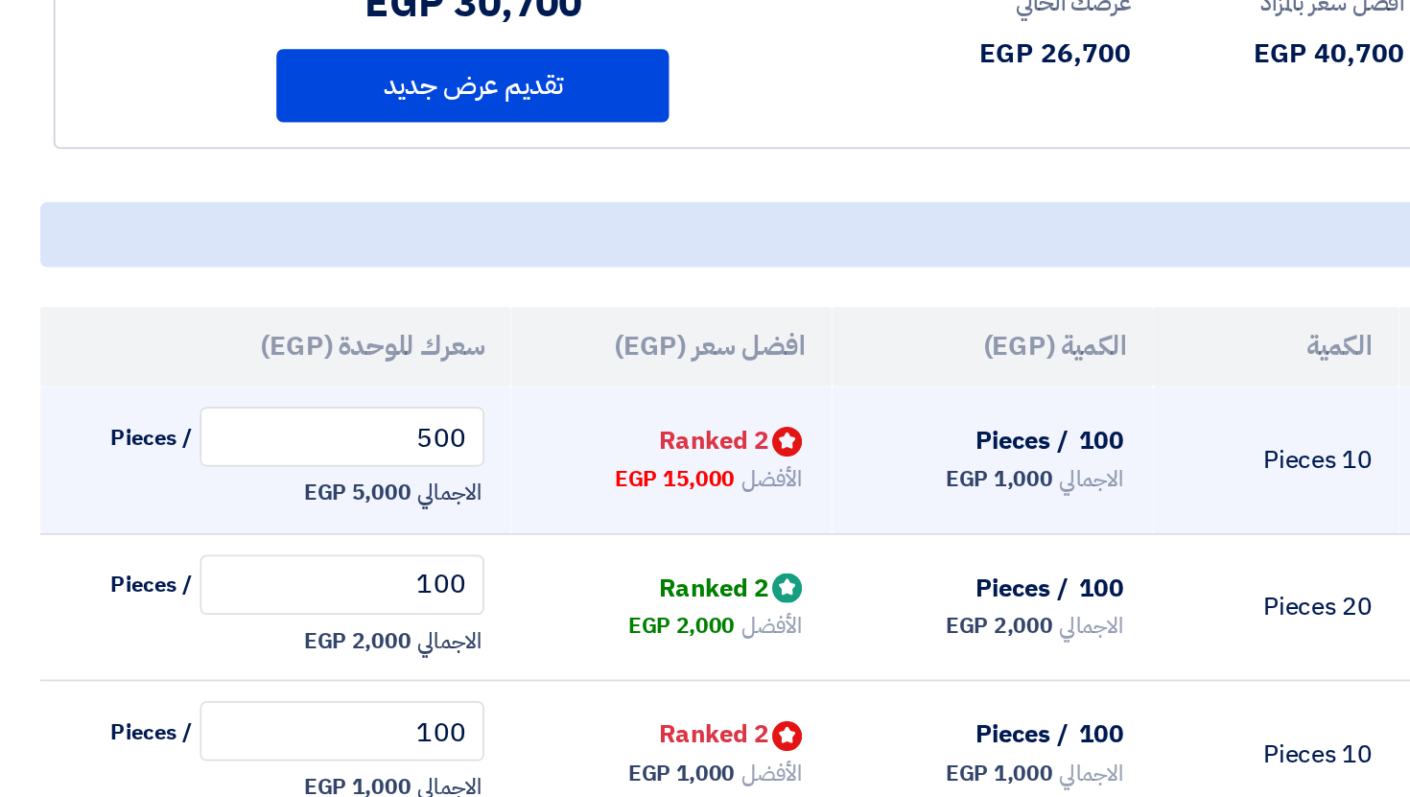
click at [123, 475] on span "/ Pieces" at bounding box center [143, 469] width 47 height 19
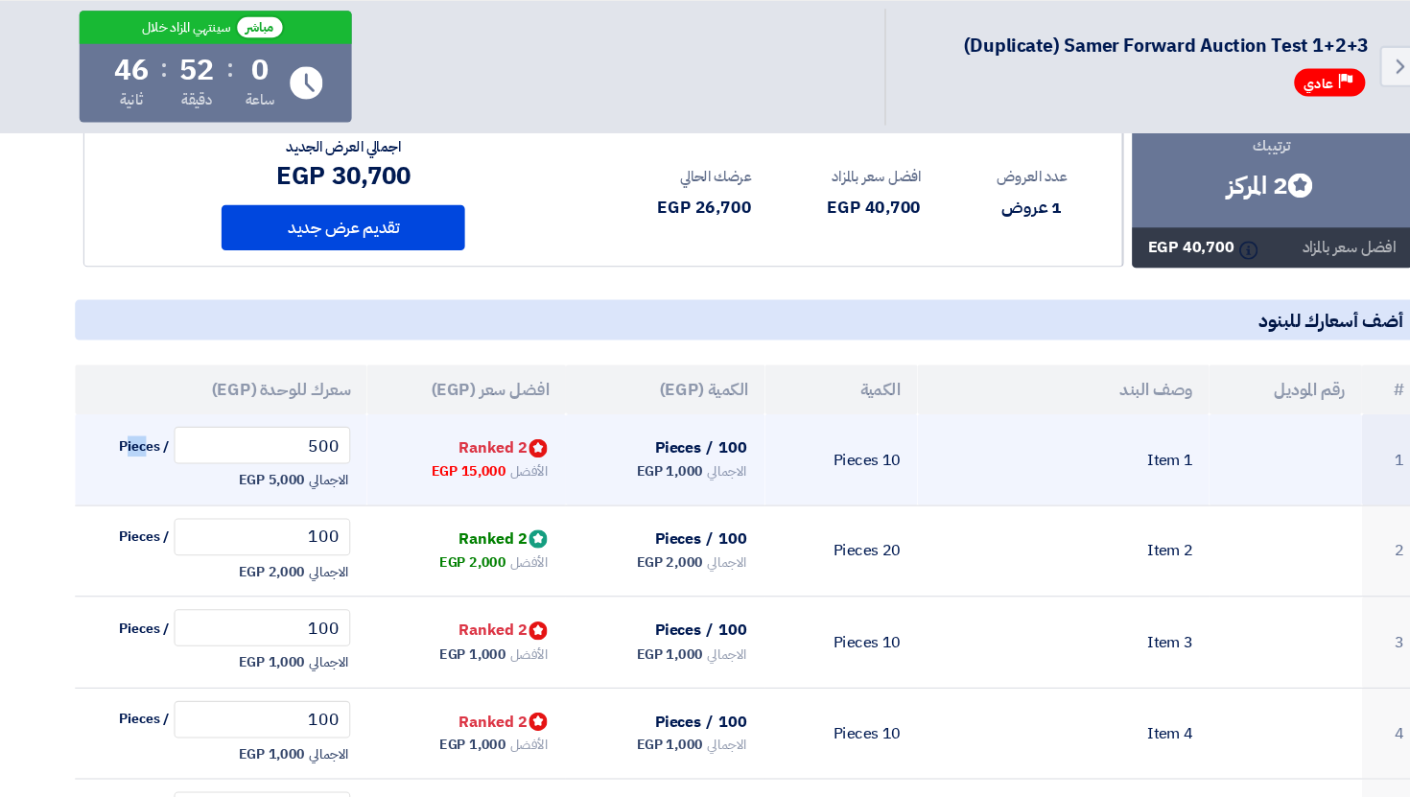
drag, startPoint x: 143, startPoint y: 469, endPoint x: 130, endPoint y: 469, distance: 12.5
click at [130, 469] on span "/ Pieces" at bounding box center [143, 469] width 47 height 19
click at [128, 475] on span "/ Pieces" at bounding box center [143, 469] width 47 height 19
drag, startPoint x: 291, startPoint y: 505, endPoint x: 221, endPoint y: 505, distance: 70.0
click at [221, 505] on div "الاجمالي 5,000 EGP" at bounding box center [216, 501] width 242 height 23
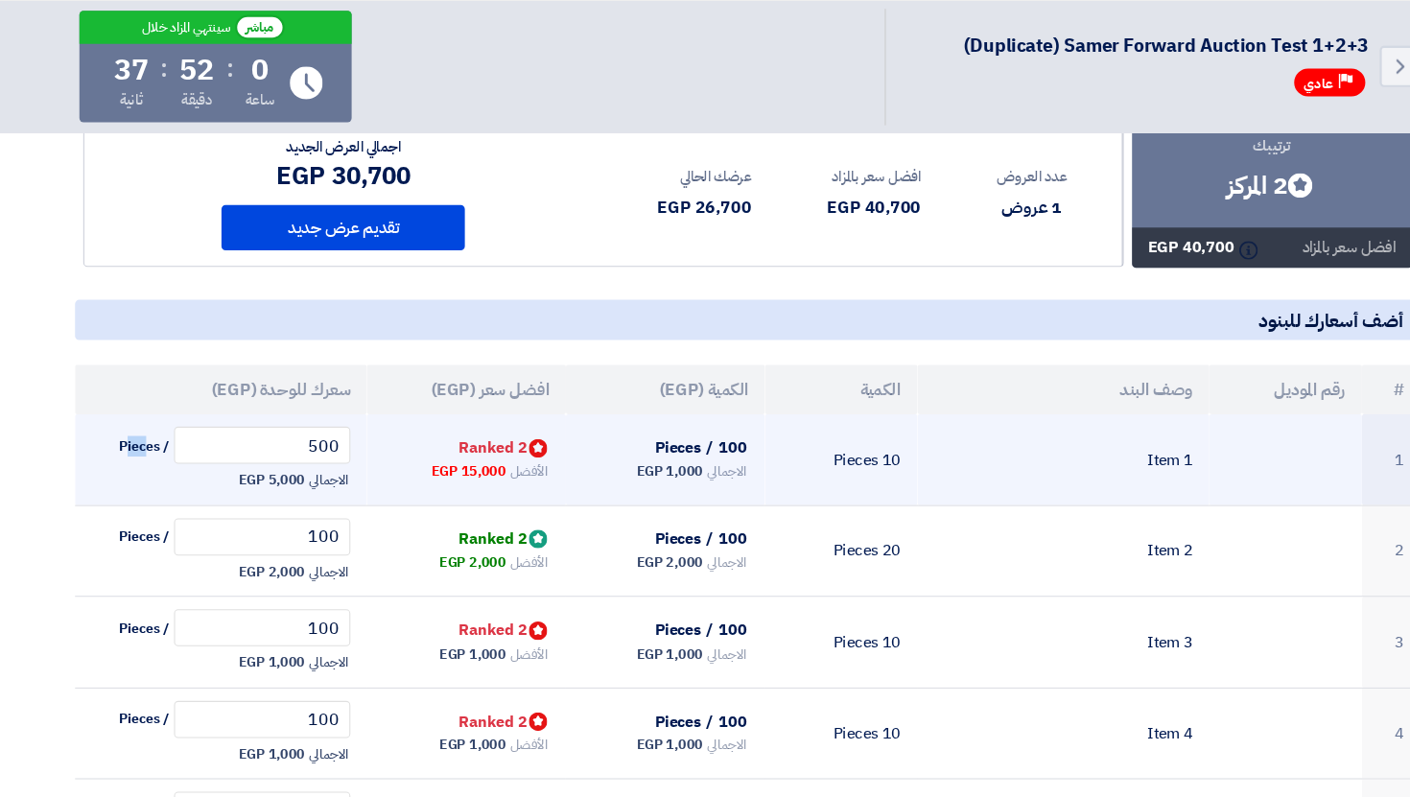
click at [221, 505] on div "الاجمالي 5,000 EGP" at bounding box center [216, 501] width 242 height 23
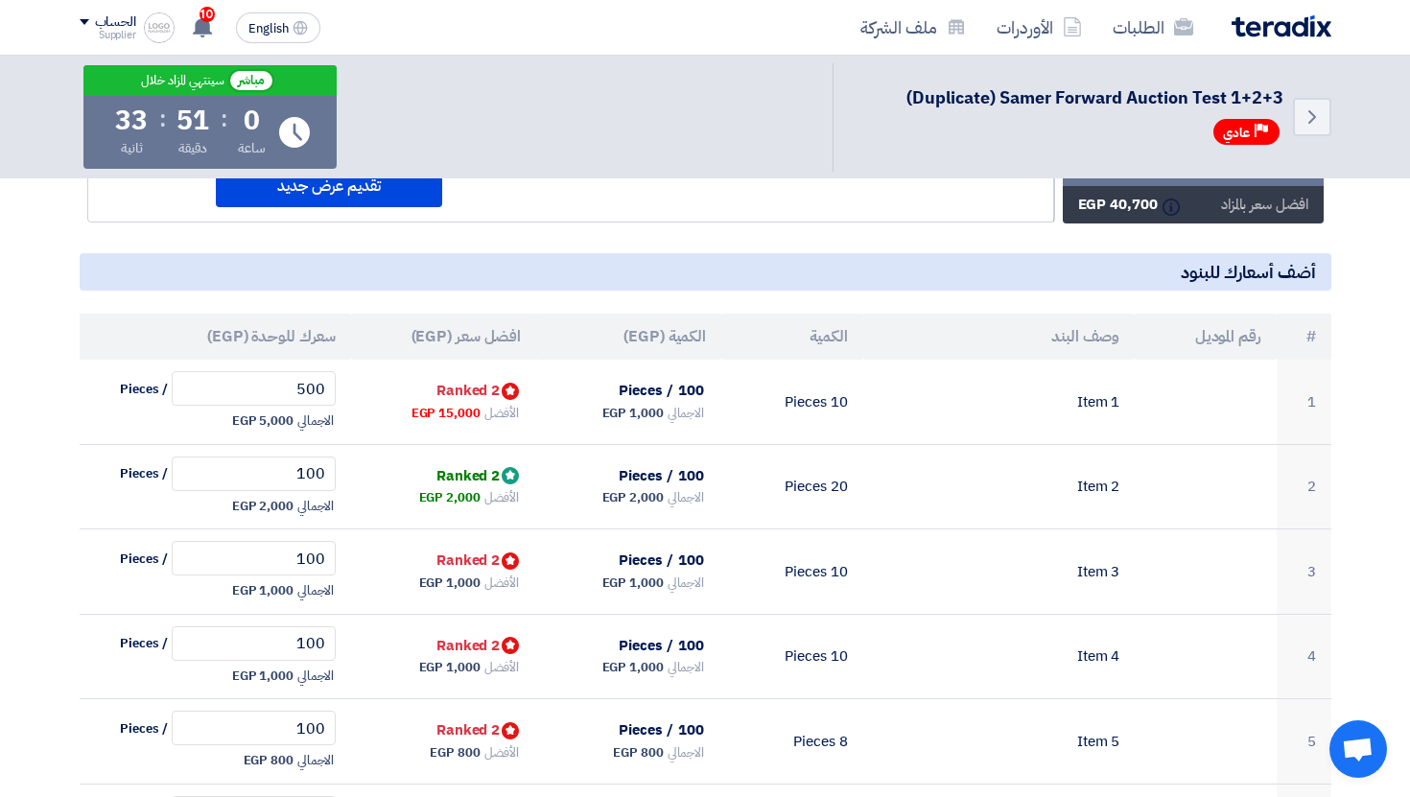
scroll to position [0, 0]
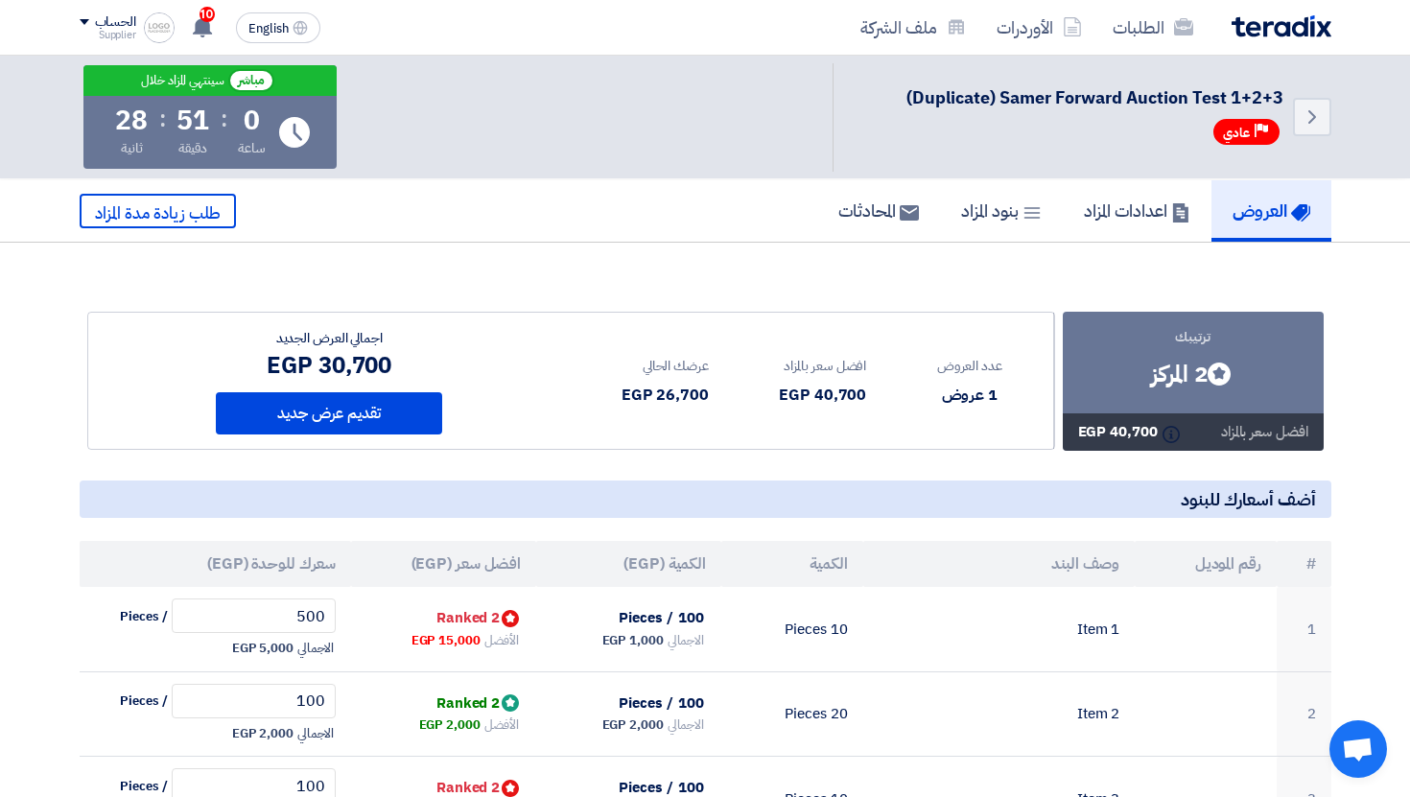
drag, startPoint x: 543, startPoint y: 565, endPoint x: 439, endPoint y: 563, distance: 103.6
click at [439, 563] on tr "# رقم الموديل وصف البند الكمية الكمية (EGP) افضل سعر (EGP) سعرك للوحدة (EGP)" at bounding box center [705, 564] width 1251 height 46
click at [439, 563] on th "افضل سعر (EGP)" at bounding box center [443, 564] width 185 height 46
click at [356, 568] on th "افضل سعر (EGP)" at bounding box center [443, 564] width 185 height 46
drag, startPoint x: 720, startPoint y: 568, endPoint x: 623, endPoint y: 568, distance: 96.8
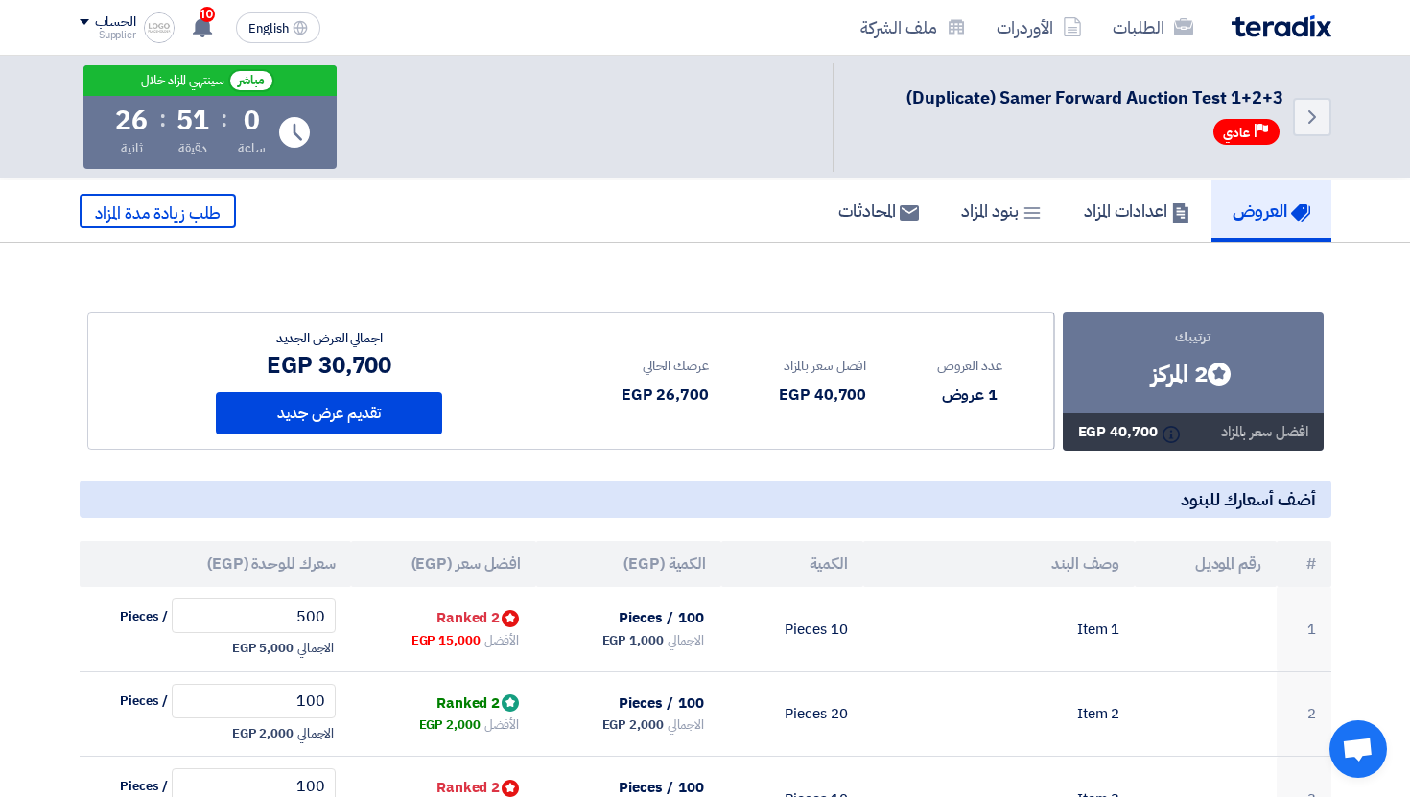
click at [623, 568] on th "الكمية (EGP)" at bounding box center [628, 564] width 185 height 46
click at [691, 566] on th "الكمية (EGP)" at bounding box center [628, 564] width 185 height 46
drag, startPoint x: 710, startPoint y: 563, endPoint x: 662, endPoint y: 563, distance: 47.9
click at [662, 563] on th "الكمية (EGP)" at bounding box center [628, 564] width 185 height 46
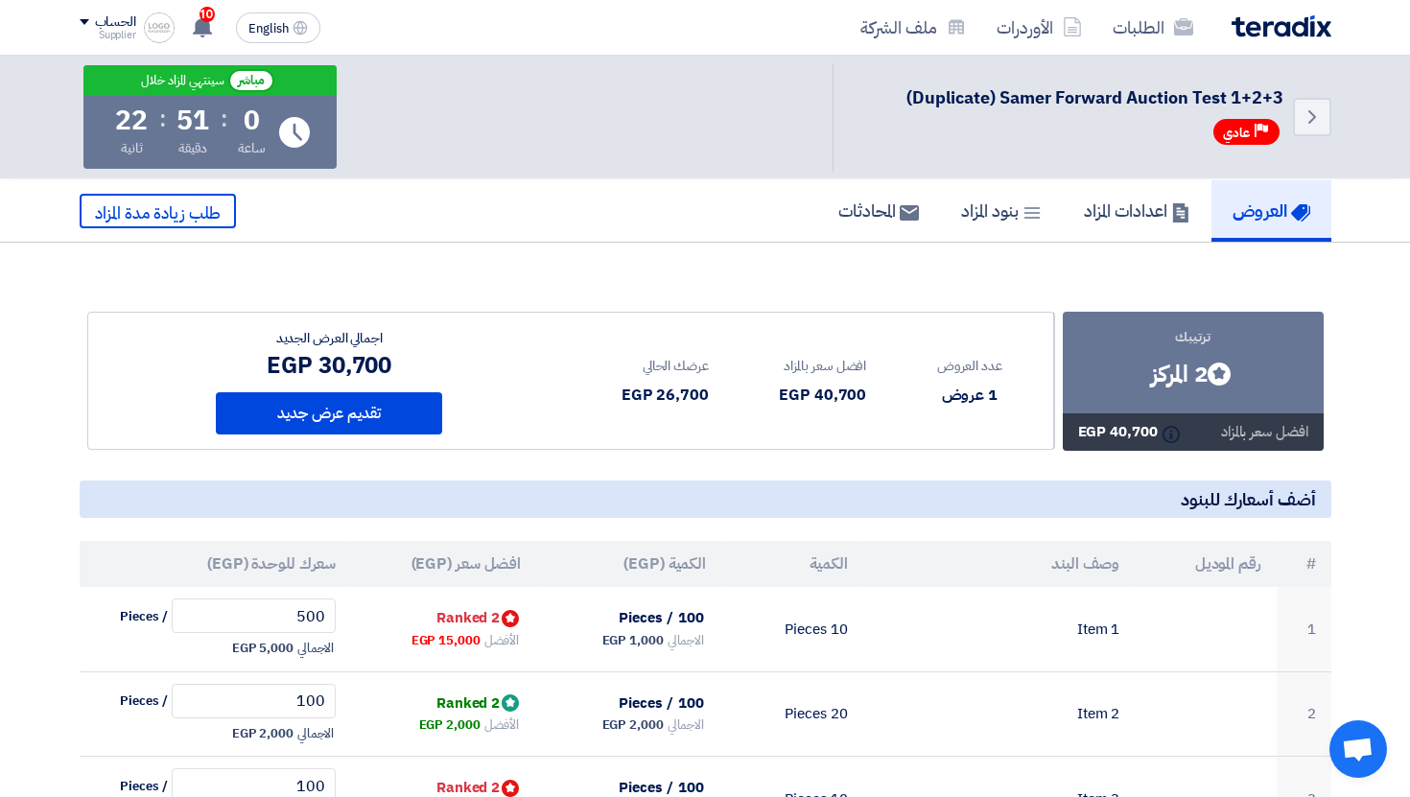
click at [672, 568] on th "الكمية (EGP)" at bounding box center [628, 564] width 185 height 46
drag, startPoint x: 665, startPoint y: 568, endPoint x: 712, endPoint y: 568, distance: 47.9
click at [712, 568] on th "الكمية (EGP)" at bounding box center [628, 564] width 185 height 46
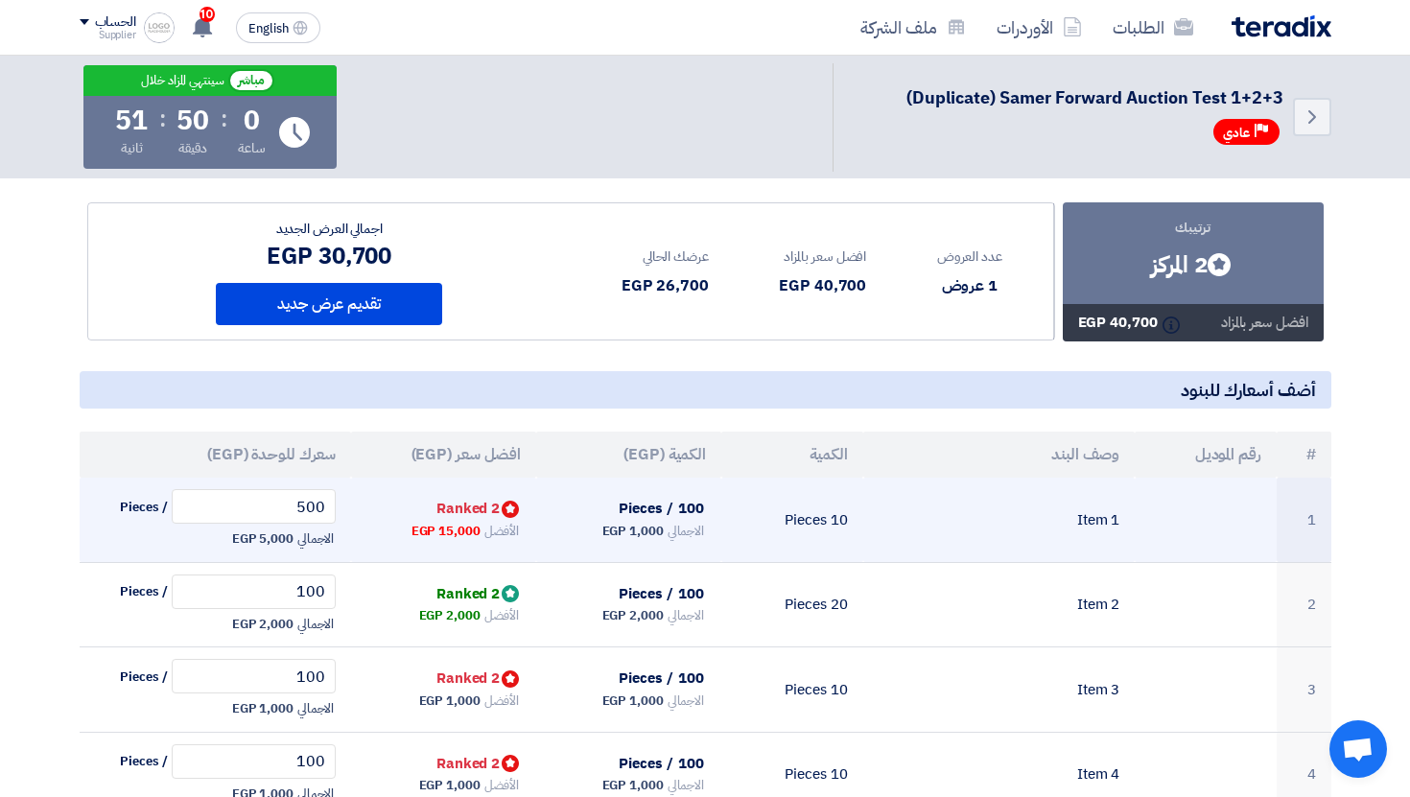
drag, startPoint x: 483, startPoint y: 538, endPoint x: 445, endPoint y: 532, distance: 38.8
click at [445, 532] on div "الأفضل 15,000 EGP" at bounding box center [443, 531] width 154 height 23
click at [445, 532] on span "15,000 EGP" at bounding box center [445, 531] width 69 height 19
drag, startPoint x: 445, startPoint y: 532, endPoint x: 502, endPoint y: 532, distance: 56.6
click at [502, 532] on div "الأفضل 15,000 EGP" at bounding box center [443, 531] width 154 height 23
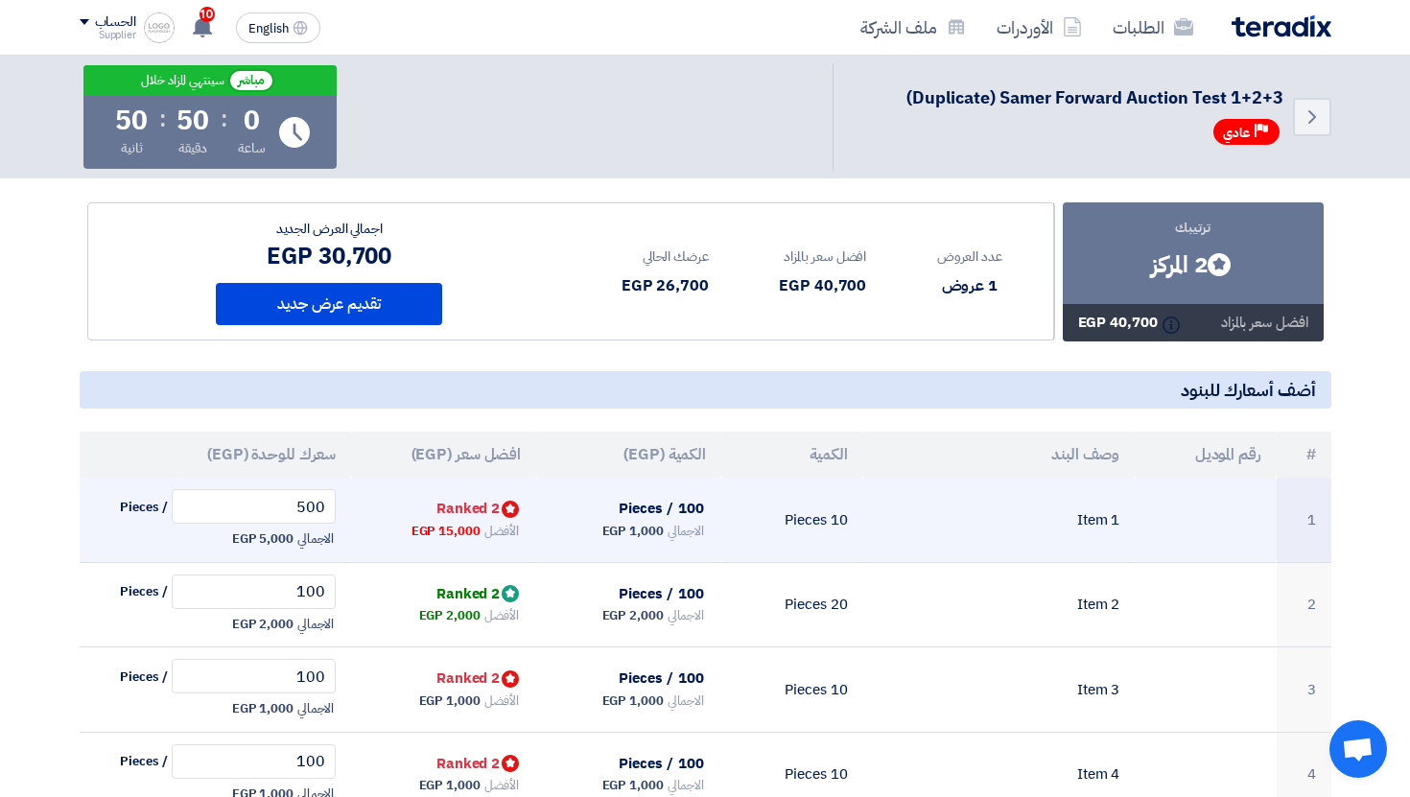
click at [502, 532] on span "الأفضل" at bounding box center [501, 531] width 35 height 19
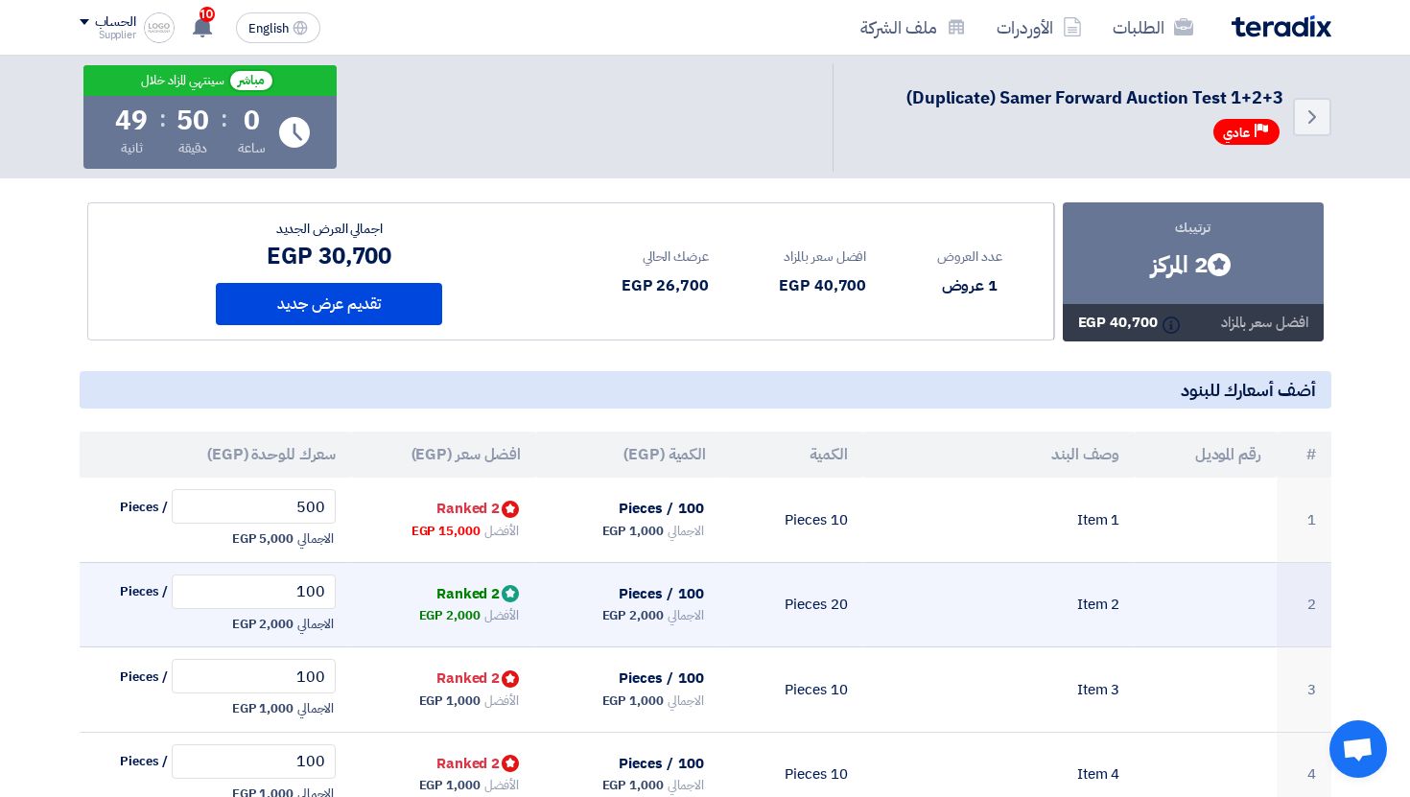
drag, startPoint x: 481, startPoint y: 591, endPoint x: 519, endPoint y: 591, distance: 37.4
click at [519, 591] on span "Bids submitted 2 Ranked" at bounding box center [478, 593] width 84 height 21
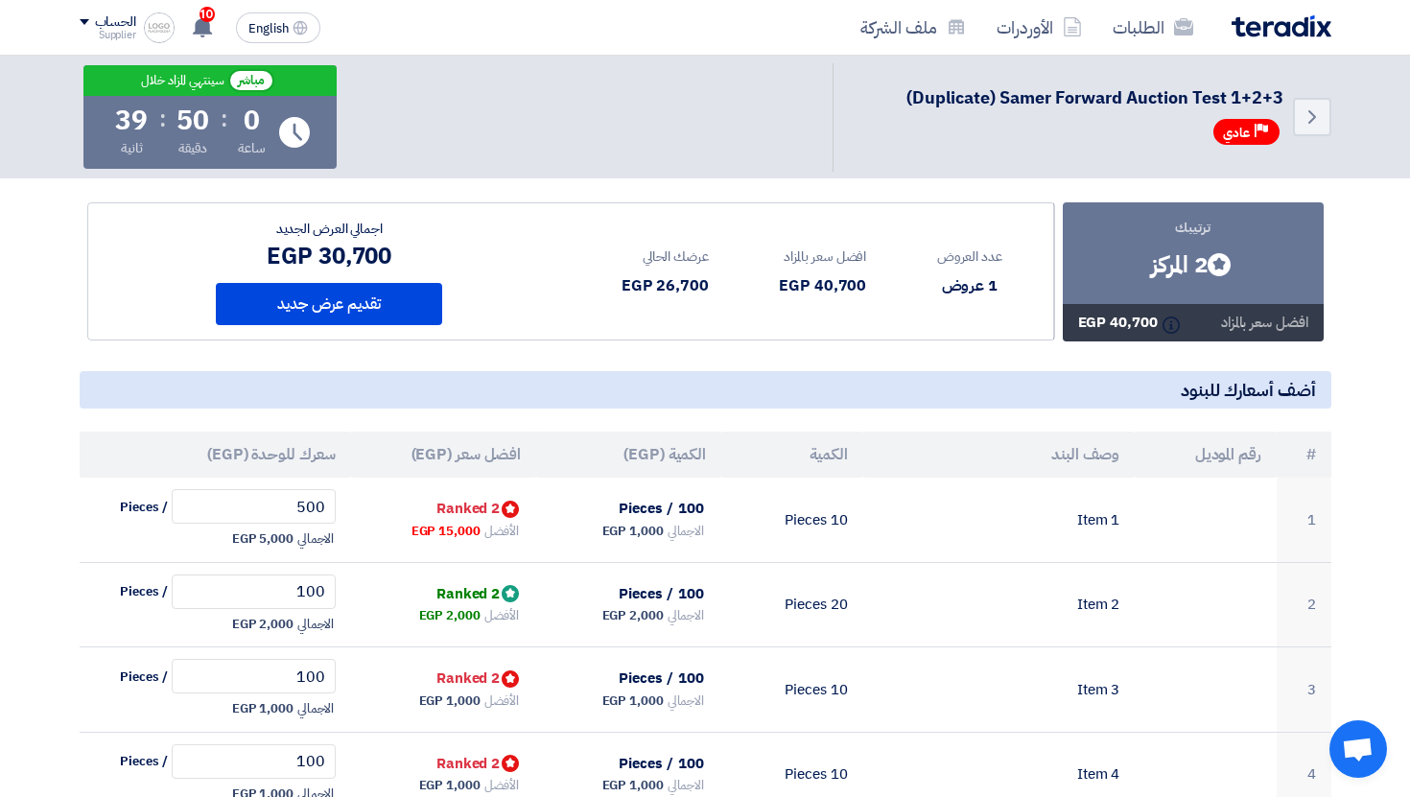
drag, startPoint x: 523, startPoint y: 453, endPoint x: 480, endPoint y: 453, distance: 42.2
click at [480, 453] on th "افضل سعر (EGP)" at bounding box center [443, 455] width 185 height 46
click at [678, 464] on th "الكمية (EGP)" at bounding box center [628, 455] width 185 height 46
drag, startPoint x: 712, startPoint y: 454, endPoint x: 642, endPoint y: 454, distance: 71.0
click at [642, 454] on th "الكمية (EGP)" at bounding box center [628, 455] width 185 height 46
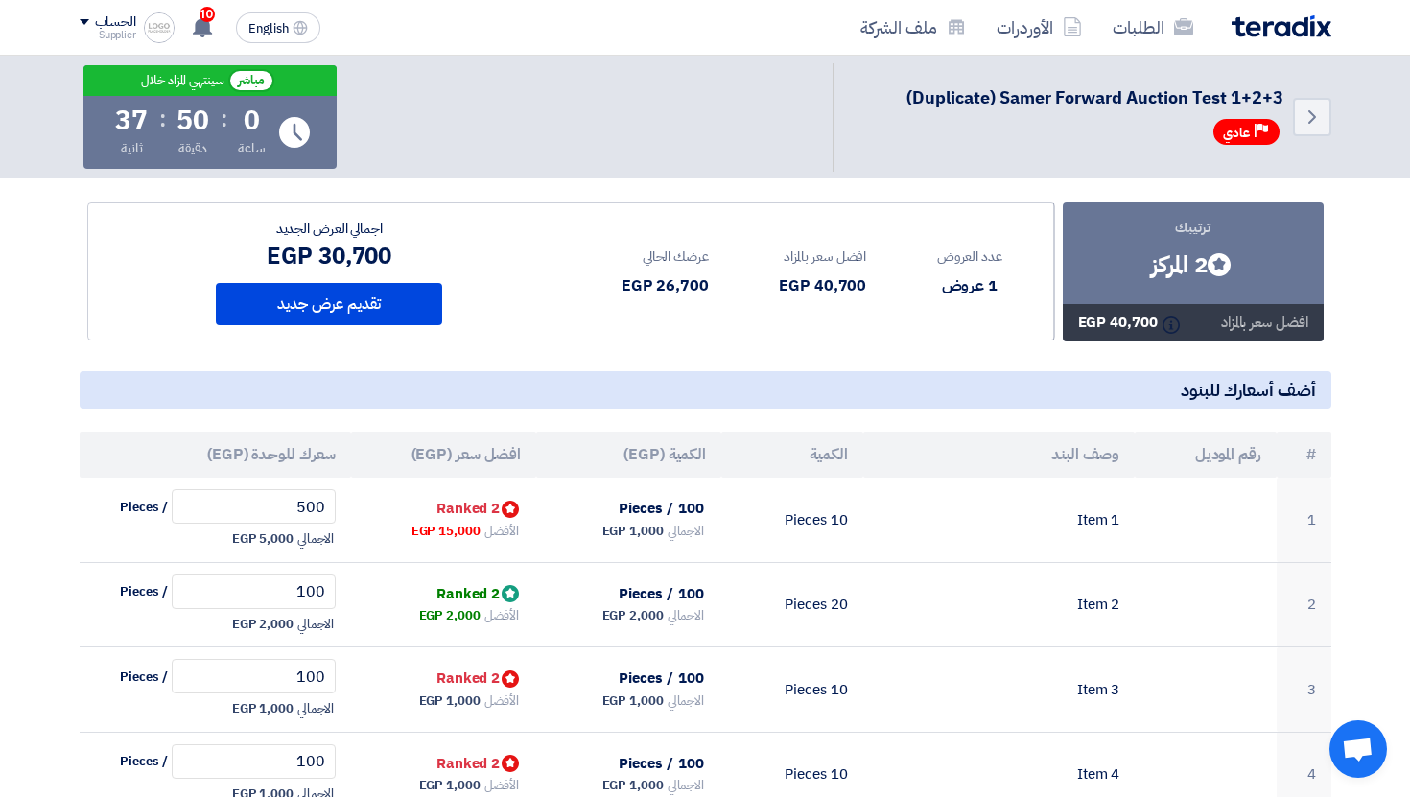
click at [642, 454] on th "الكمية (EGP)" at bounding box center [628, 455] width 185 height 46
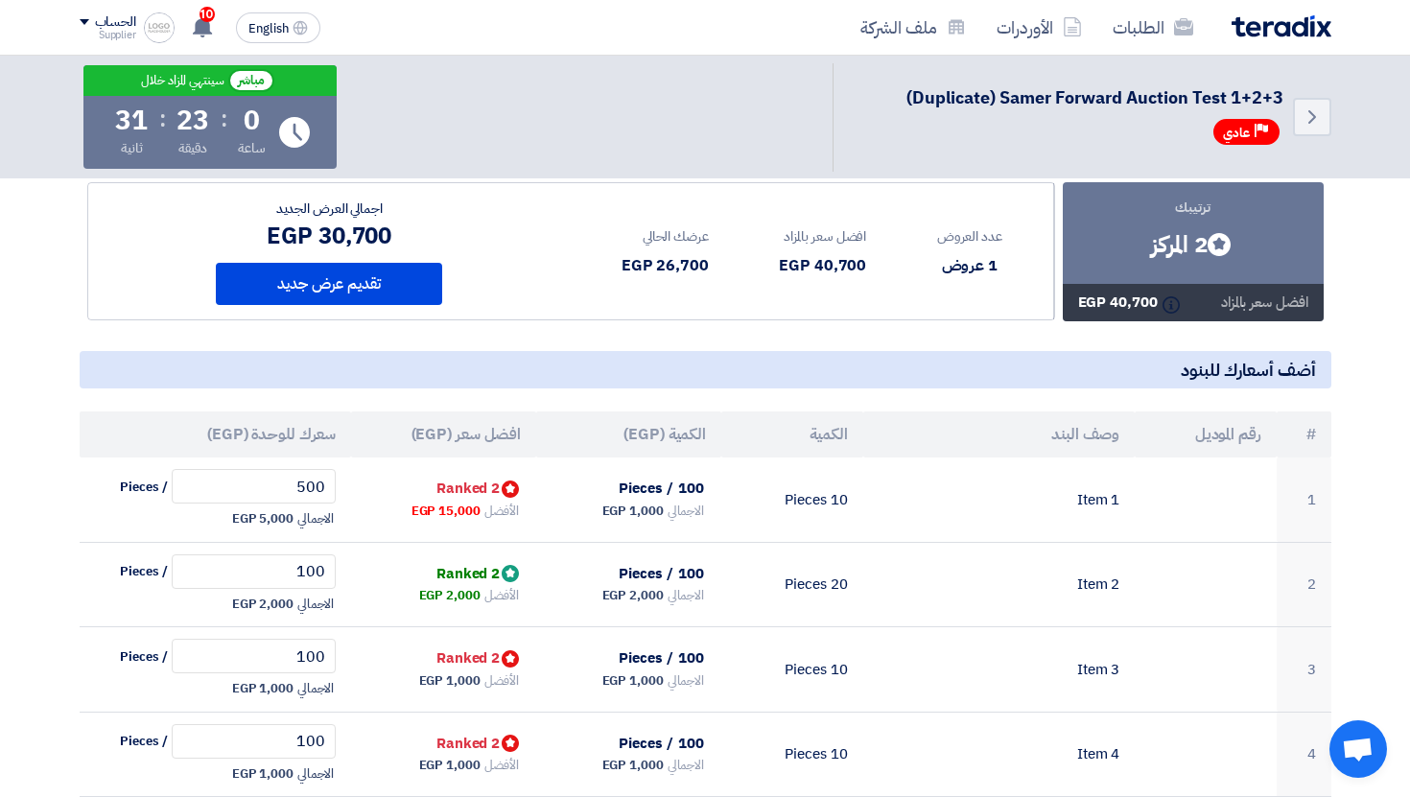
scroll to position [0, 0]
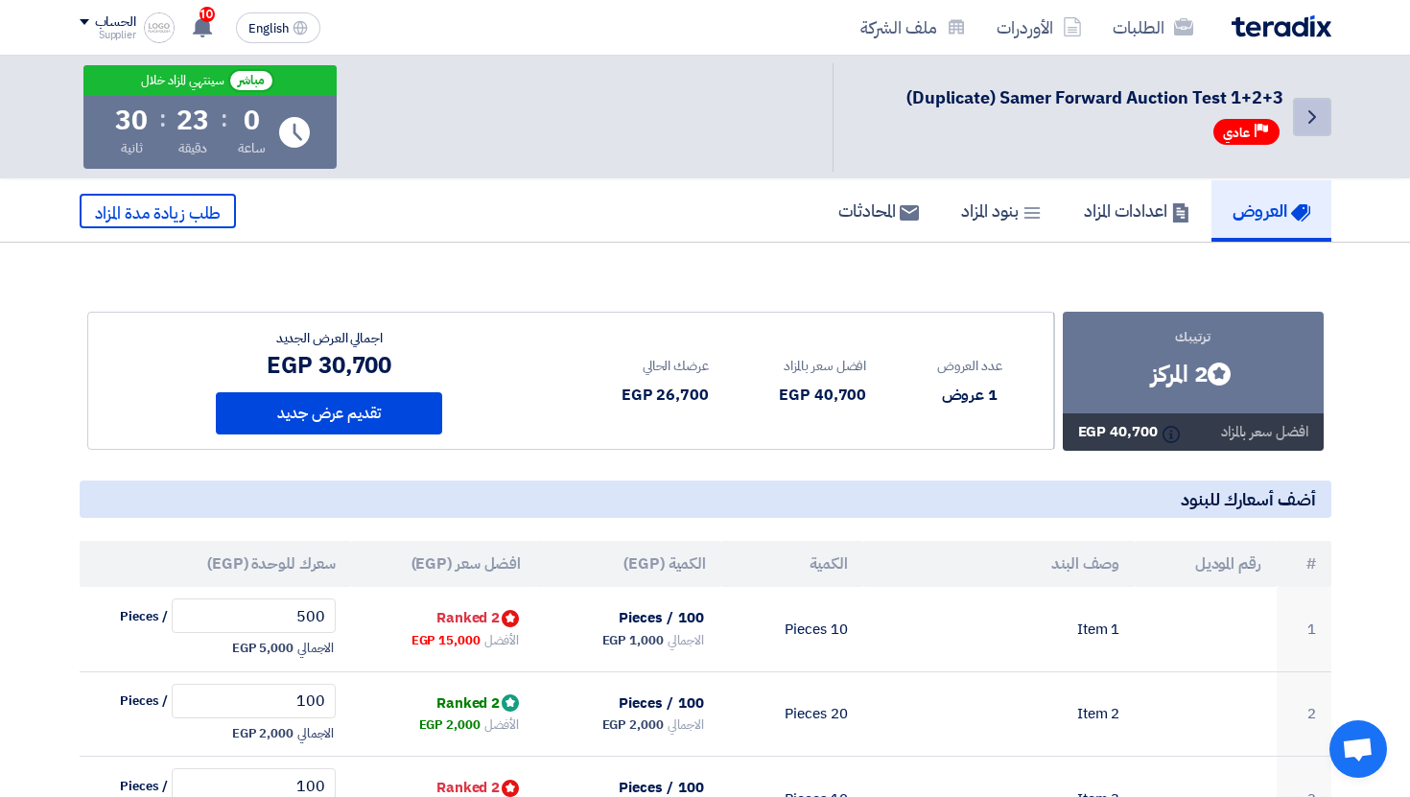
click at [1309, 108] on icon "Back" at bounding box center [1311, 116] width 23 height 23
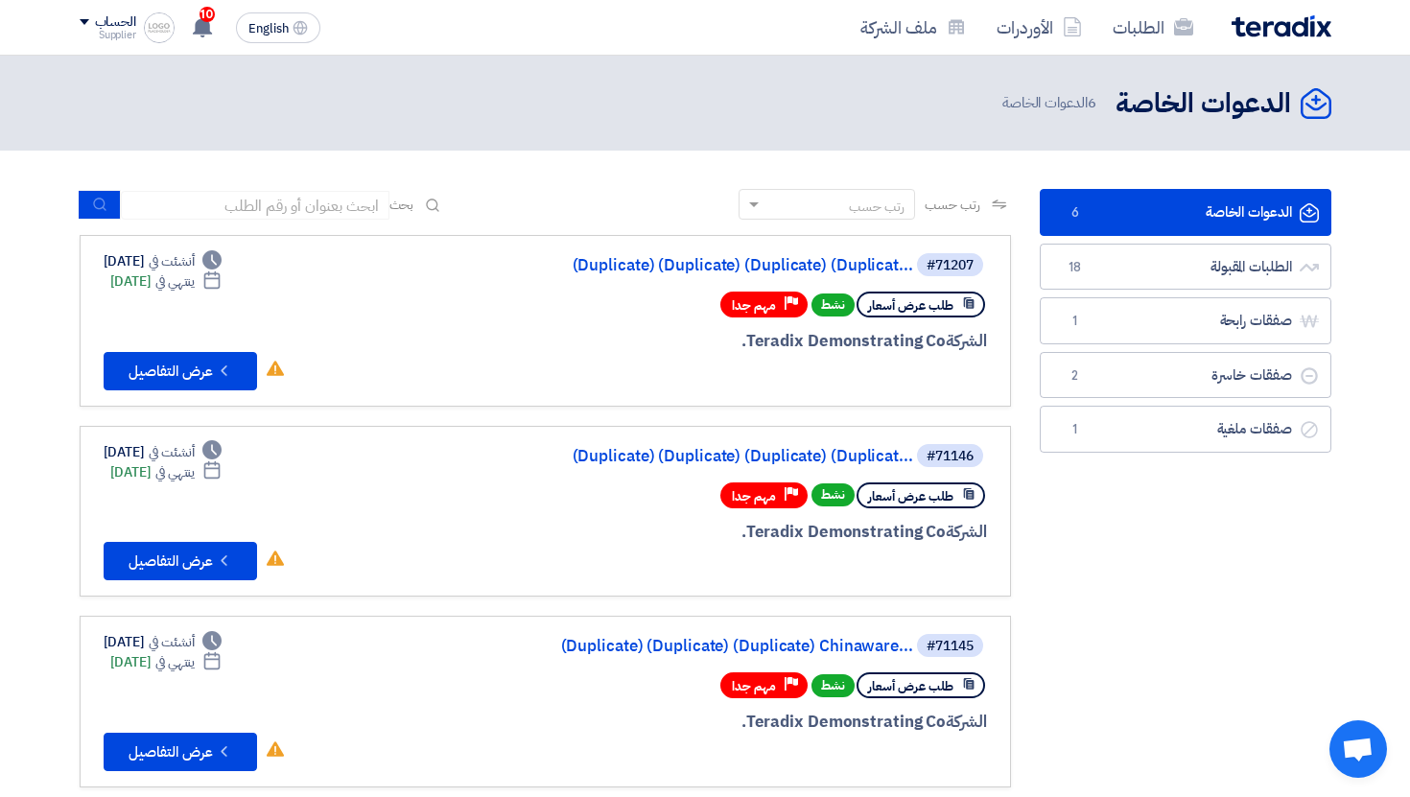
click at [1157, 29] on link "الطلبات" at bounding box center [1152, 27] width 111 height 45
click at [1157, 31] on link "الطلبات" at bounding box center [1152, 27] width 111 height 45
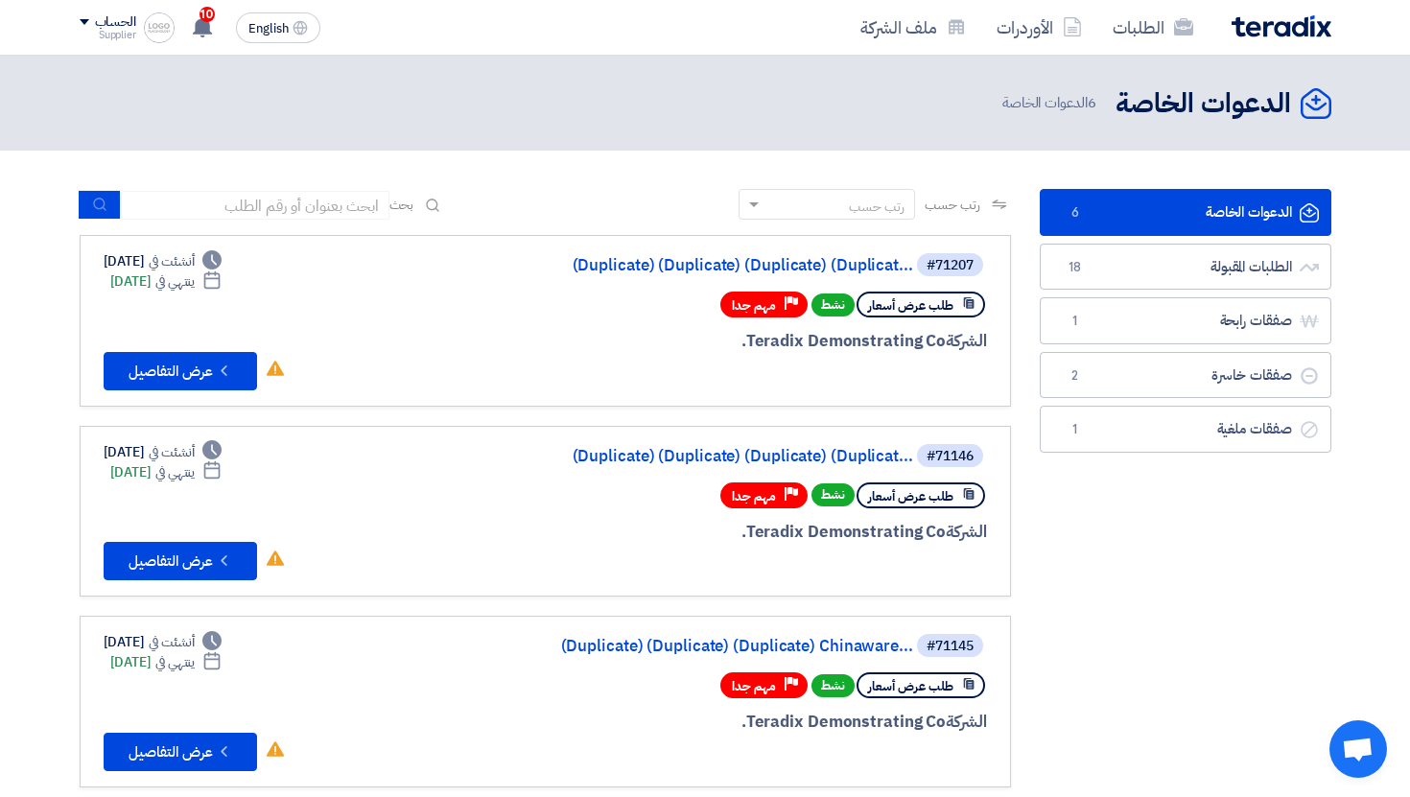
click at [1157, 31] on link "الطلبات" at bounding box center [1152, 27] width 111 height 45
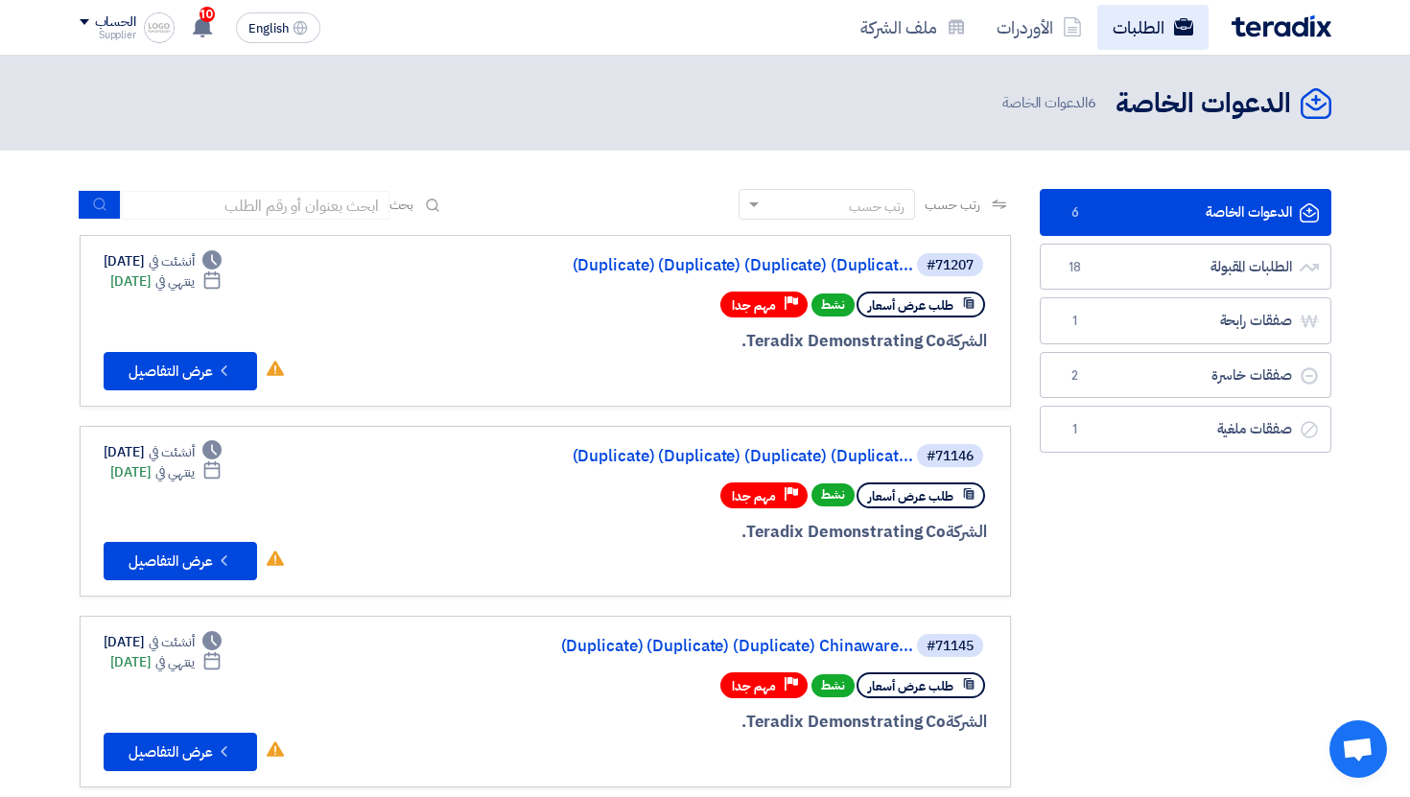
click at [1167, 23] on link "الطلبات" at bounding box center [1152, 27] width 111 height 45
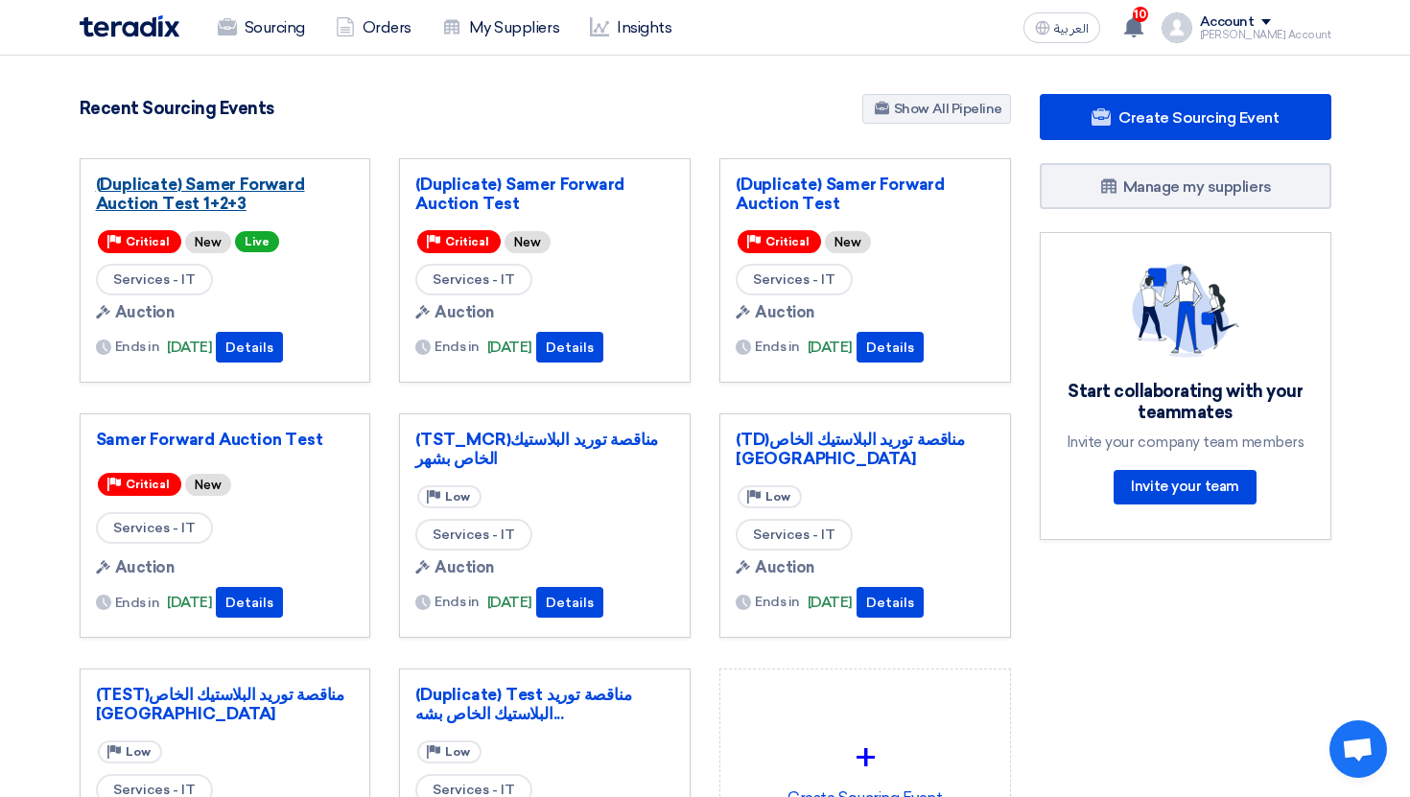
click at [229, 195] on link "(Duplicate) Samer Forward Auction Test 1+2+3" at bounding box center [225, 194] width 259 height 38
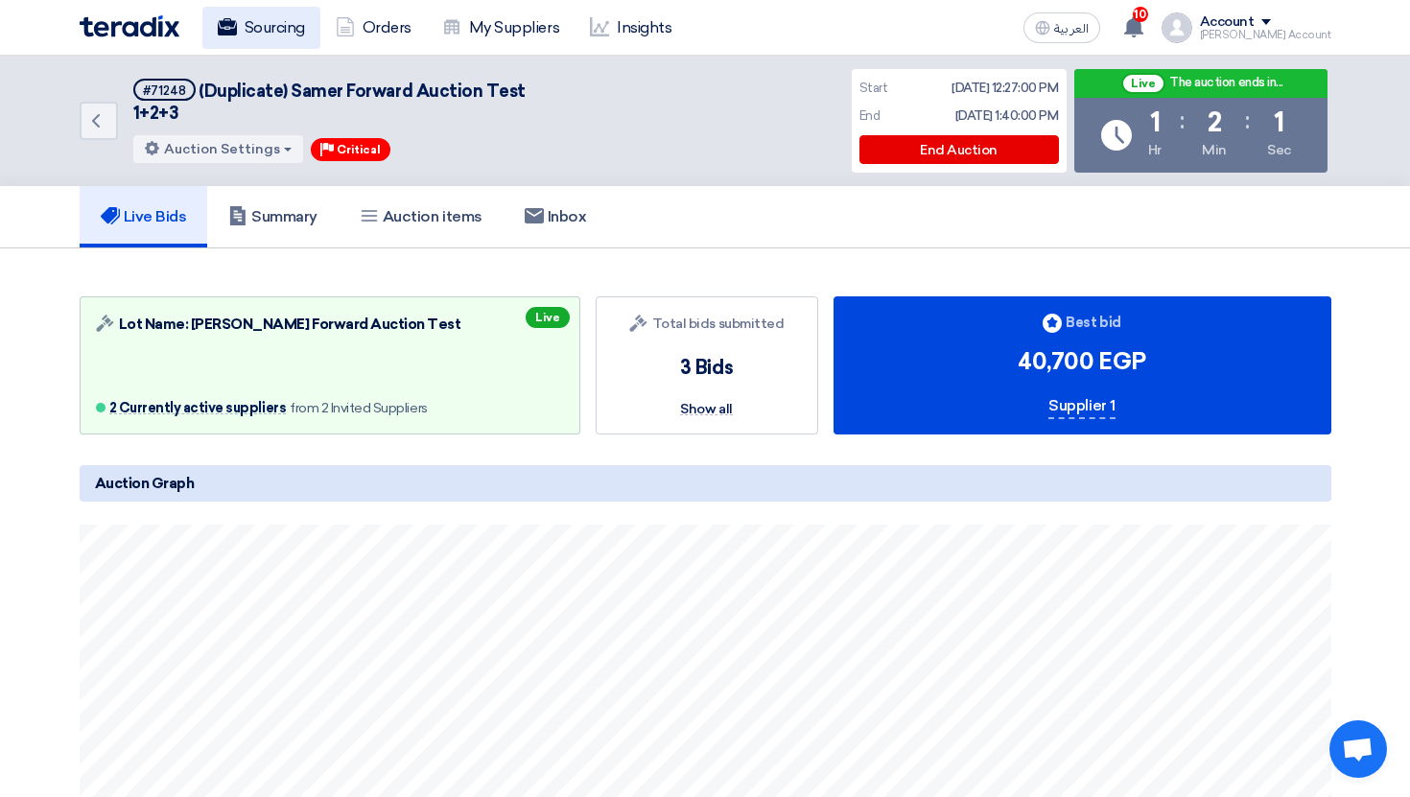
click at [260, 44] on link "Sourcing" at bounding box center [261, 28] width 118 height 42
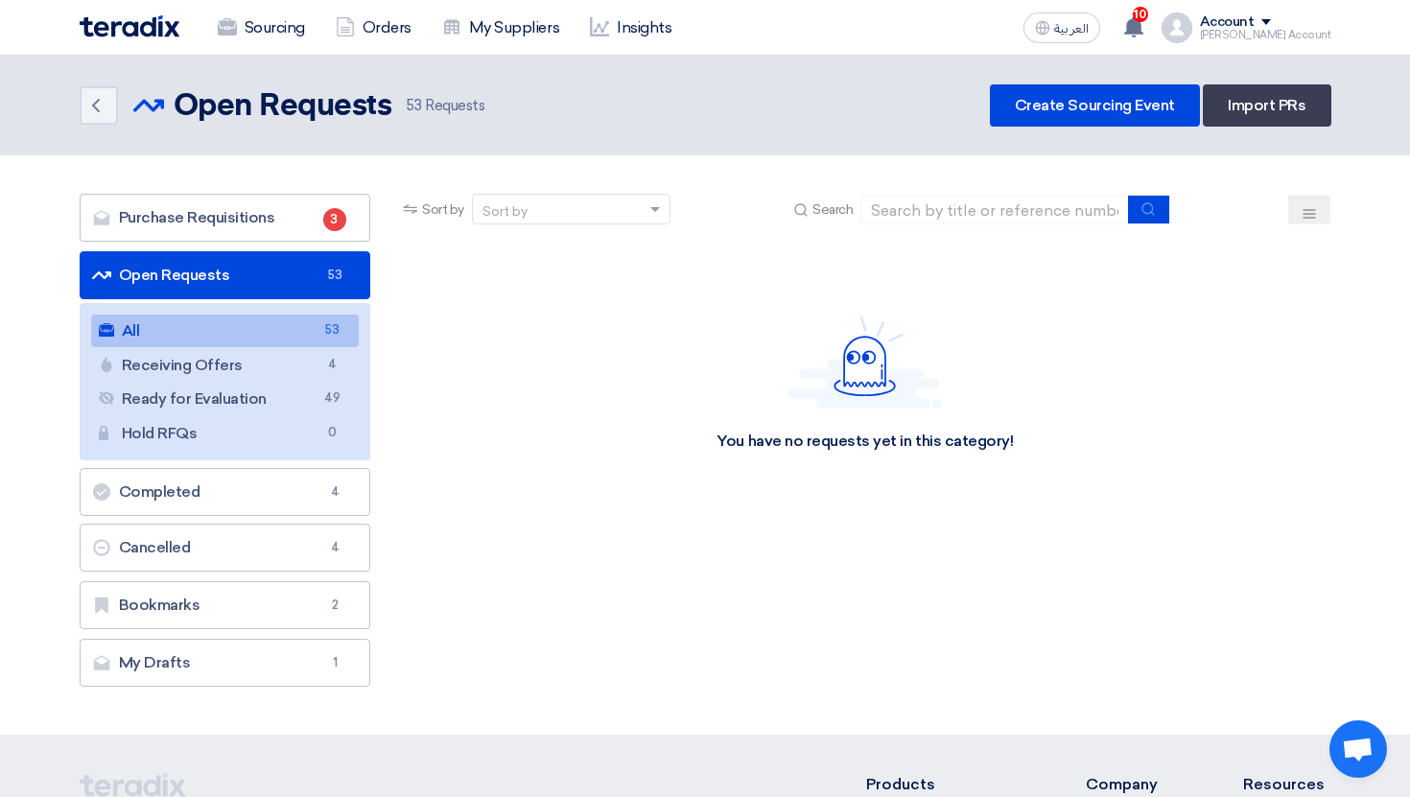
click at [255, 342] on link "All All 53" at bounding box center [225, 331] width 268 height 33
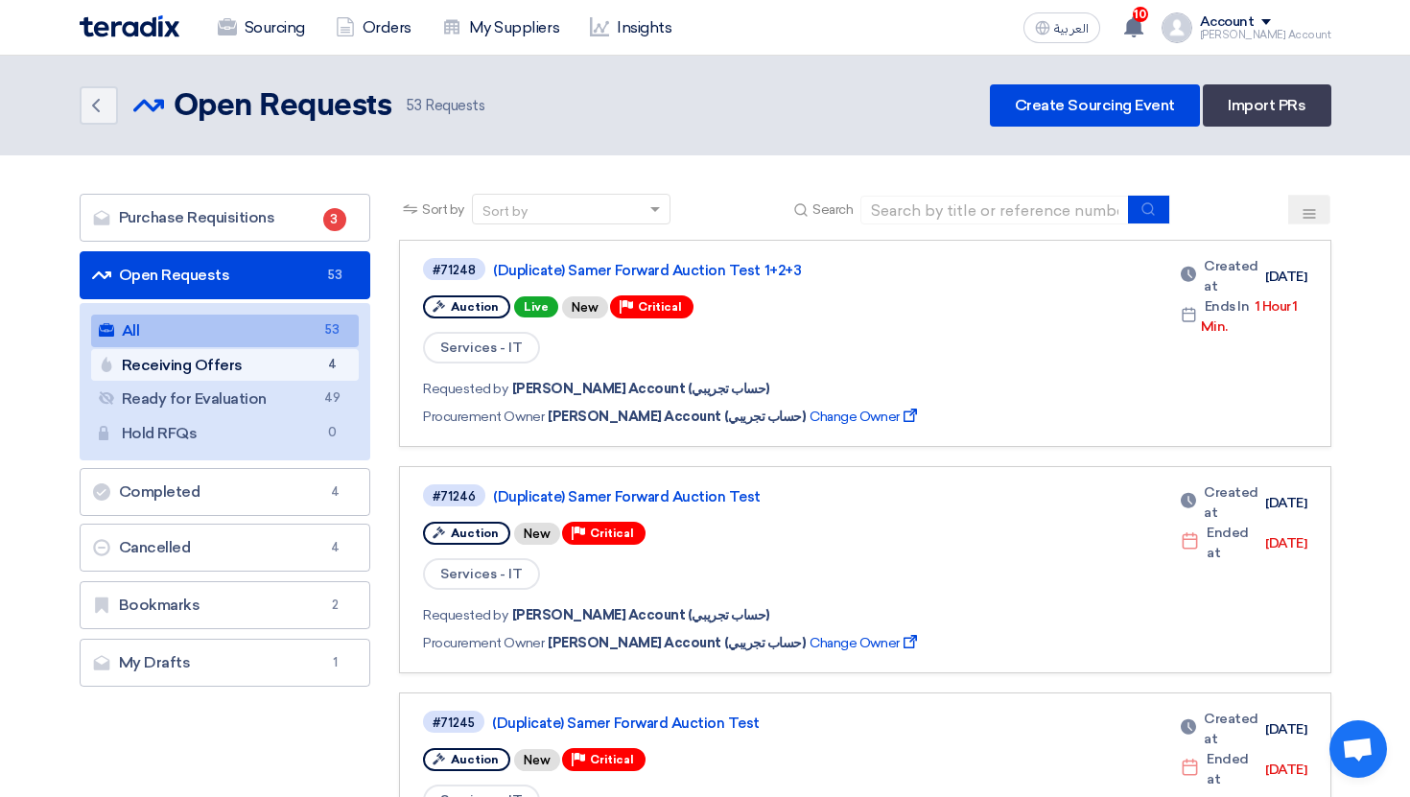
click at [265, 359] on link "Receiving Offers Receiving Offers 4" at bounding box center [225, 365] width 268 height 33
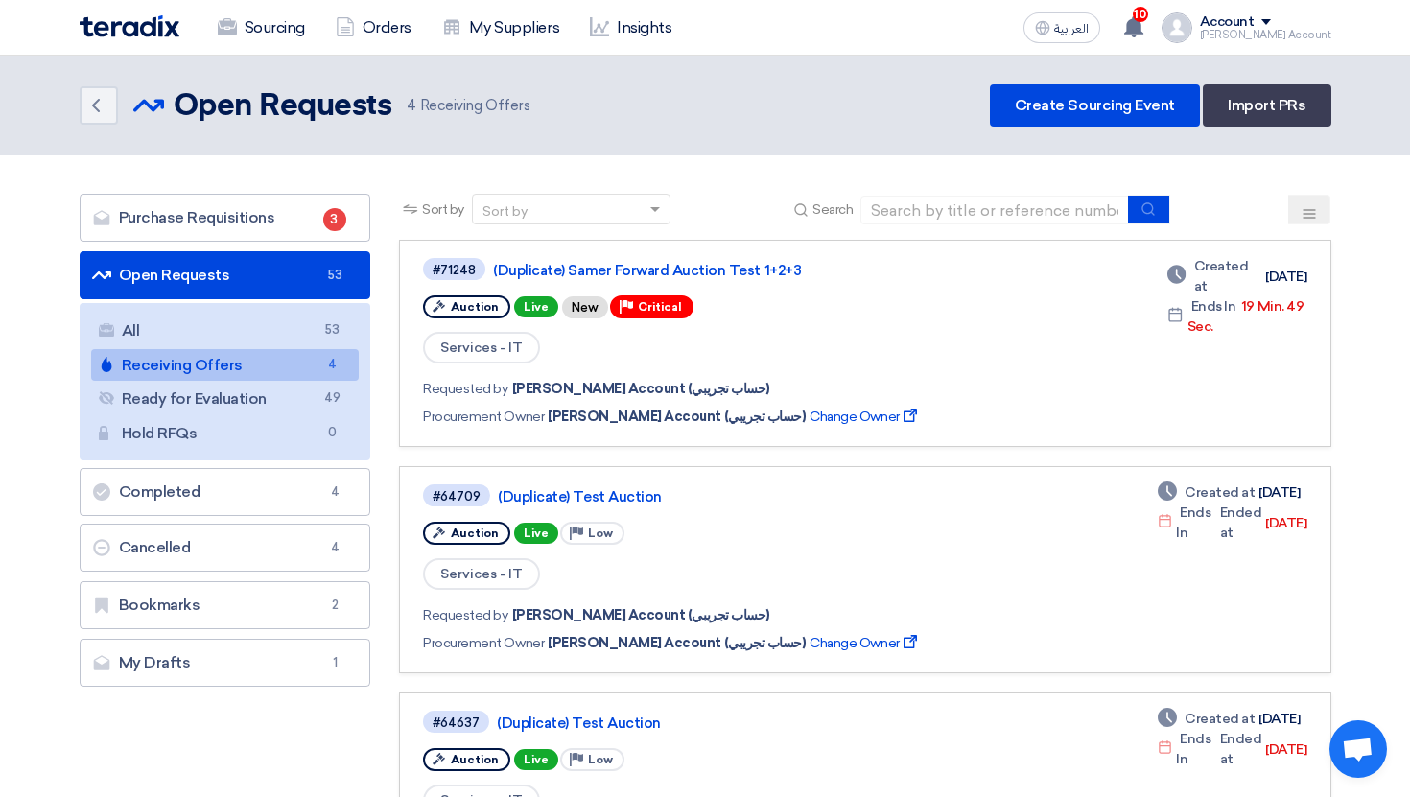
click at [114, 17] on img at bounding box center [130, 26] width 100 height 22
